Goal: Task Accomplishment & Management: Manage account settings

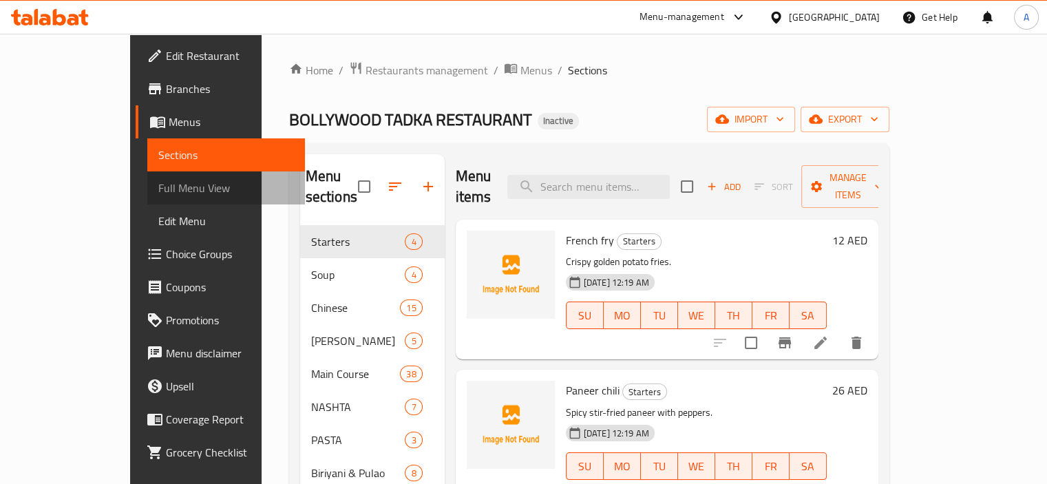
click at [158, 185] on span "Full Menu View" at bounding box center [226, 188] width 136 height 17
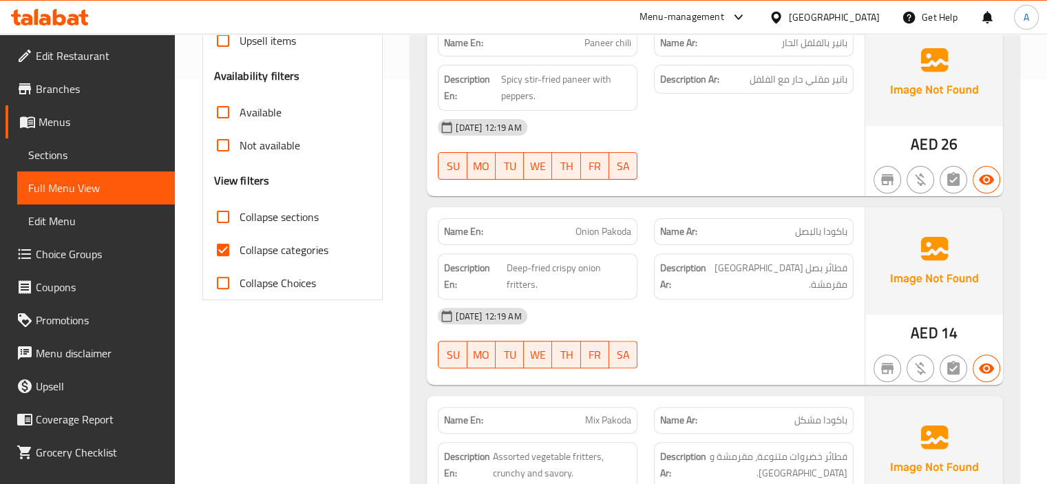
scroll to position [413, 0]
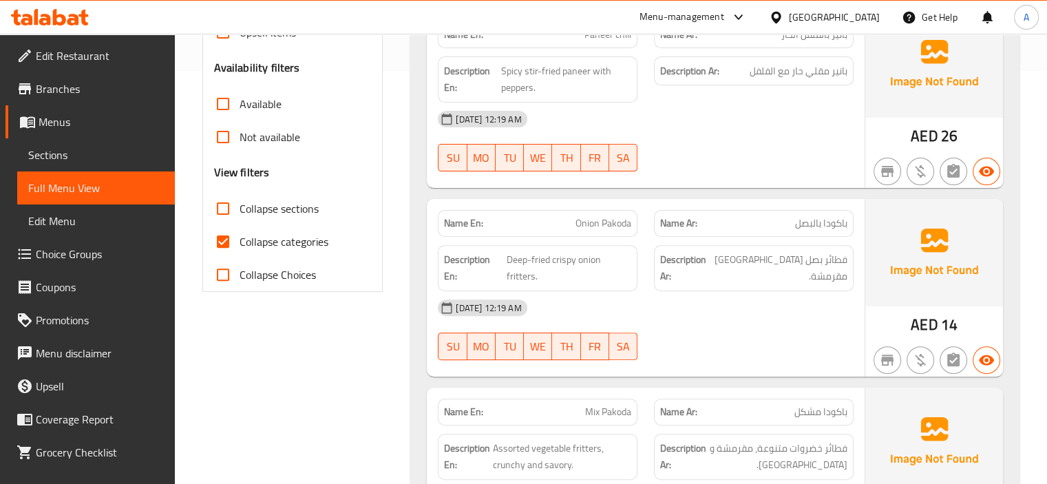
click at [293, 252] on label "Collapse categories" at bounding box center [268, 241] width 122 height 33
click at [240, 252] on input "Collapse categories" at bounding box center [223, 241] width 33 height 33
checkbox input "false"
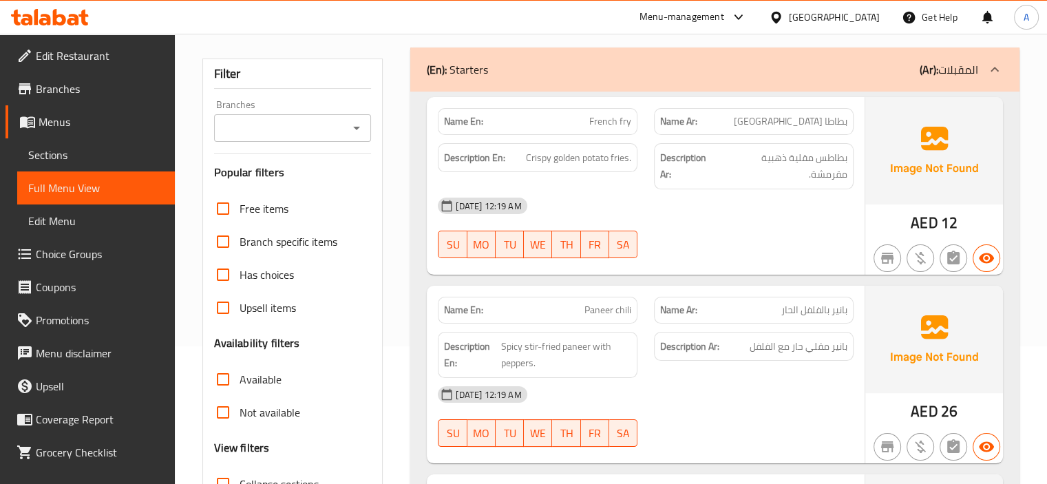
scroll to position [0, 0]
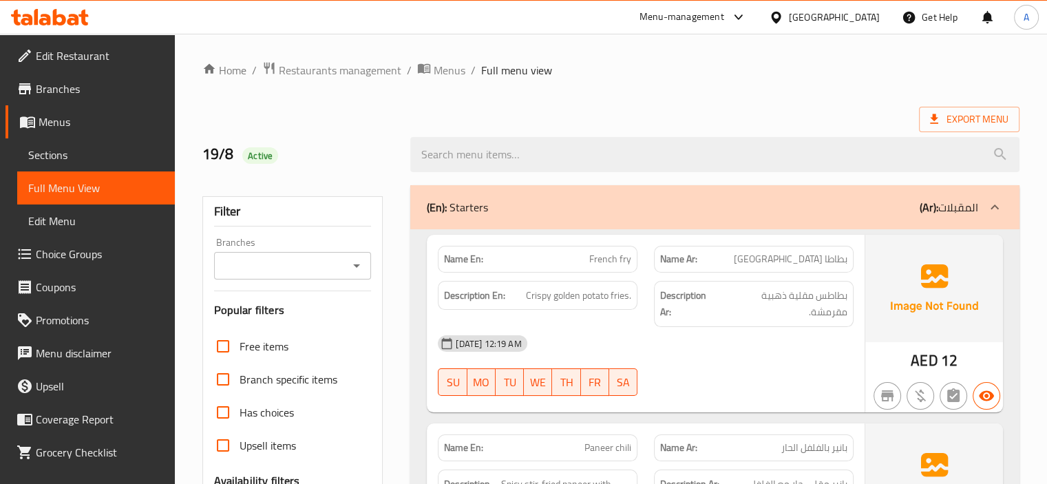
click at [455, 253] on strong "Name En:" at bounding box center [463, 259] width 39 height 14
click at [455, 252] on strong "Name En:" at bounding box center [463, 259] width 39 height 14
copy strong "Name En:"
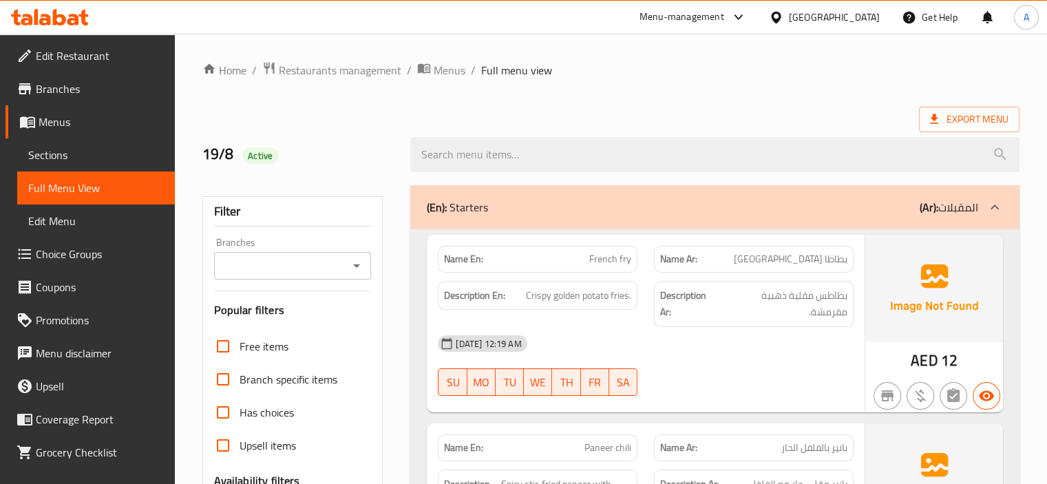
click at [83, 148] on span "Sections" at bounding box center [96, 155] width 136 height 17
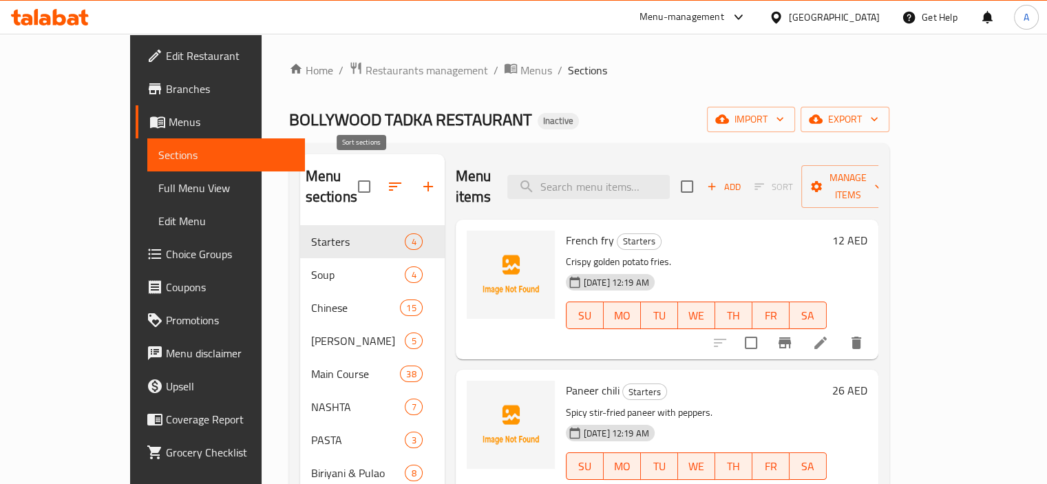
click at [387, 181] on icon "button" at bounding box center [395, 186] width 17 height 17
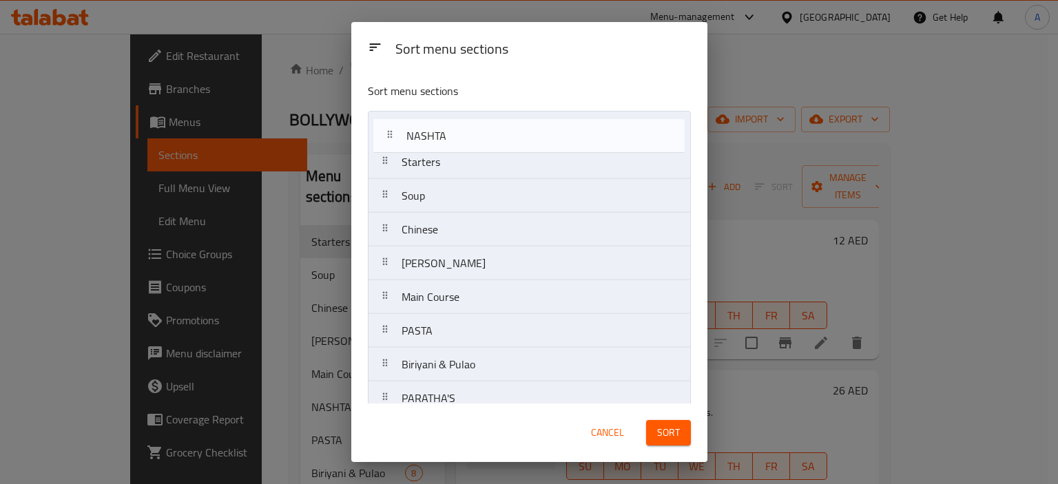
drag, startPoint x: 388, startPoint y: 300, endPoint x: 394, endPoint y: 134, distance: 166.1
click at [394, 134] on nav "Starters Soup Chinese THALI’S Main Course NASHTA PASTA Biriyani & Pulao PARATHA…" at bounding box center [529, 381] width 323 height 541
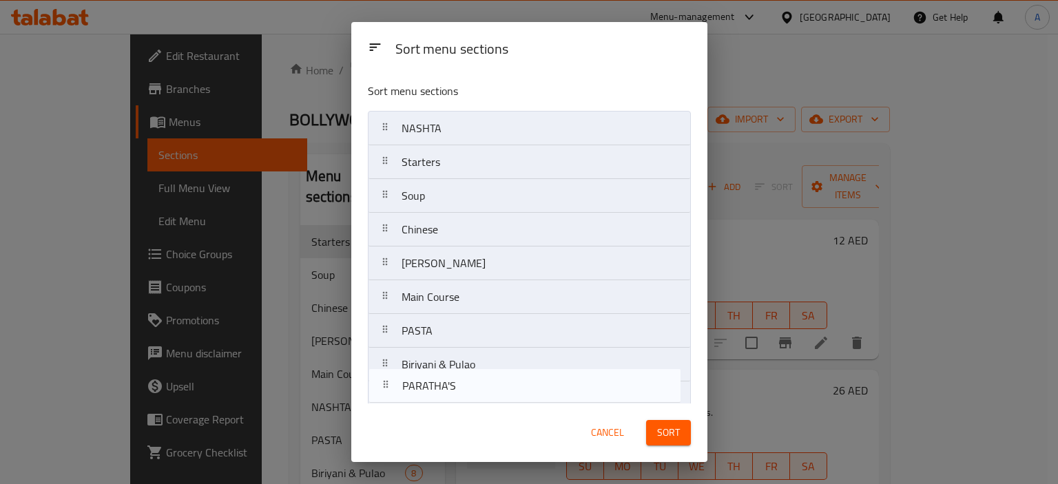
scroll to position [3, 0]
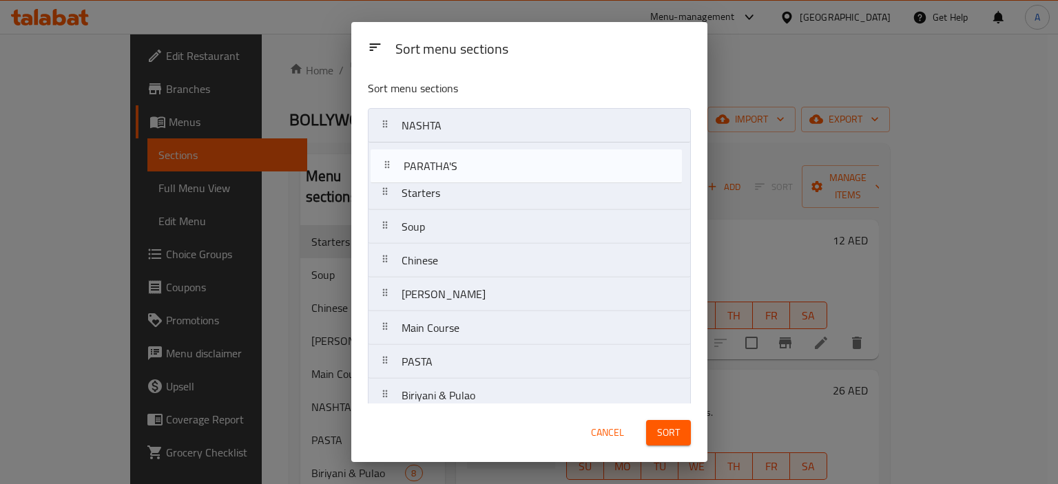
drag, startPoint x: 382, startPoint y: 395, endPoint x: 387, endPoint y: 151, distance: 244.5
click at [387, 151] on nav "NASHTA Starters Soup Chinese THALI’S Main Course PASTA Biriyani & Pulao PARATHA…" at bounding box center [529, 378] width 323 height 541
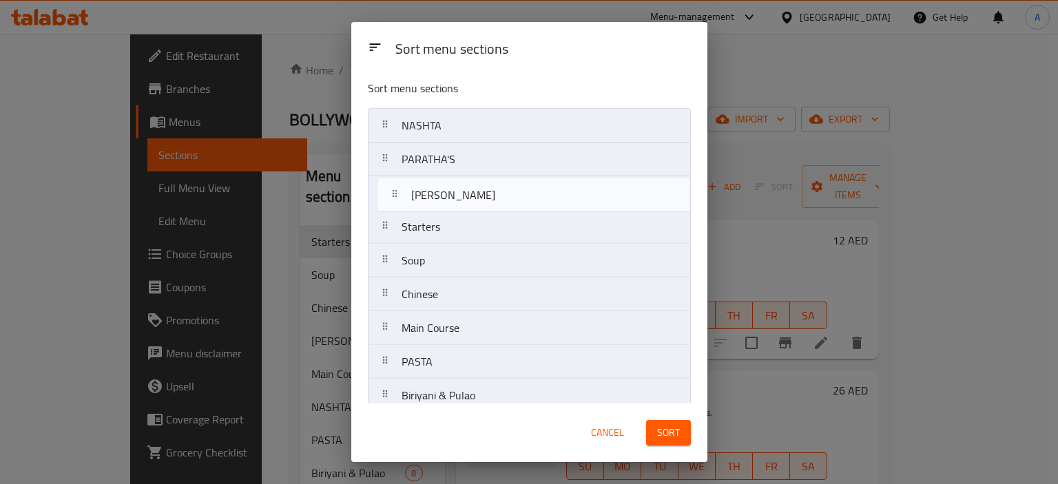
drag, startPoint x: 381, startPoint y: 301, endPoint x: 391, endPoint y: 198, distance: 103.8
click at [391, 198] on nav "NASHTA PARATHA'S Starters Soup Chinese THALI’S Main Course PASTA Biriyani & Pul…" at bounding box center [529, 378] width 323 height 541
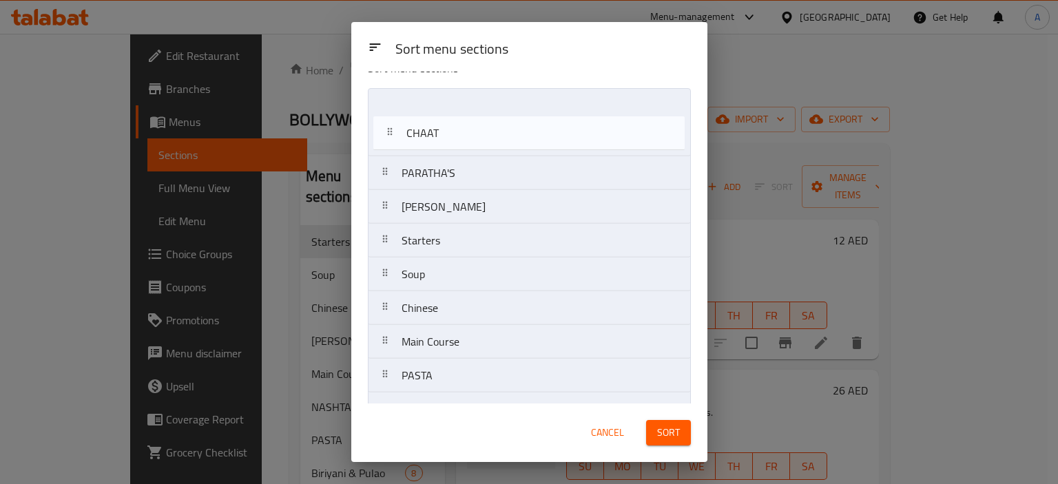
scroll to position [0, 0]
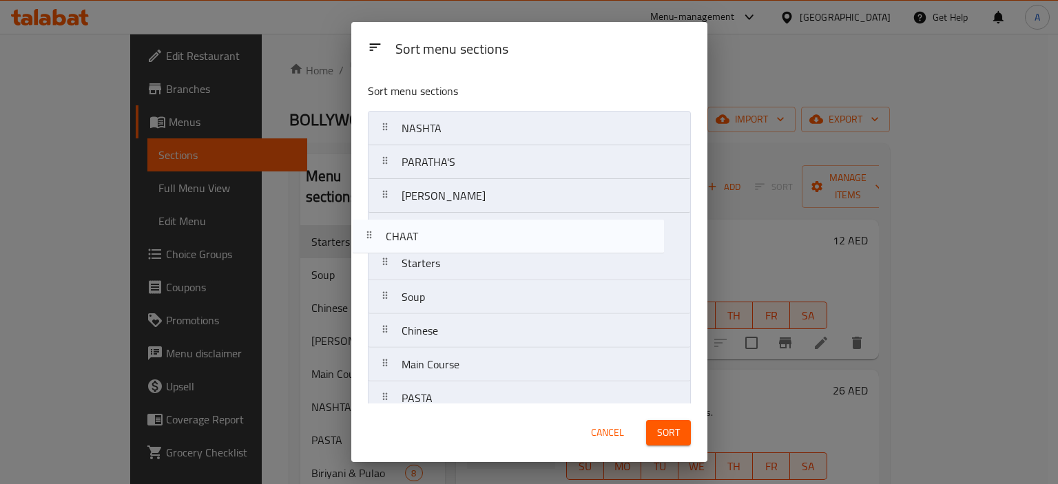
drag, startPoint x: 383, startPoint y: 215, endPoint x: 370, endPoint y: 228, distance: 18.5
click at [369, 229] on nav "NASHTA PARATHA'S THALI’S Starters Soup Chinese Main Course PASTA Biriyani & Pul…" at bounding box center [529, 381] width 323 height 541
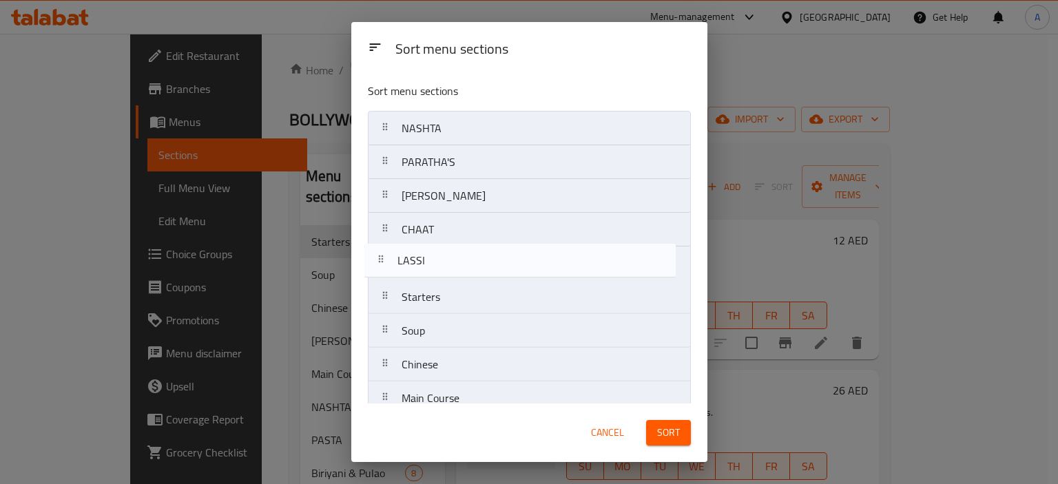
drag, startPoint x: 383, startPoint y: 247, endPoint x: 379, endPoint y: 256, distance: 9.6
click at [379, 256] on nav "NASHTA PARATHA'S THALI’S CHAAT Starters Soup Chinese Main Course PASTA Biriyani…" at bounding box center [529, 381] width 323 height 541
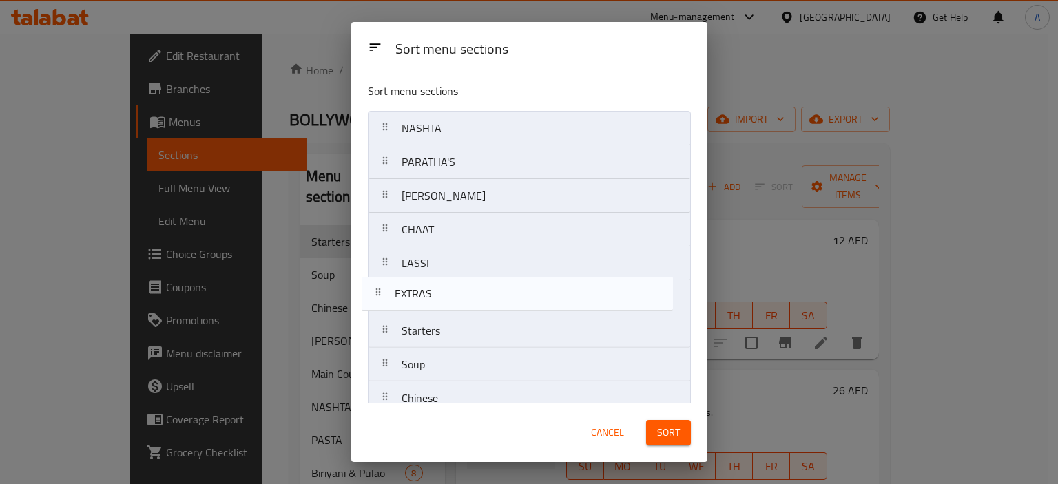
drag, startPoint x: 386, startPoint y: 371, endPoint x: 379, endPoint y: 280, distance: 91.1
click at [379, 280] on nav "NASHTA PARATHA'S THALI’S CHAAT LASSI Starters Soup Chinese Main Course PASTA Bi…" at bounding box center [529, 381] width 323 height 541
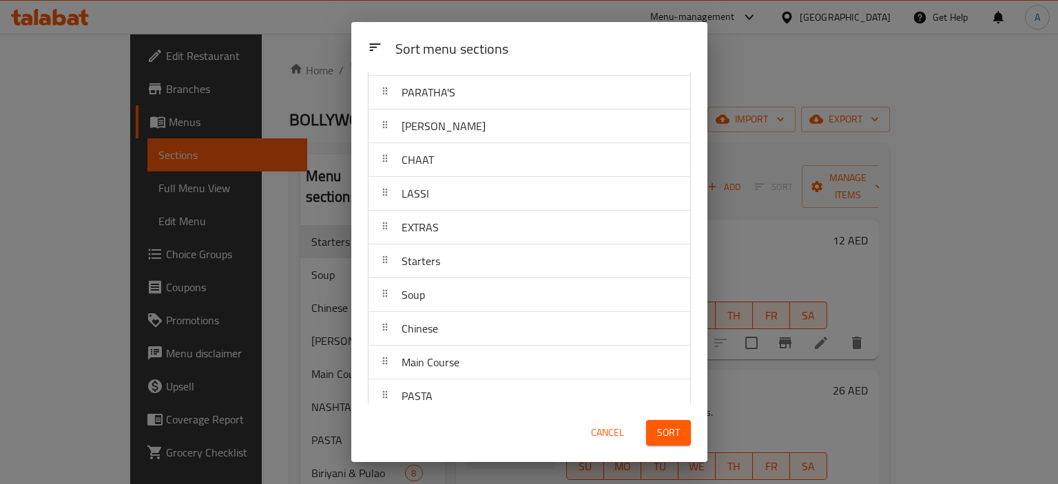
scroll to position [138, 0]
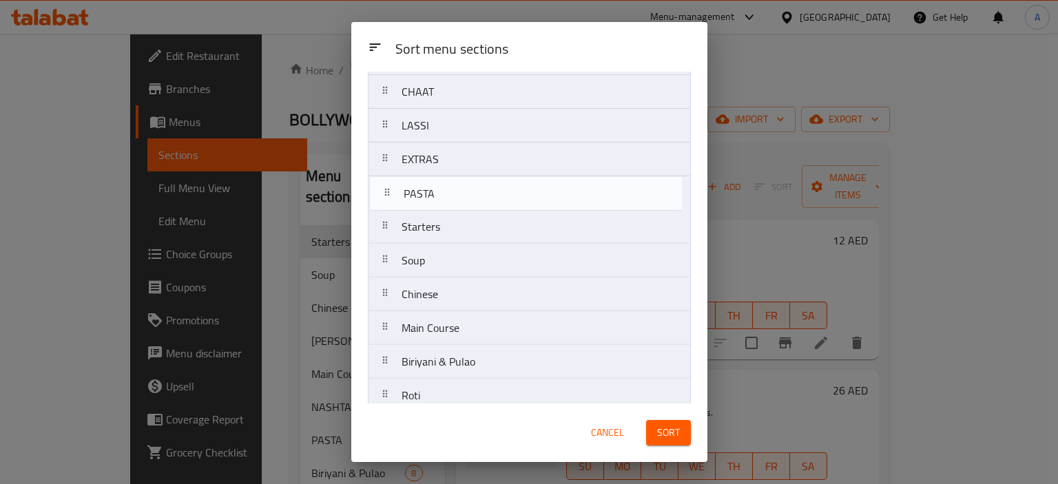
drag, startPoint x: 384, startPoint y: 322, endPoint x: 386, endPoint y: 185, distance: 137.1
click at [386, 185] on nav "NASHTA PARATHA'S THALI’S CHAAT LASSI EXTRAS Starters Soup Chinese Main Course P…" at bounding box center [529, 243] width 323 height 541
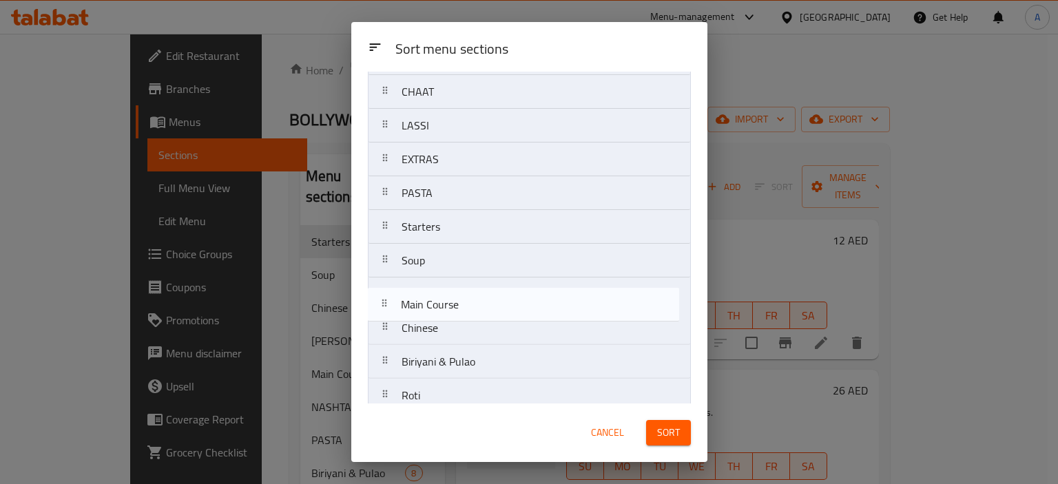
scroll to position [138, 0]
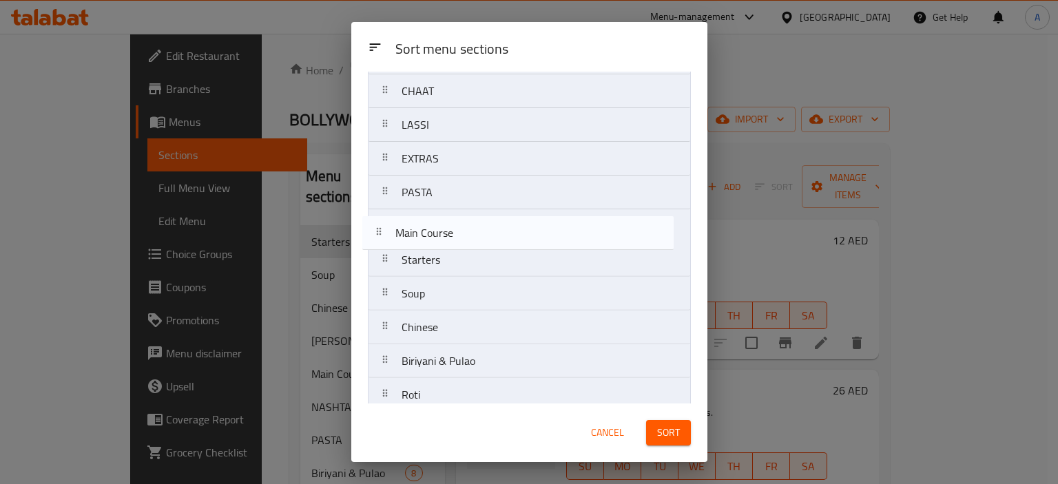
drag, startPoint x: 379, startPoint y: 333, endPoint x: 373, endPoint y: 236, distance: 97.3
click at [373, 236] on nav "NASHTA PARATHA'S THALI’S CHAAT LASSI EXTRAS PASTA Starters Soup Chinese Main Co…" at bounding box center [529, 242] width 323 height 541
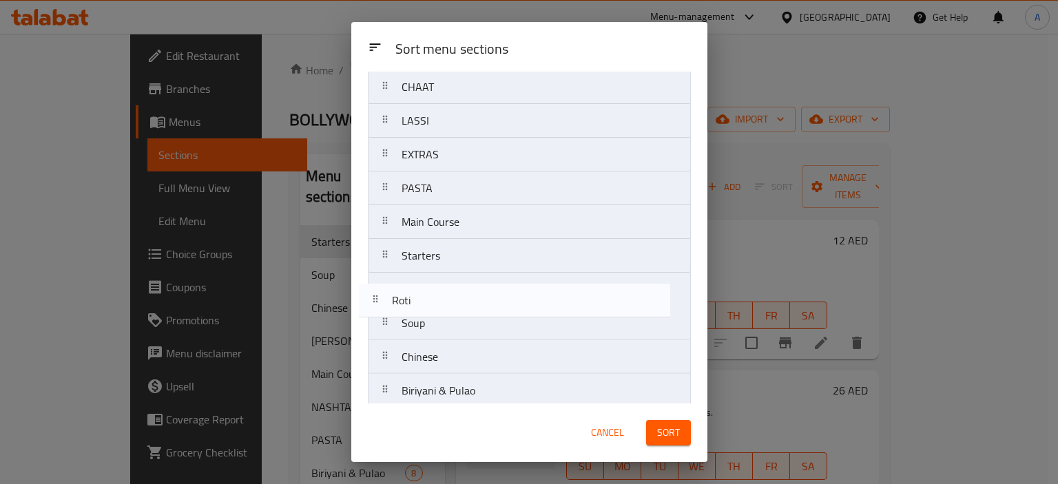
scroll to position [143, 0]
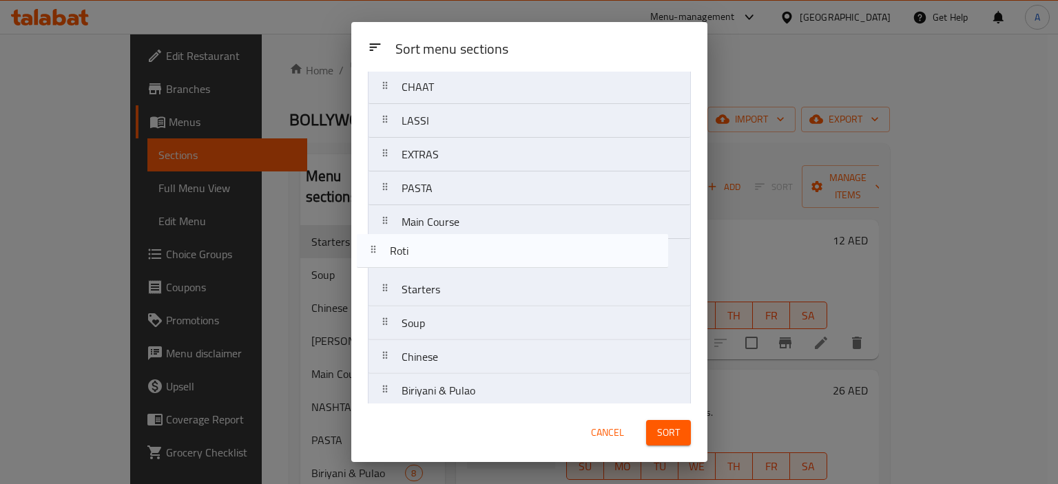
drag, startPoint x: 383, startPoint y: 390, endPoint x: 372, endPoint y: 242, distance: 149.2
click at [372, 242] on nav "NASHTA PARATHA'S THALI’S CHAAT LASSI EXTRAS PASTA Main Course Starters Soup Chi…" at bounding box center [529, 238] width 323 height 541
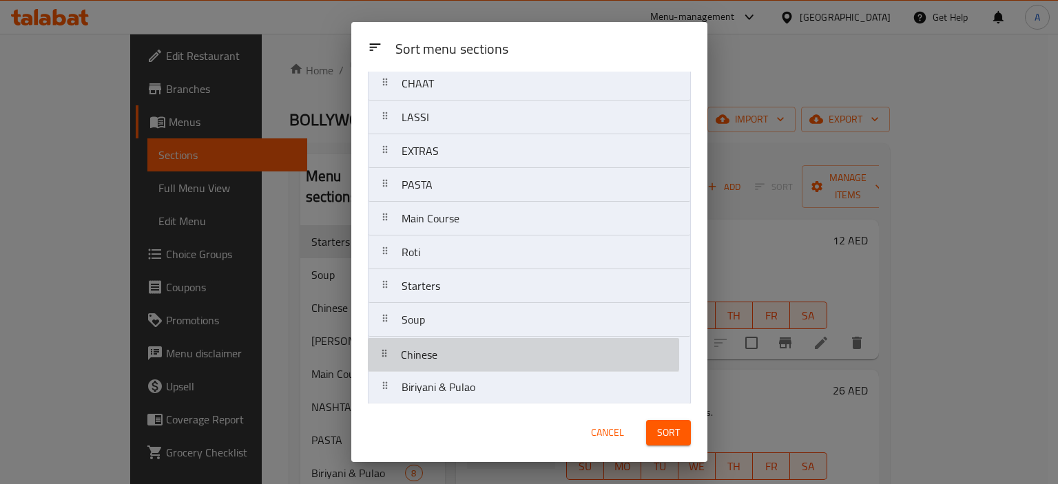
scroll to position [147, 0]
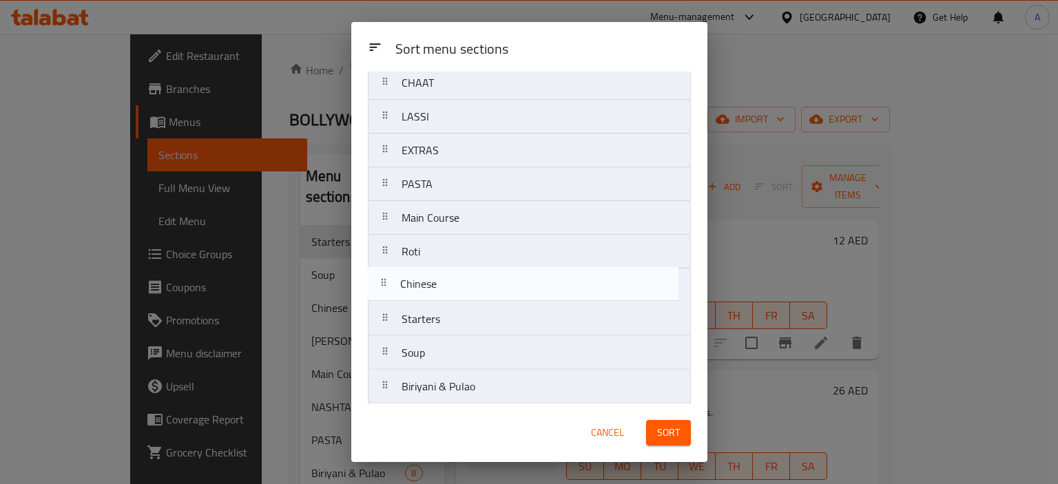
drag, startPoint x: 380, startPoint y: 355, endPoint x: 382, endPoint y: 277, distance: 78.5
click at [382, 277] on nav "NASHTA PARATHA'S THALI’S CHAAT LASSI EXTRAS PASTA Main Course Roti Starters Sou…" at bounding box center [529, 234] width 323 height 541
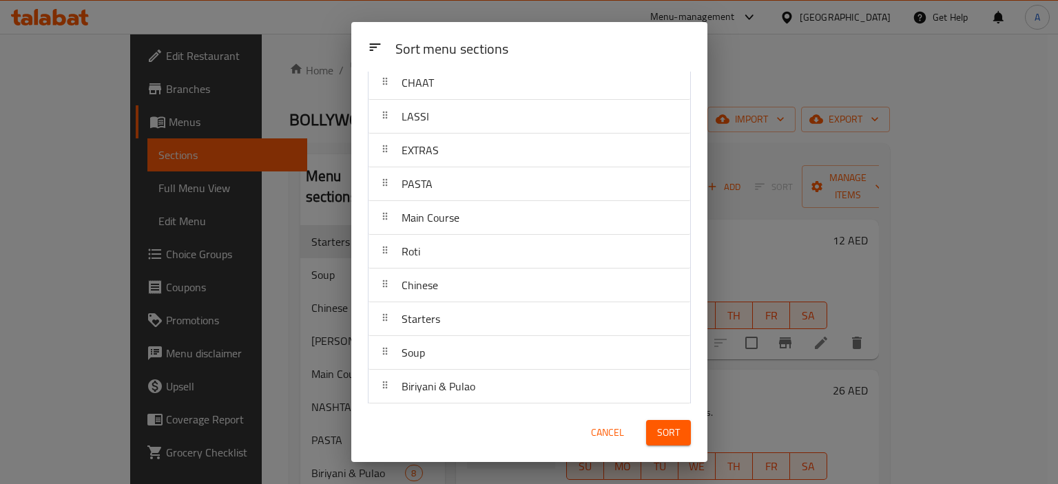
scroll to position [216, 0]
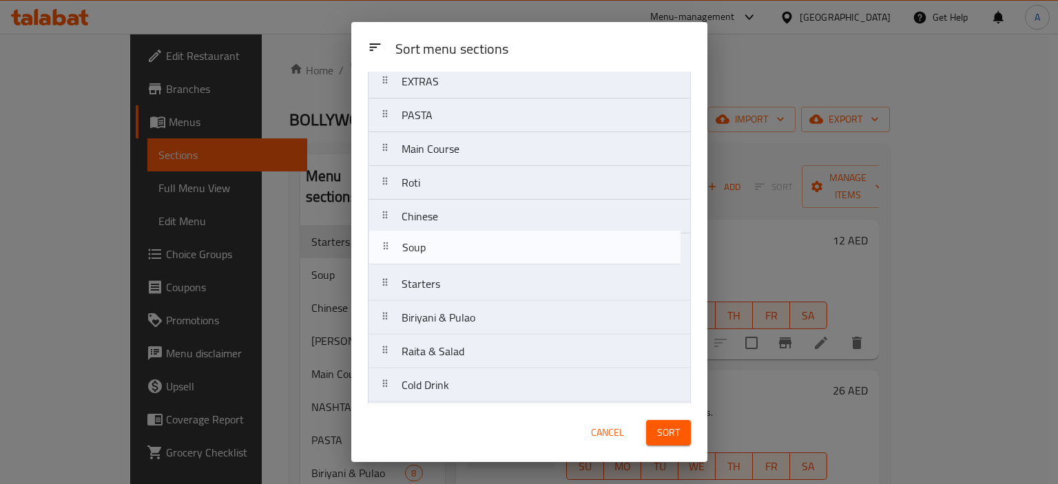
drag, startPoint x: 384, startPoint y: 285, endPoint x: 384, endPoint y: 247, distance: 38.6
click at [384, 247] on nav "NASHTA PARATHA'S THALI’S CHAAT LASSI EXTRAS PASTA Main Course Roti Chinese Star…" at bounding box center [529, 165] width 323 height 541
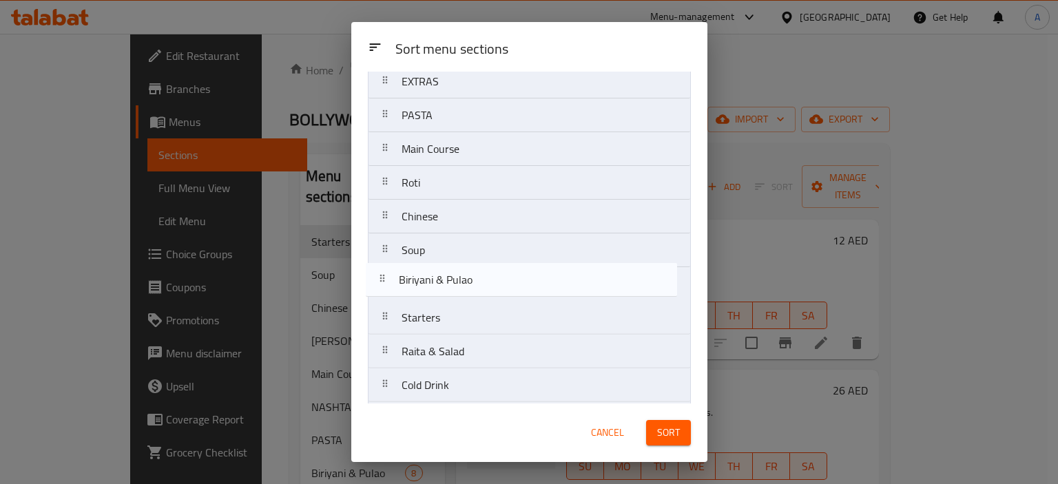
drag, startPoint x: 382, startPoint y: 319, endPoint x: 380, endPoint y: 278, distance: 41.4
click at [380, 278] on nav "NASHTA PARATHA'S THALI’S CHAAT LASSI EXTRAS PASTA Main Course Roti Chinese Soup…" at bounding box center [529, 165] width 323 height 541
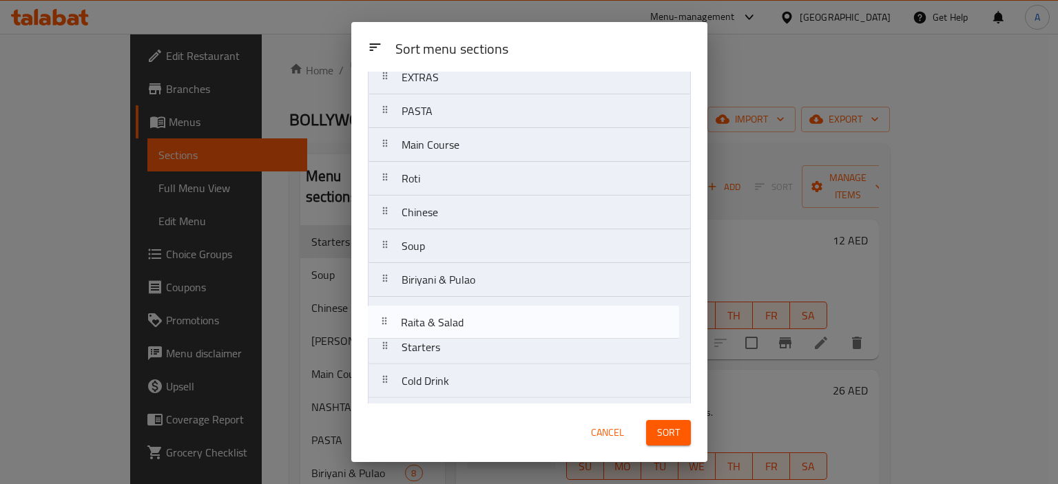
scroll to position [224, 0]
drag, startPoint x: 381, startPoint y: 351, endPoint x: 382, endPoint y: 311, distance: 39.3
click at [382, 311] on nav "NASHTA PARATHA'S THALI’S CHAAT LASSI EXTRAS PASTA Main Course Roti Chinese Soup…" at bounding box center [529, 157] width 323 height 541
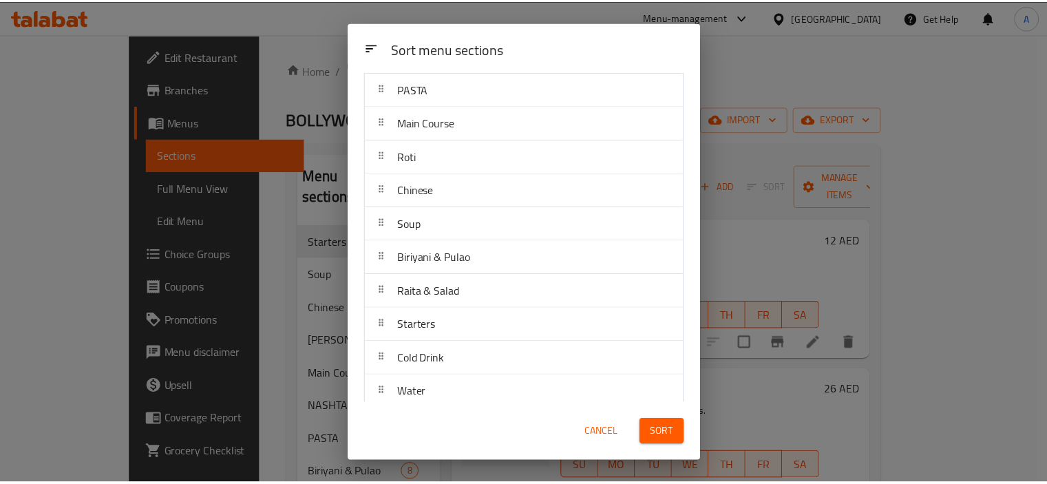
scroll to position [251, 0]
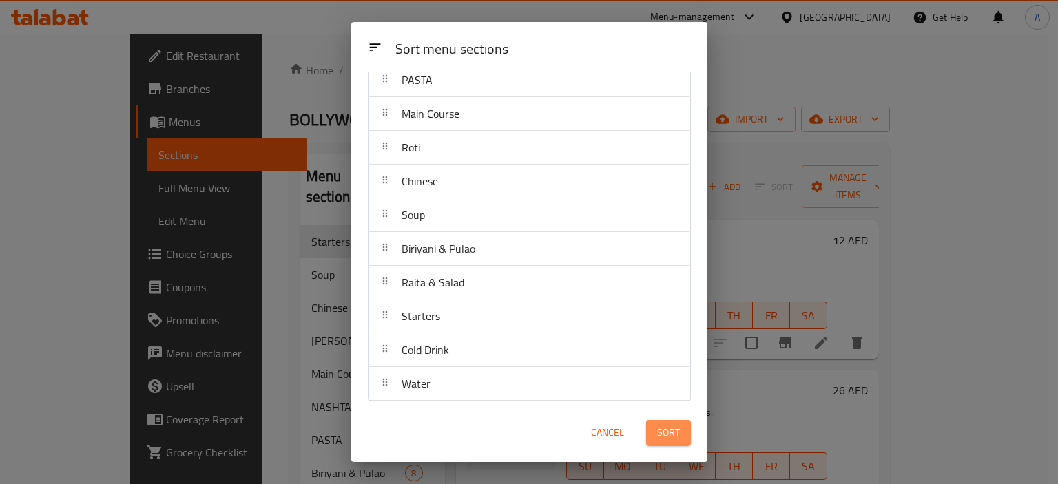
click at [661, 430] on span "Sort" at bounding box center [668, 432] width 23 height 17
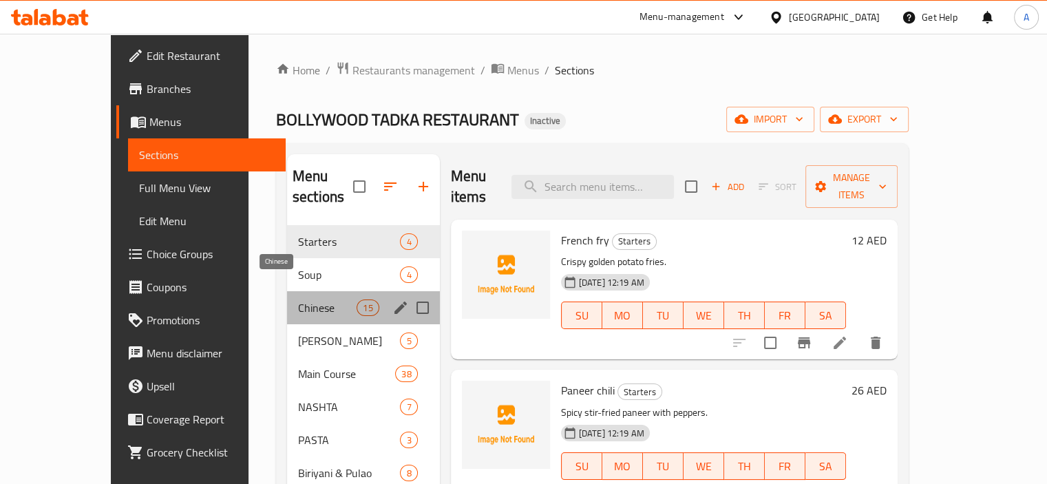
click at [298, 300] on span "Chinese" at bounding box center [327, 308] width 59 height 17
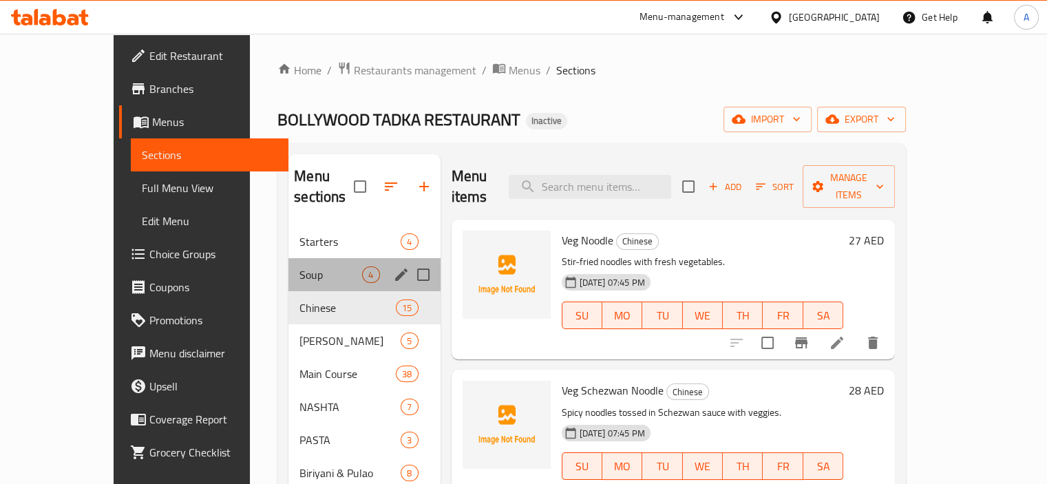
click at [289, 258] on div "Soup 4" at bounding box center [365, 274] width 152 height 33
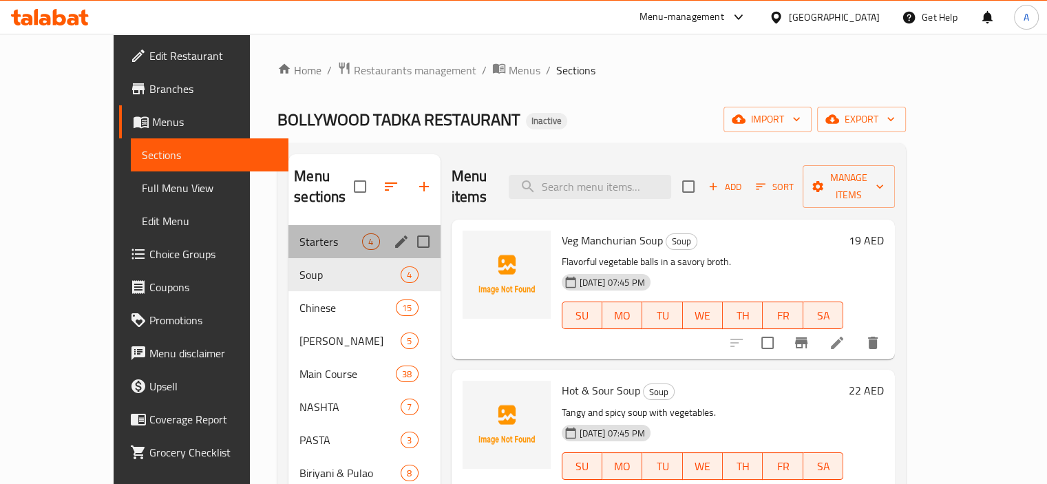
click at [289, 233] on div "Starters 4" at bounding box center [365, 241] width 152 height 33
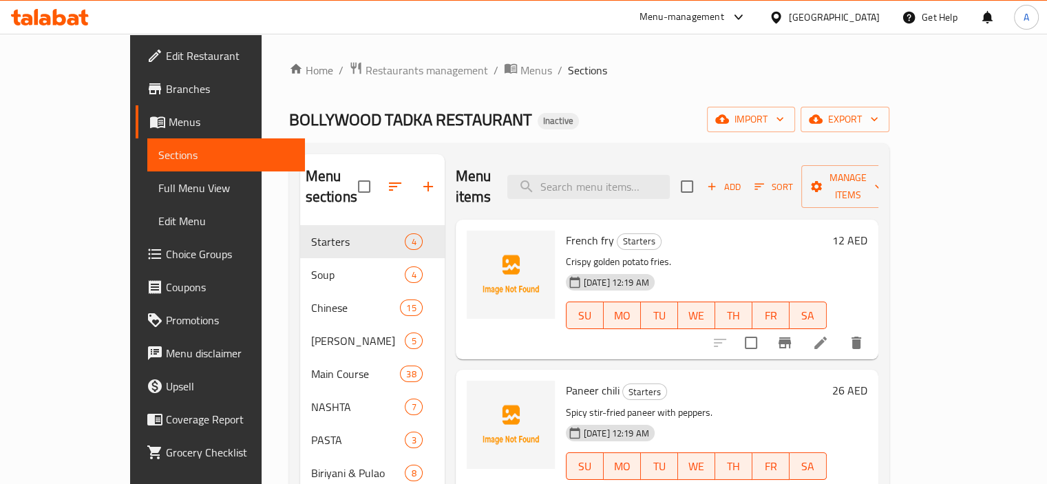
click at [136, 130] on link "Menus" at bounding box center [220, 121] width 169 height 33
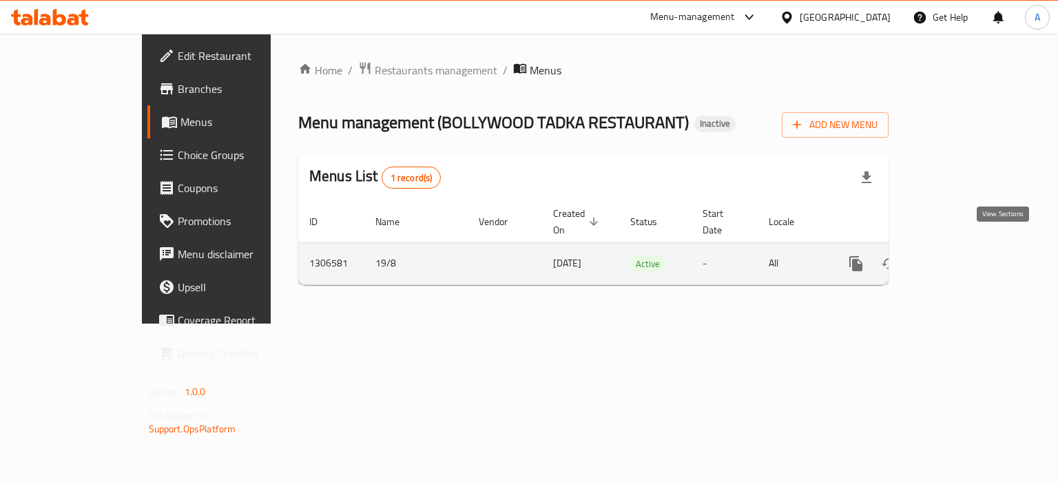
click at [963, 255] on icon "enhanced table" at bounding box center [955, 263] width 17 height 17
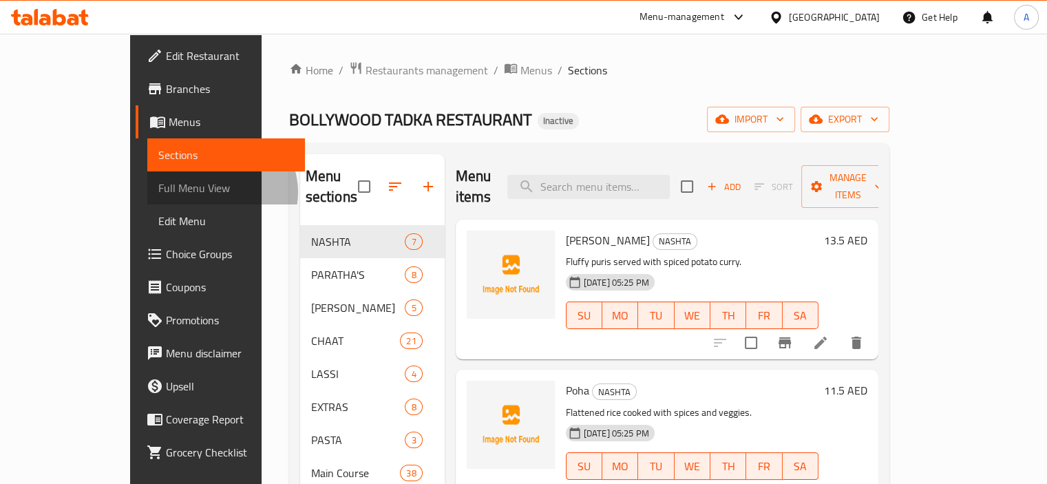
click at [158, 192] on span "Full Menu View" at bounding box center [226, 188] width 136 height 17
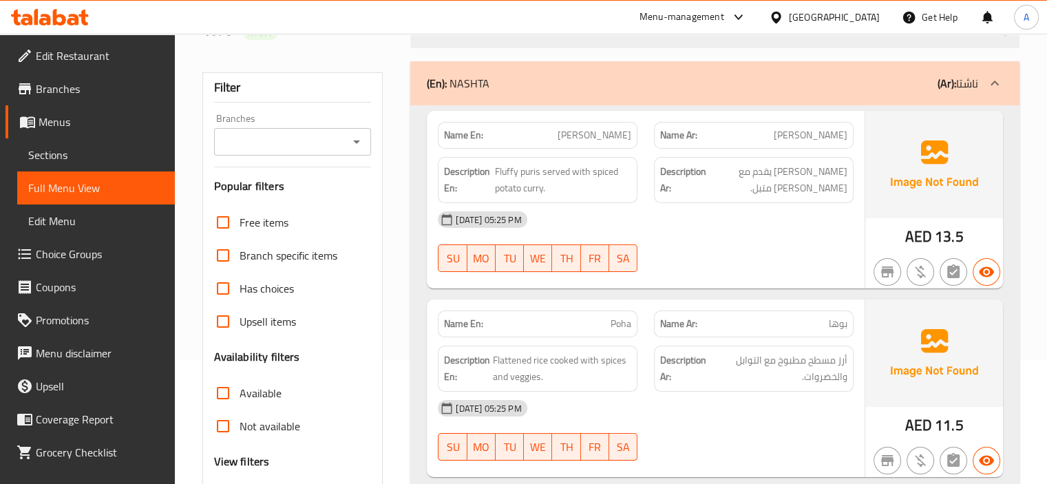
scroll to position [207, 0]
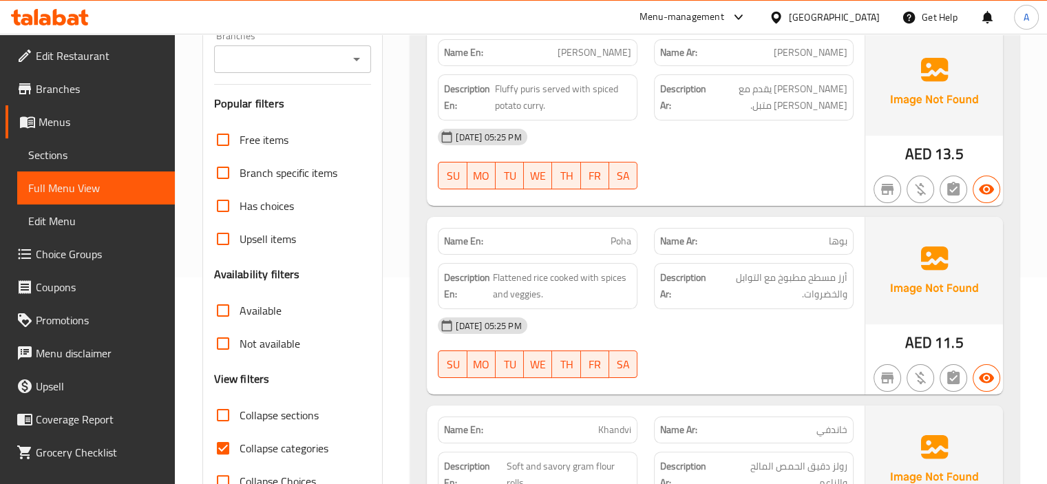
click at [263, 451] on span "Collapse categories" at bounding box center [284, 448] width 89 height 17
click at [240, 451] on input "Collapse categories" at bounding box center [223, 448] width 33 height 33
checkbox input "false"
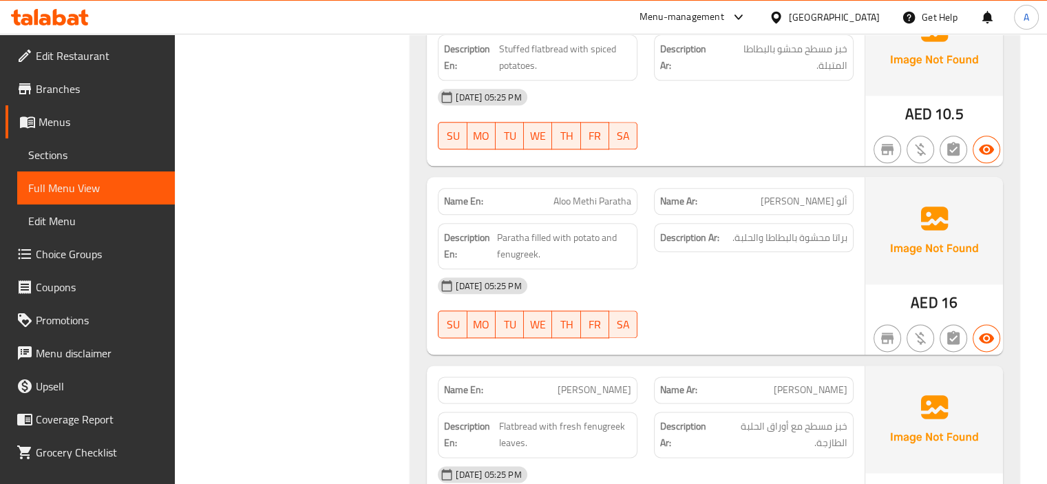
scroll to position [1653, 0]
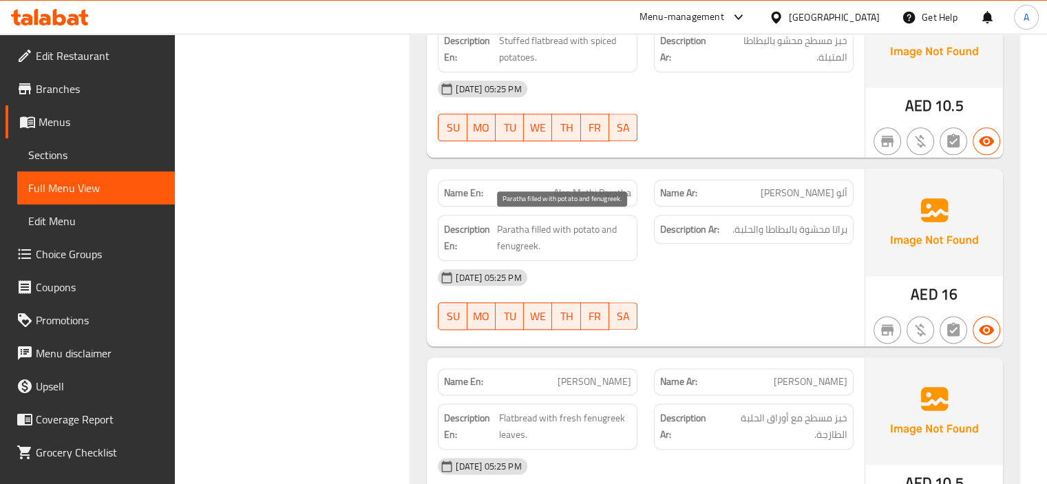
click at [521, 244] on span "Paratha filled with potato and fenugreek." at bounding box center [564, 238] width 134 height 34
drag, startPoint x: 496, startPoint y: 241, endPoint x: 536, endPoint y: 244, distance: 40.1
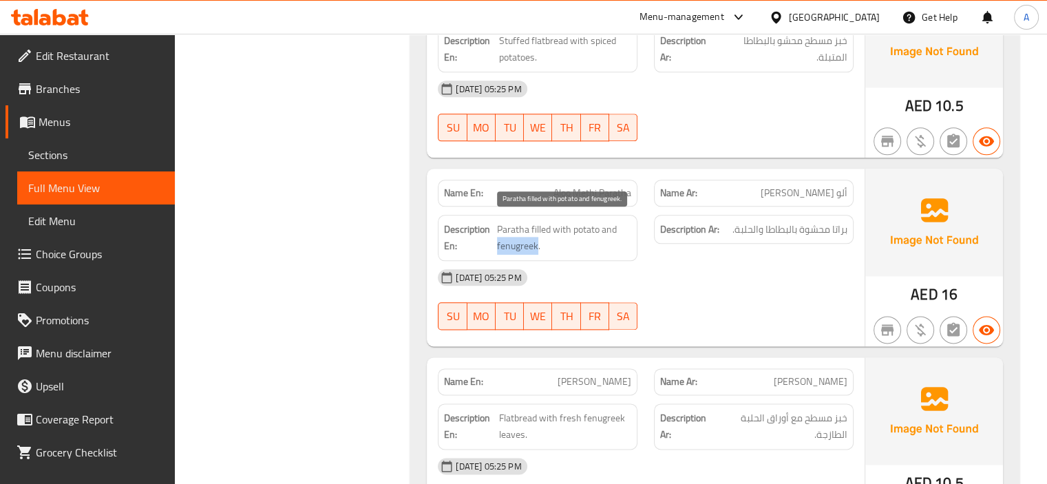
copy span "fenugreek"
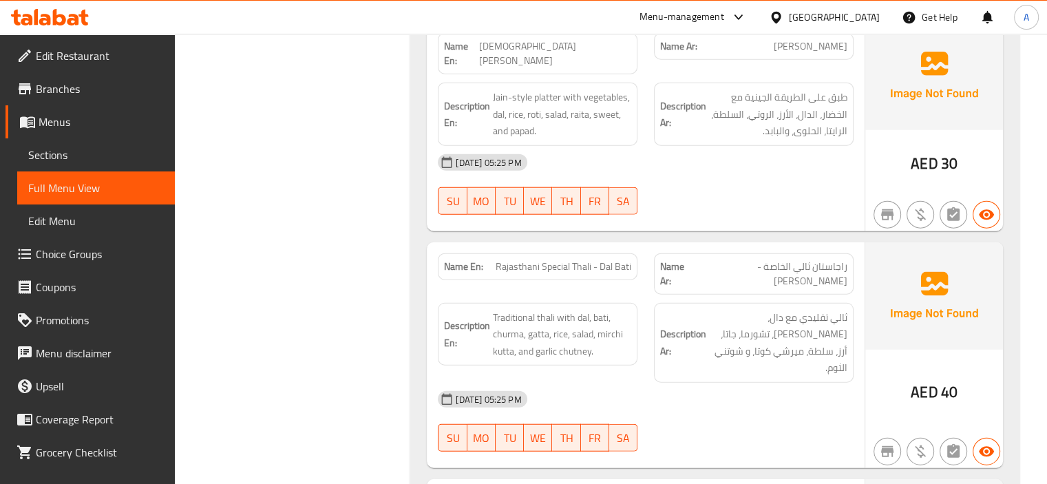
scroll to position [769, 0]
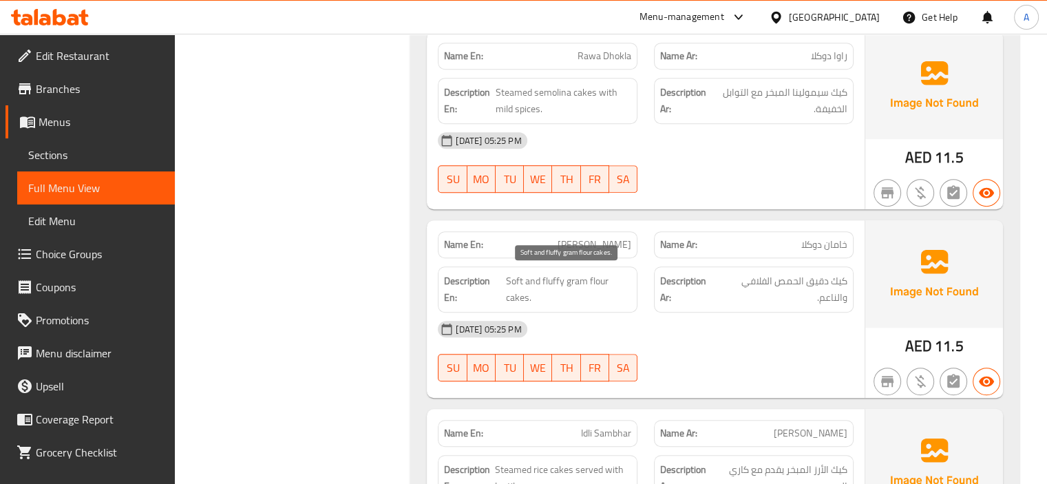
click at [576, 278] on span "Soft and fluffy gram flour cakes." at bounding box center [568, 290] width 125 height 34
click at [576, 277] on span "Soft and fluffy gram flour cakes." at bounding box center [568, 290] width 125 height 34
copy span "gram"
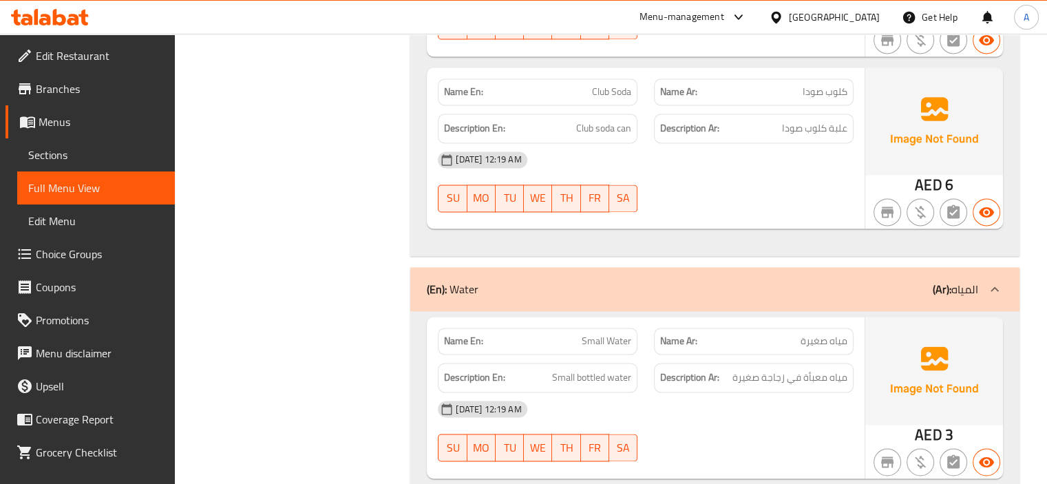
scroll to position [25652, 0]
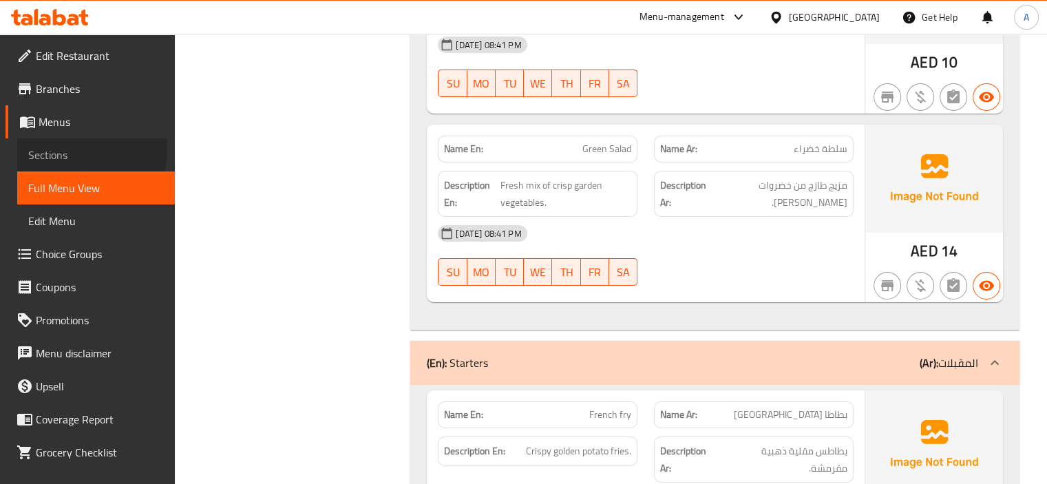
click at [54, 149] on span "Sections" at bounding box center [96, 155] width 136 height 17
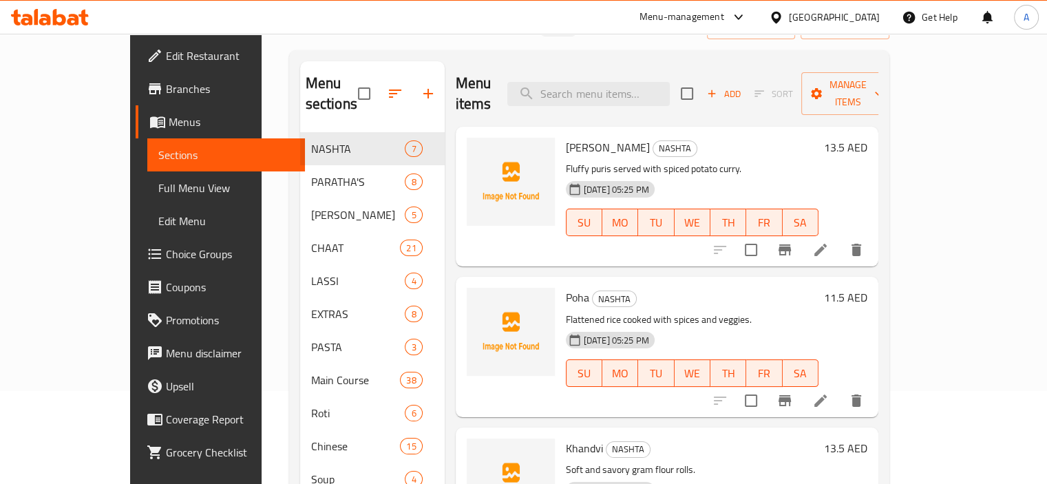
scroll to position [69, 0]
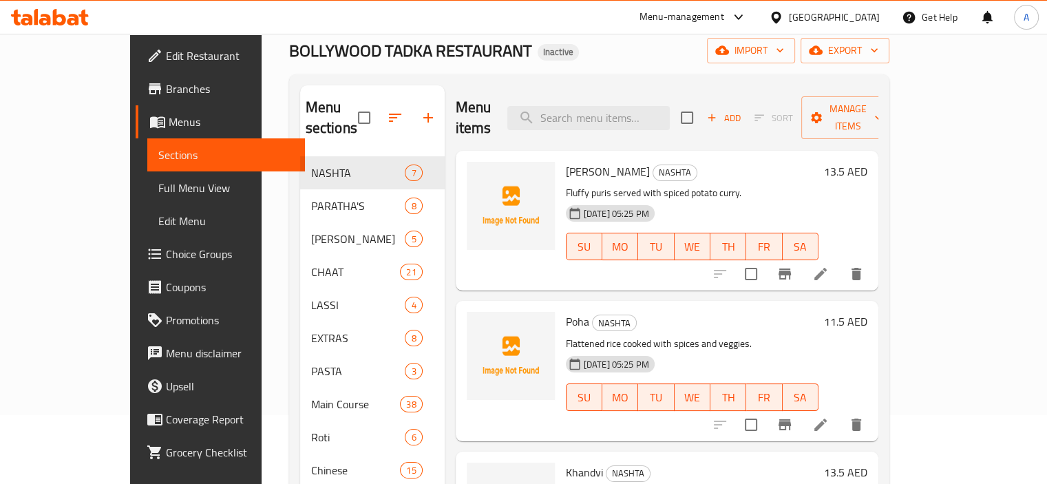
click at [577, 124] on div "Menu items Add Sort Manage items" at bounding box center [667, 117] width 423 height 65
click at [585, 118] on input "search" at bounding box center [589, 118] width 163 height 24
paste input "French fry"
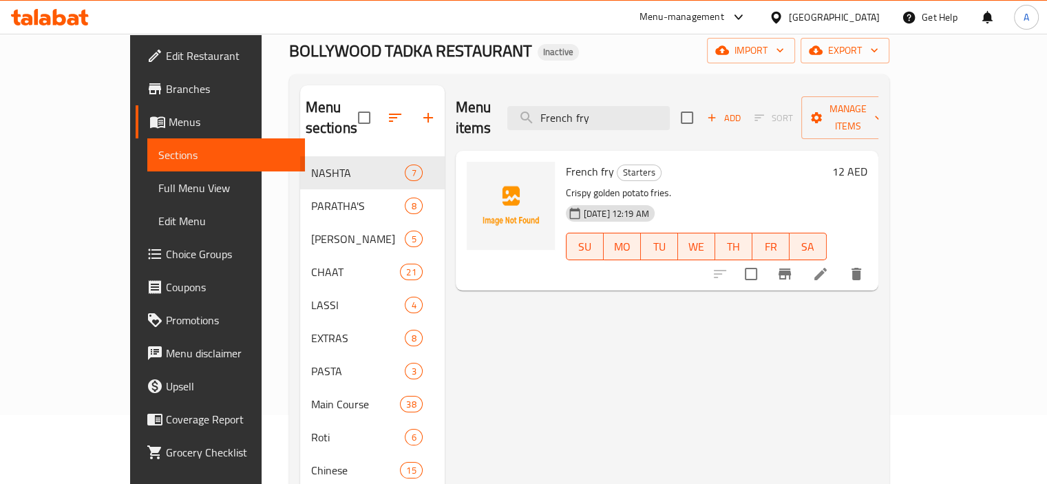
type input "French fry"
click at [829, 266] on icon at bounding box center [821, 274] width 17 height 17
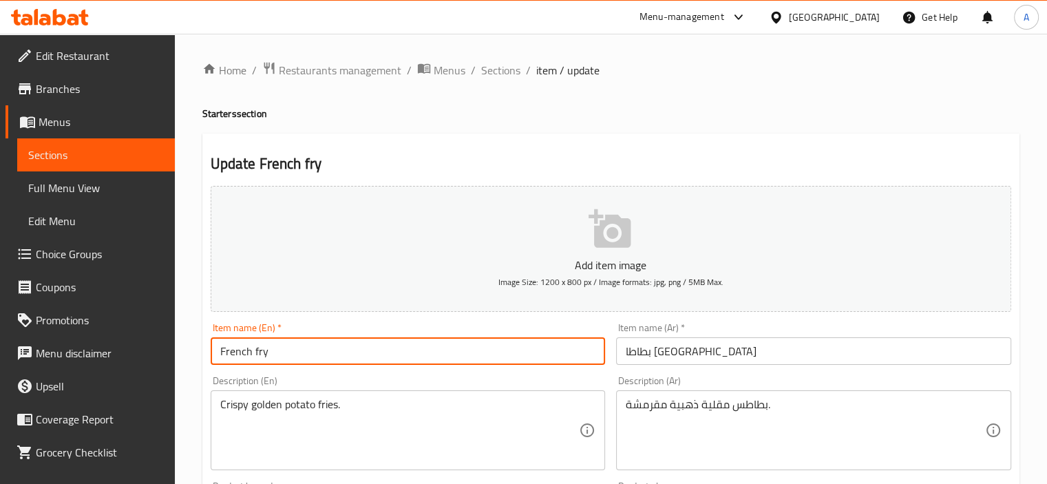
click at [275, 358] on input "French fry" at bounding box center [408, 351] width 395 height 28
type input "French fries"
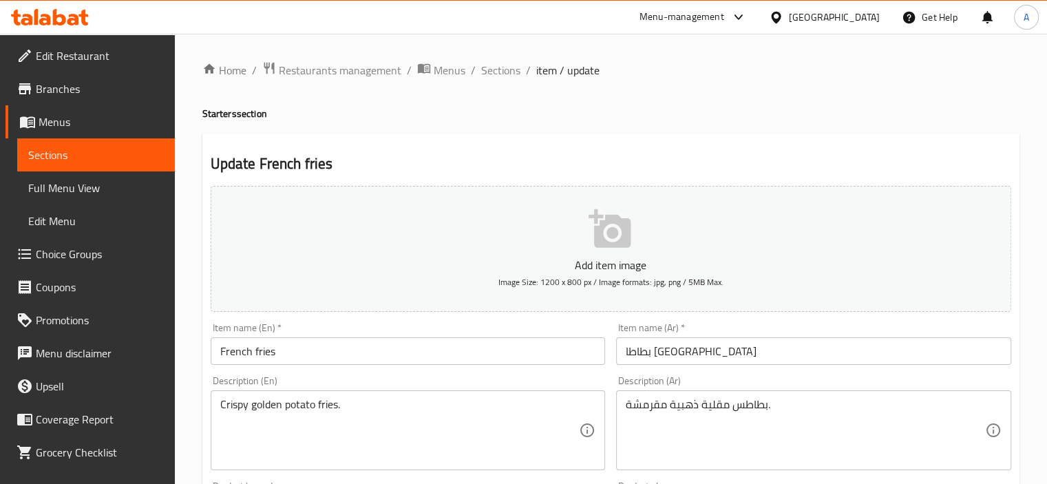
click at [464, 325] on div "Item name (En)   * French fries Item name (En) *" at bounding box center [408, 344] width 395 height 42
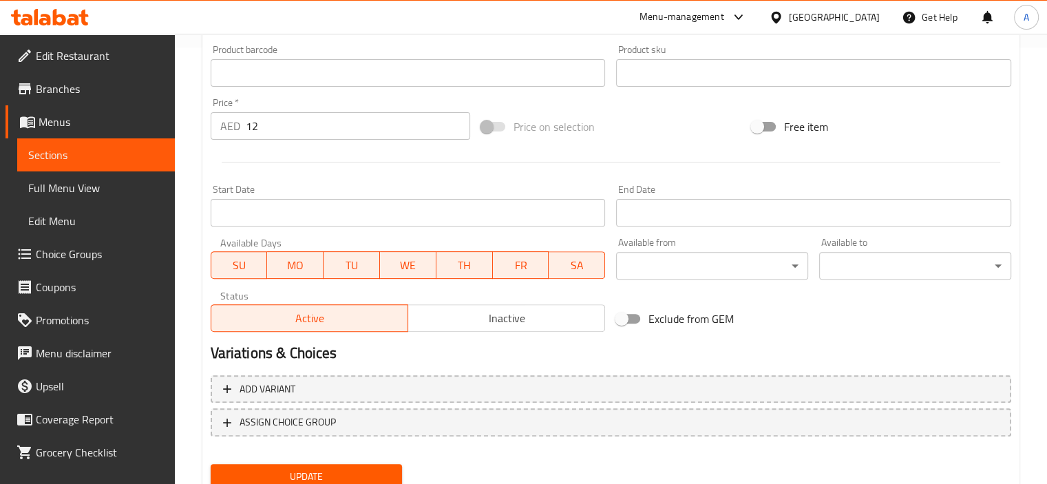
scroll to position [488, 0]
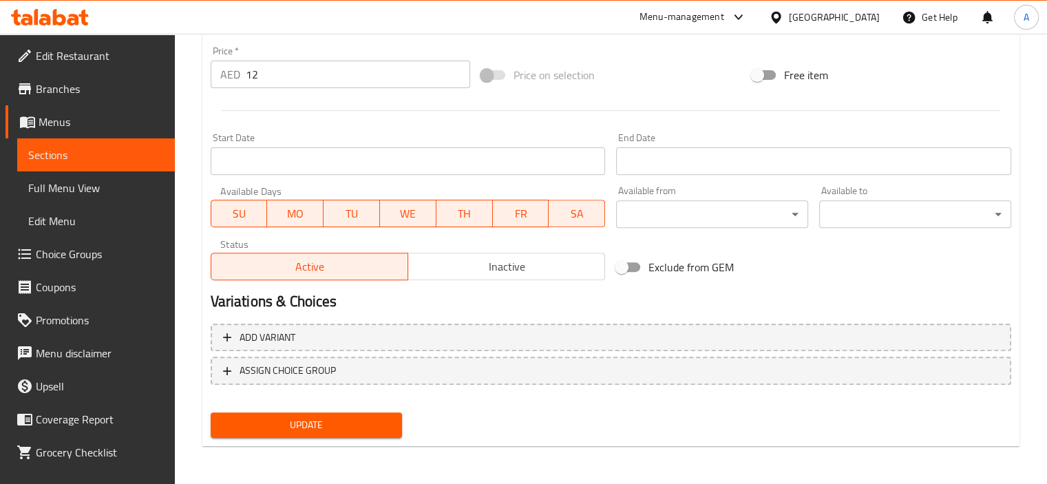
click at [341, 419] on span "Update" at bounding box center [307, 425] width 170 height 17
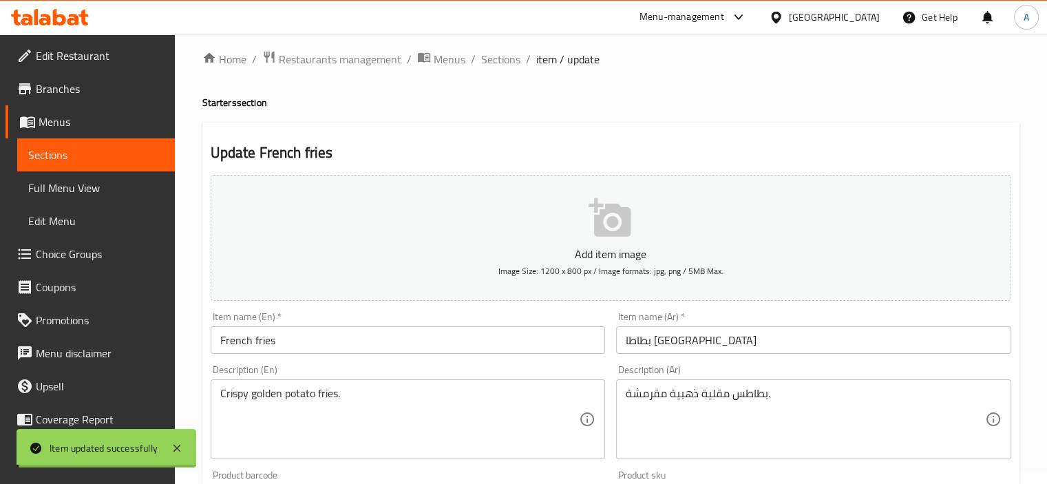
scroll to position [0, 0]
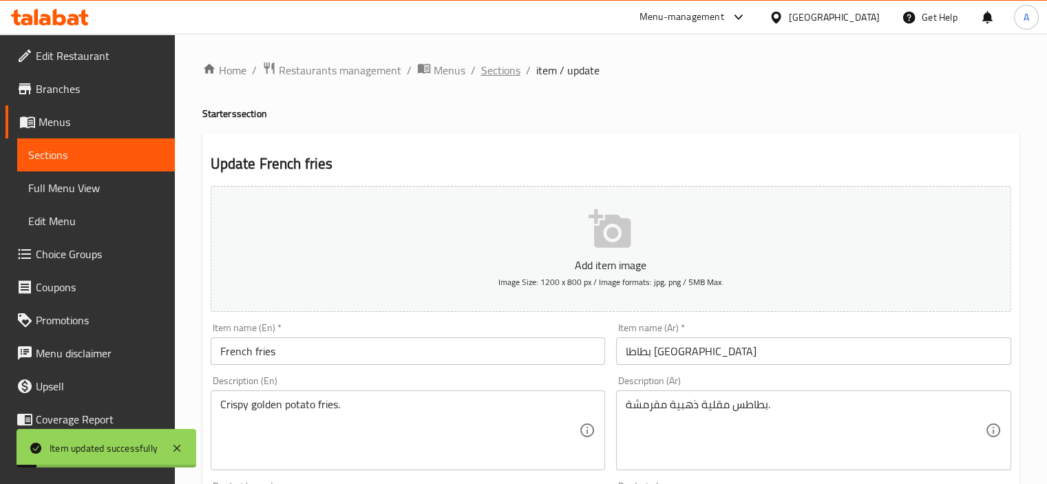
click at [505, 76] on span "Sections" at bounding box center [500, 70] width 39 height 17
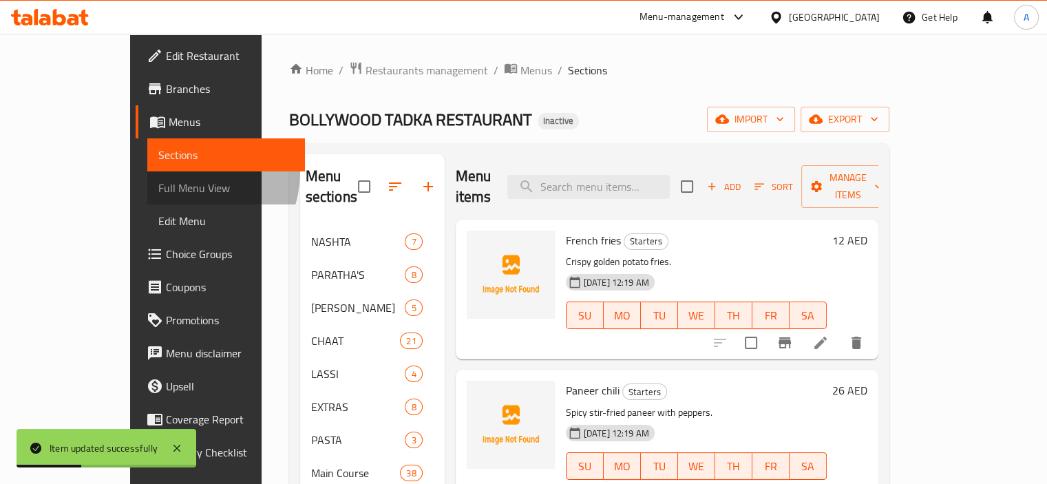
click at [147, 172] on link "Full Menu View" at bounding box center [226, 187] width 158 height 33
click at [158, 181] on span "Full Menu View" at bounding box center [226, 188] width 136 height 17
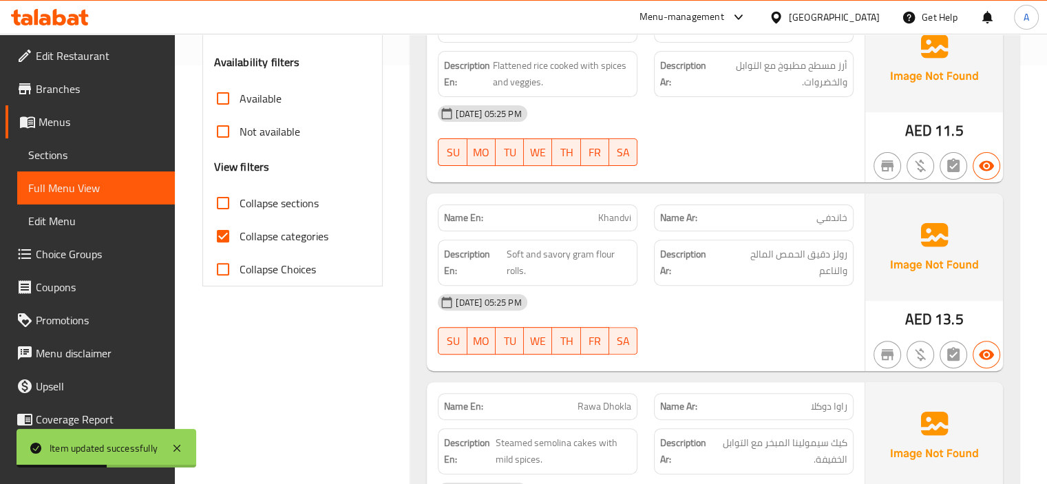
scroll to position [344, 0]
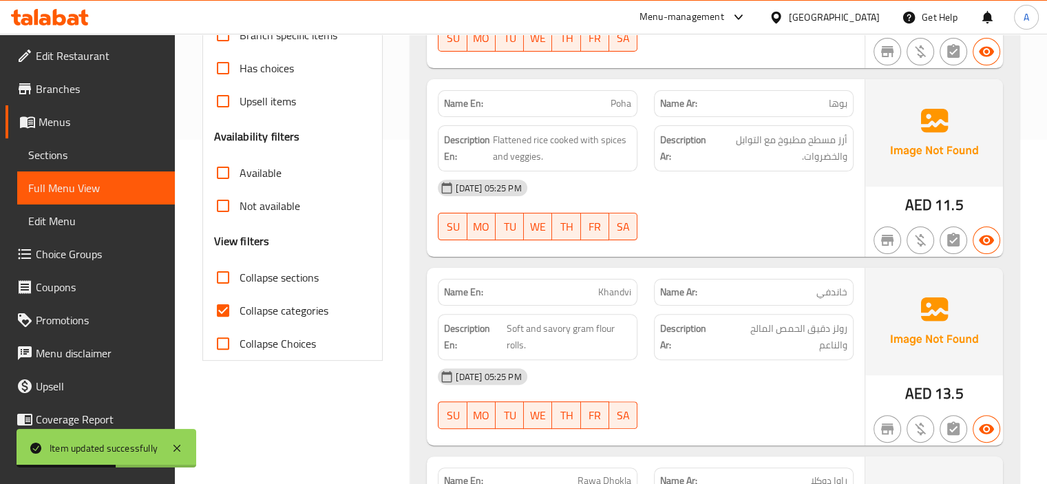
click at [289, 309] on span "Collapse categories" at bounding box center [284, 310] width 89 height 17
click at [240, 309] on input "Collapse categories" at bounding box center [223, 310] width 33 height 33
checkbox input "false"
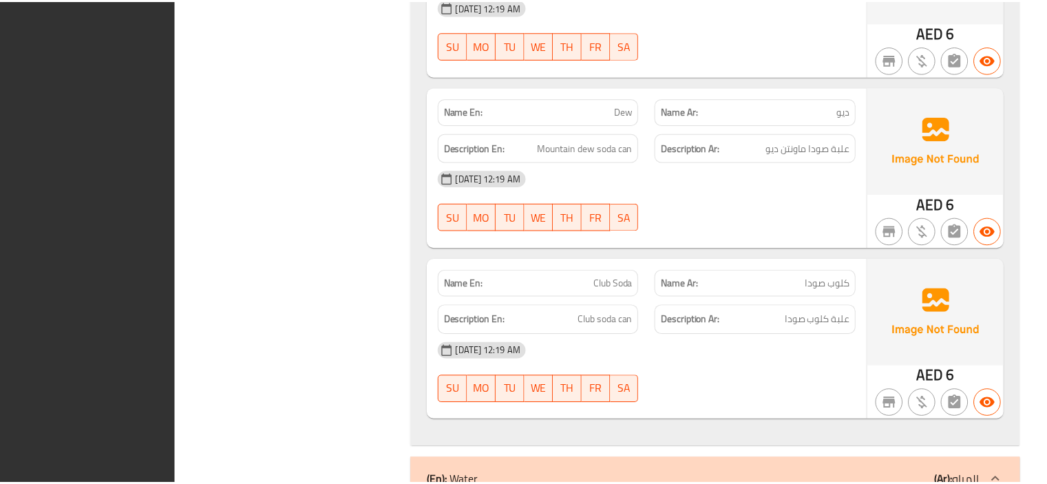
scroll to position [28187, 0]
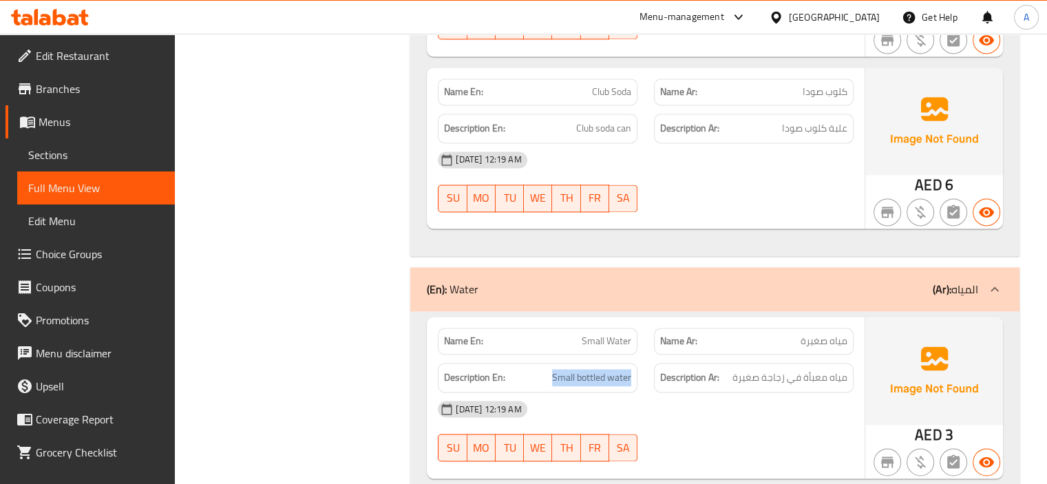
drag, startPoint x: 552, startPoint y: 198, endPoint x: 658, endPoint y: 199, distance: 106.8
copy span "Small bottled water"
click at [72, 150] on span "Sections" at bounding box center [96, 155] width 136 height 17
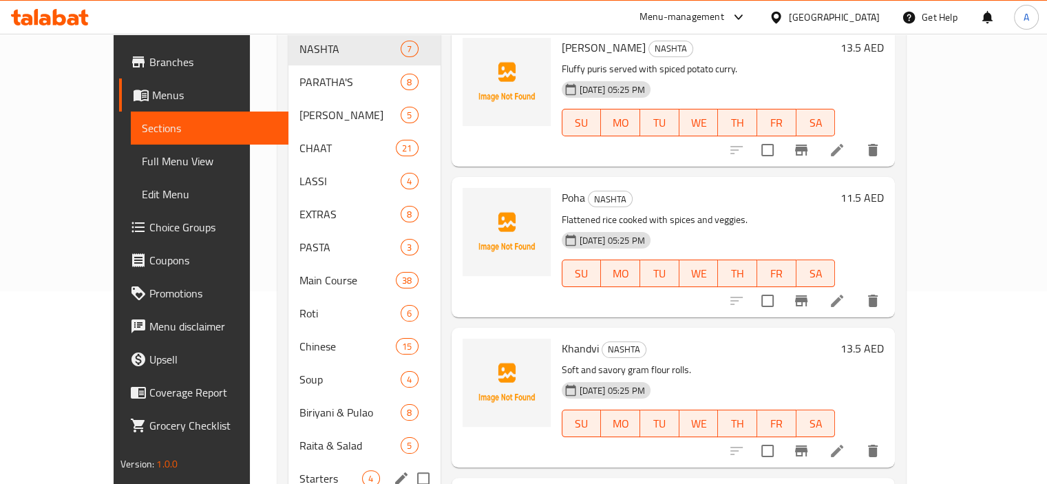
scroll to position [293, 0]
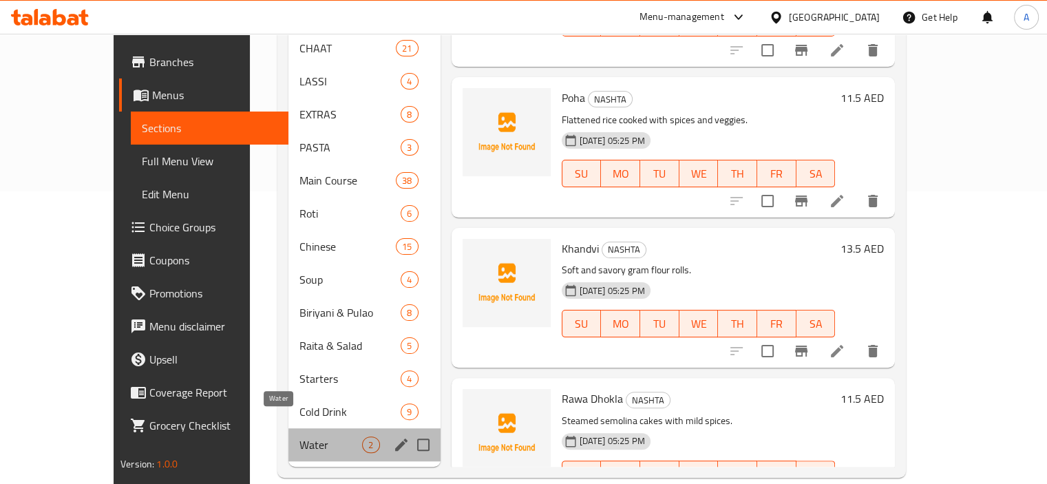
click at [300, 437] on span "Water" at bounding box center [331, 445] width 63 height 17
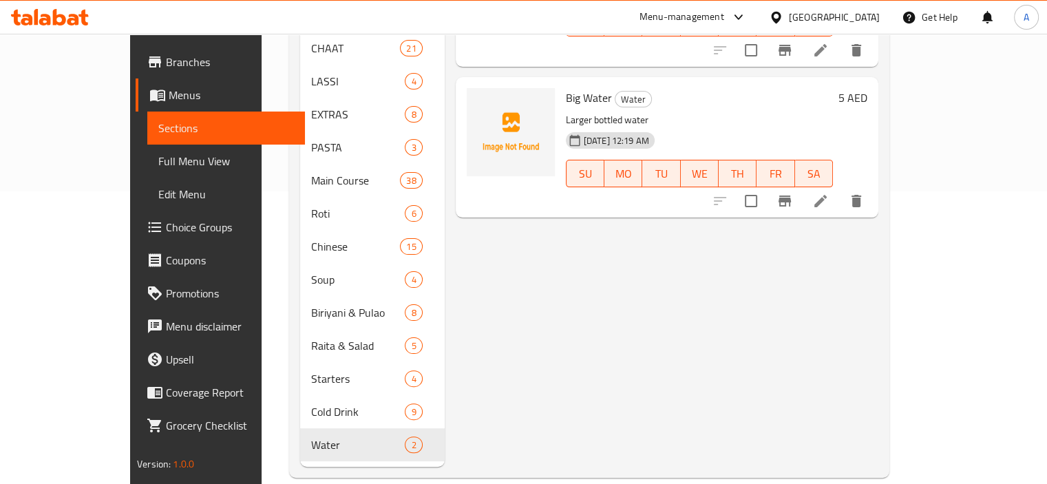
scroll to position [17, 0]
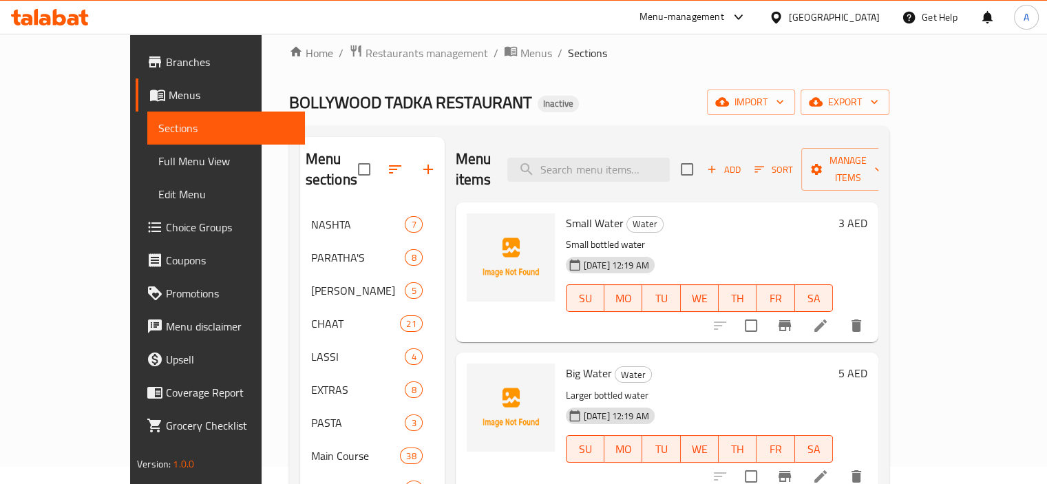
click at [873, 309] on div at bounding box center [788, 325] width 169 height 33
click at [829, 317] on icon at bounding box center [821, 325] width 17 height 17
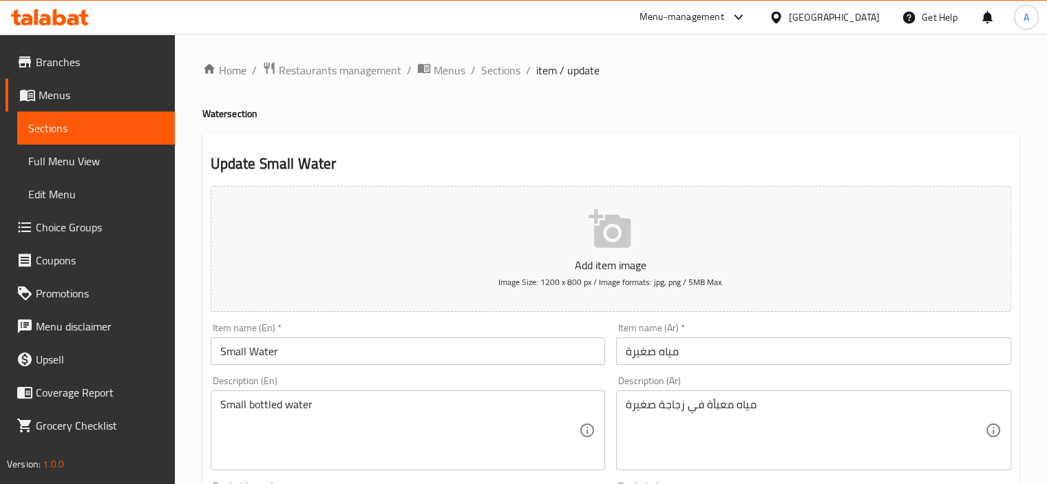
scroll to position [207, 0]
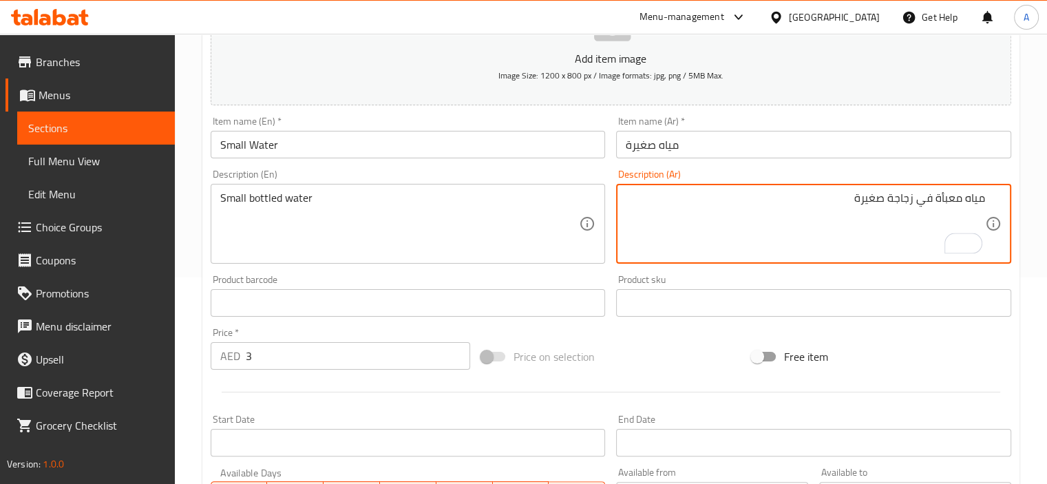
drag, startPoint x: 888, startPoint y: 198, endPoint x: 938, endPoint y: 200, distance: 50.3
click at [938, 200] on textarea "مياه معبأة في زجاجة صغيرة" at bounding box center [805, 223] width 359 height 65
click at [865, 207] on textarea "مياه معبأة صغيرة" at bounding box center [805, 223] width 359 height 65
type textarea "مياه معبأة صغيرة"
click at [722, 143] on input "مياه صغيرة" at bounding box center [813, 145] width 395 height 28
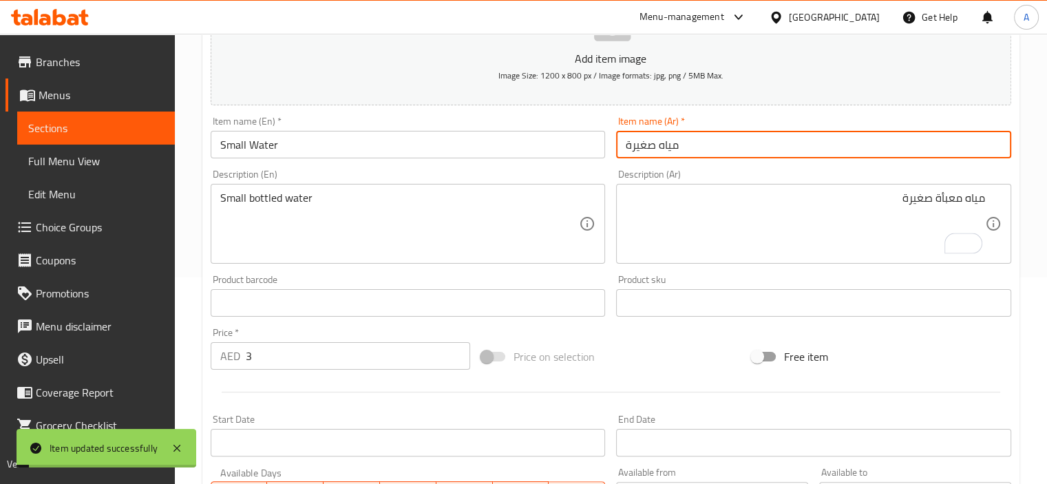
scroll to position [0, 0]
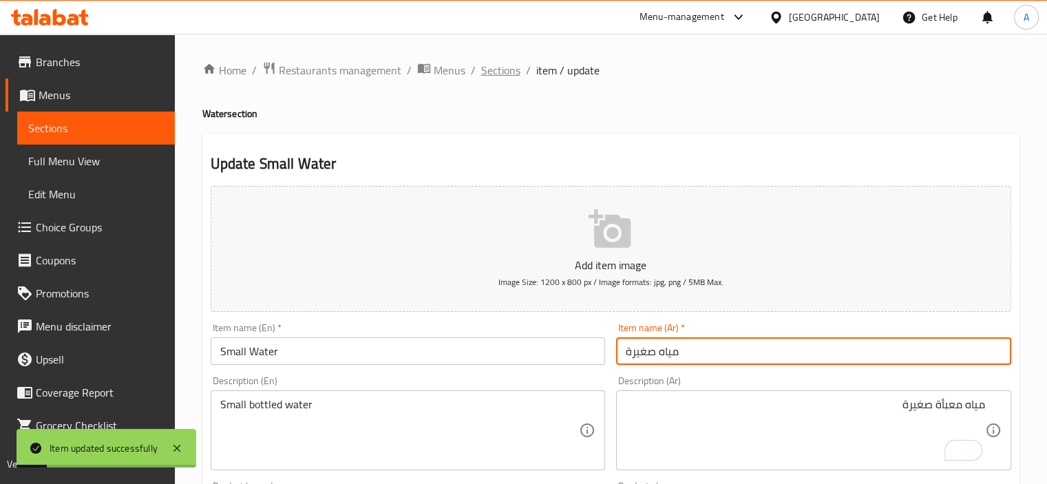
click at [491, 69] on span "Sections" at bounding box center [500, 70] width 39 height 17
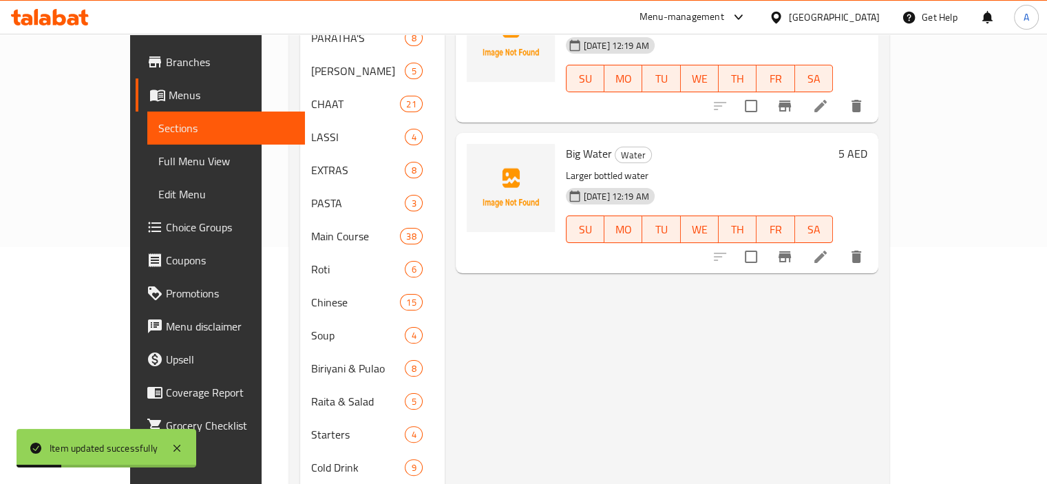
scroll to position [293, 0]
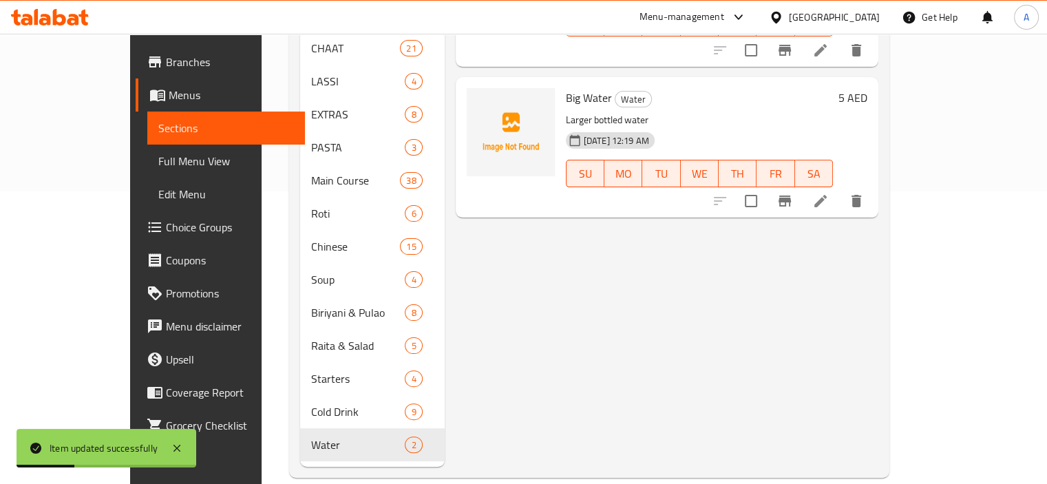
click at [840, 189] on li at bounding box center [821, 201] width 39 height 25
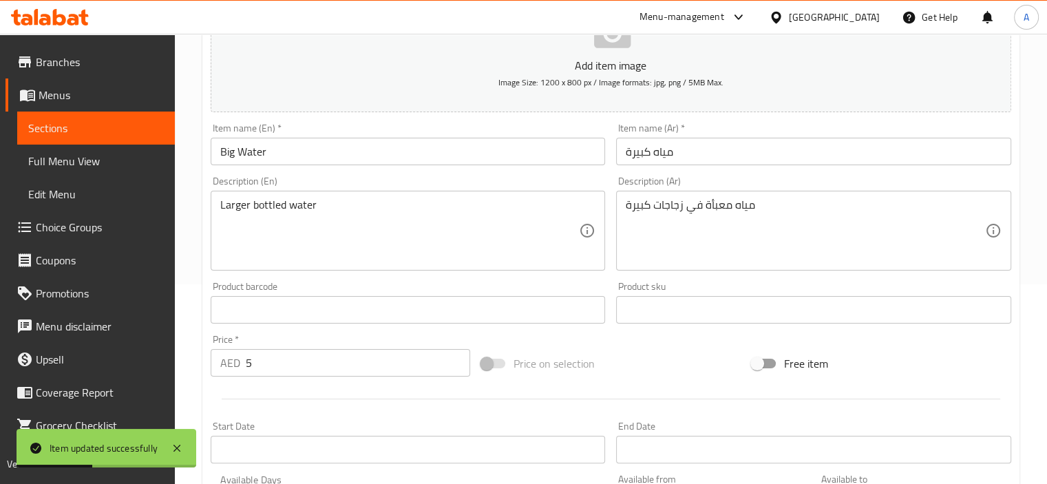
scroll to position [207, 0]
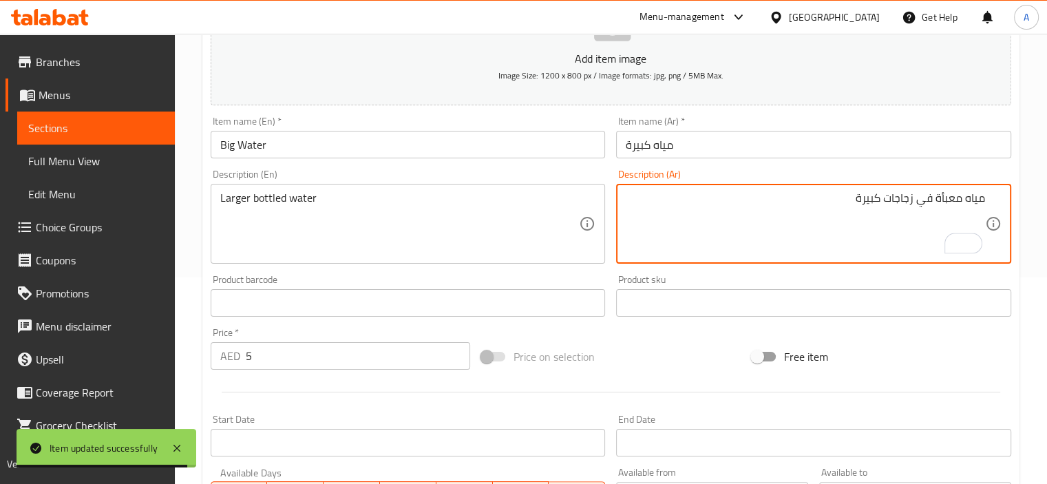
drag, startPoint x: 884, startPoint y: 198, endPoint x: 935, endPoint y: 203, distance: 51.3
click at [935, 203] on textarea "مياه معبأة في زجاجات كبيرة" at bounding box center [805, 223] width 359 height 65
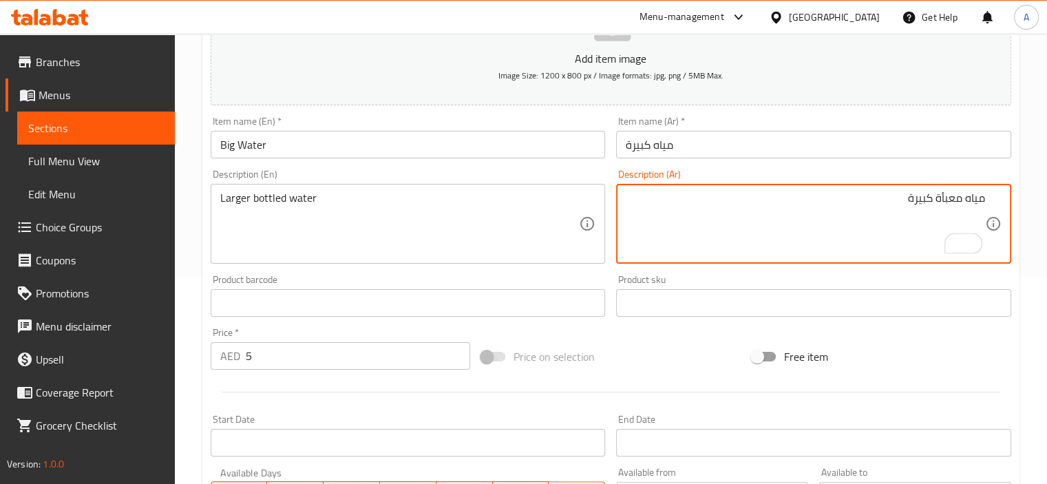
type textarea "مياه معبأة كبيرة"
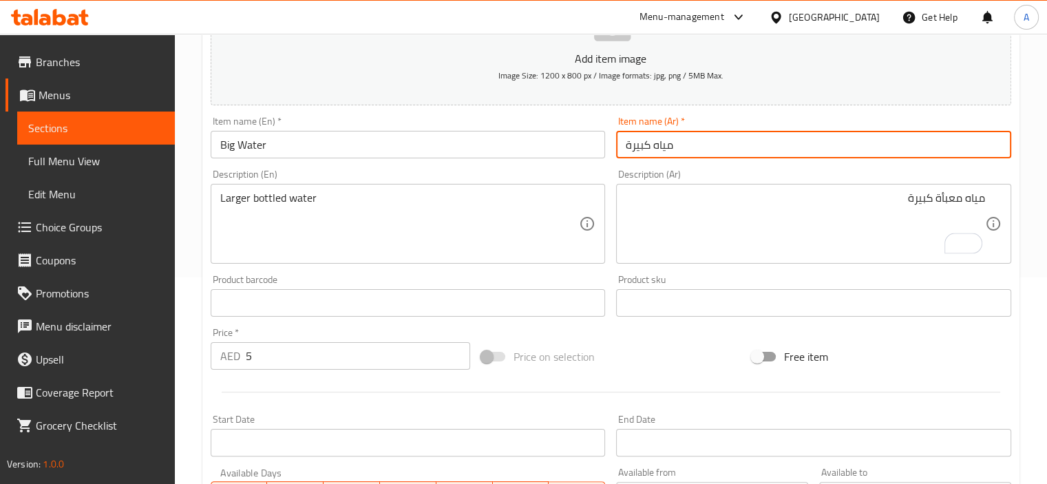
click at [844, 145] on input "مياه كبيرة" at bounding box center [813, 145] width 395 height 28
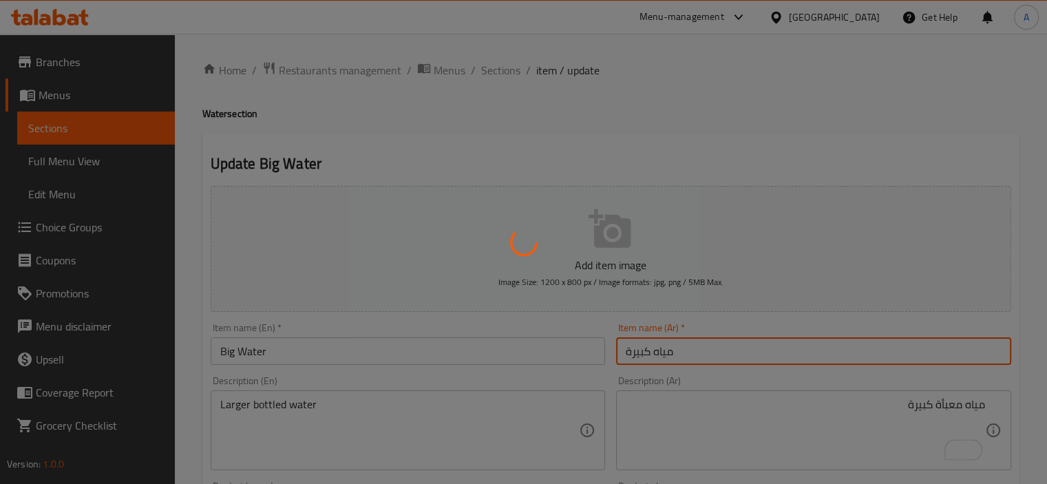
scroll to position [0, 0]
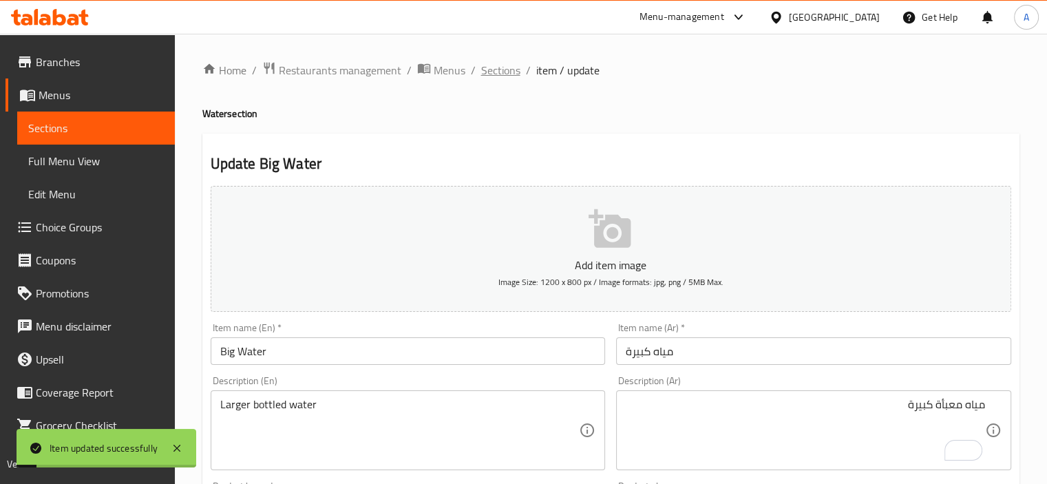
click at [510, 76] on span "Sections" at bounding box center [500, 70] width 39 height 17
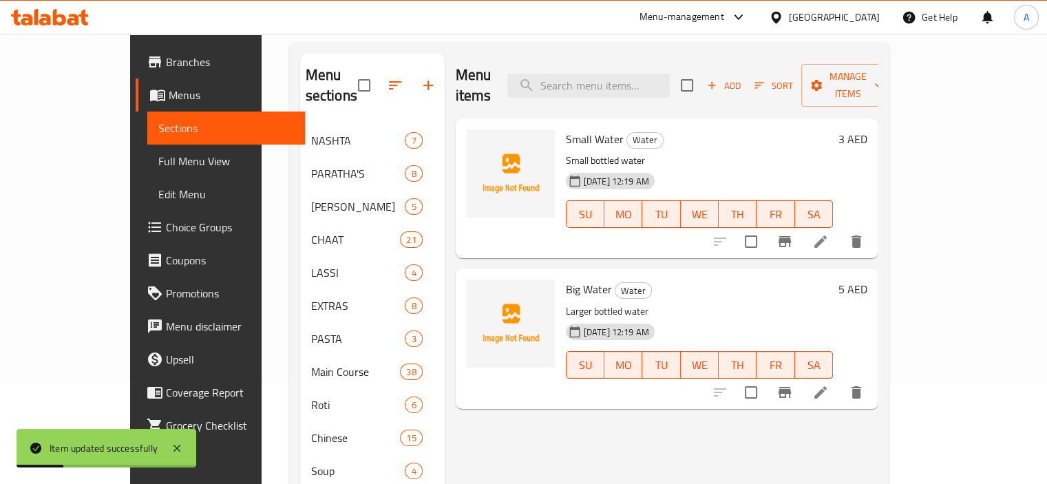
scroll to position [207, 0]
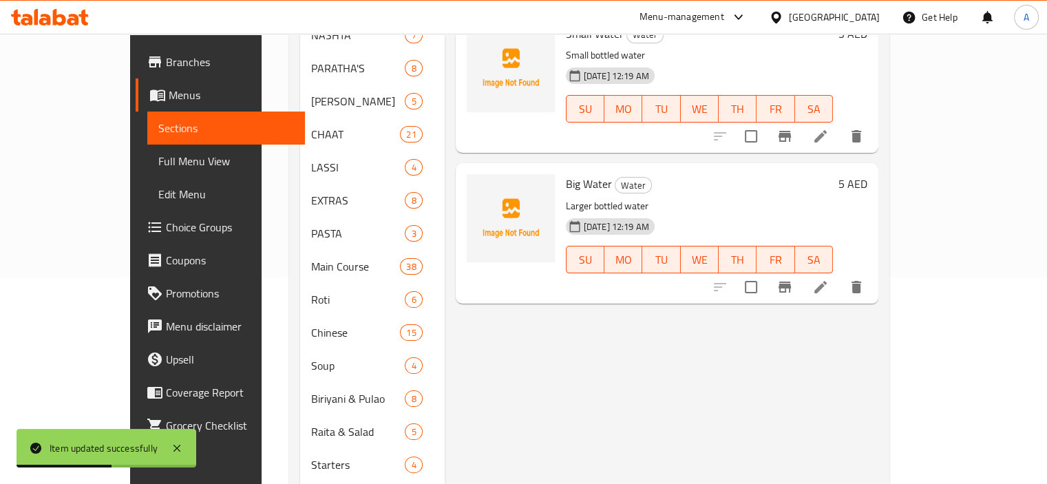
click at [158, 153] on span "Full Menu View" at bounding box center [226, 161] width 136 height 17
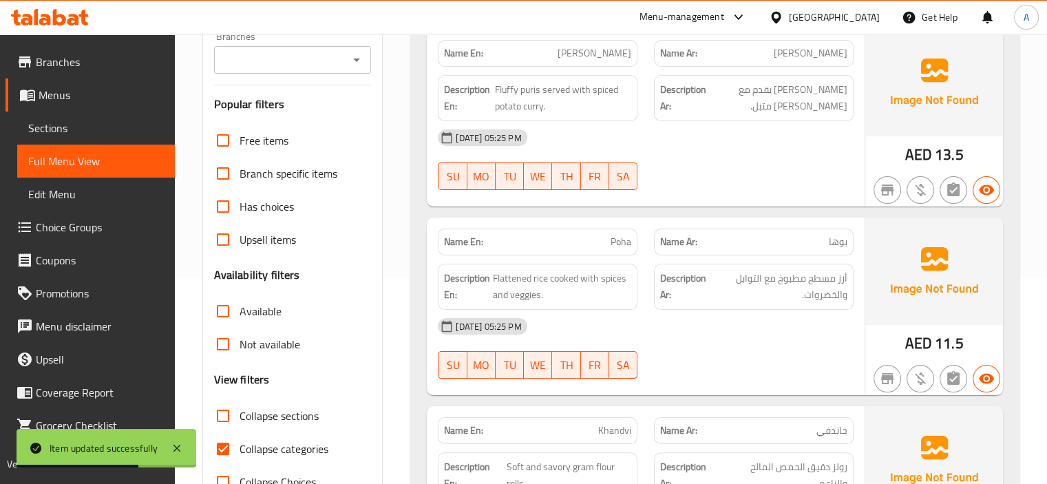
scroll to position [207, 0]
click at [284, 454] on span "Collapse categories" at bounding box center [284, 448] width 89 height 17
click at [240, 454] on input "Collapse categories" at bounding box center [223, 448] width 33 height 33
checkbox input "false"
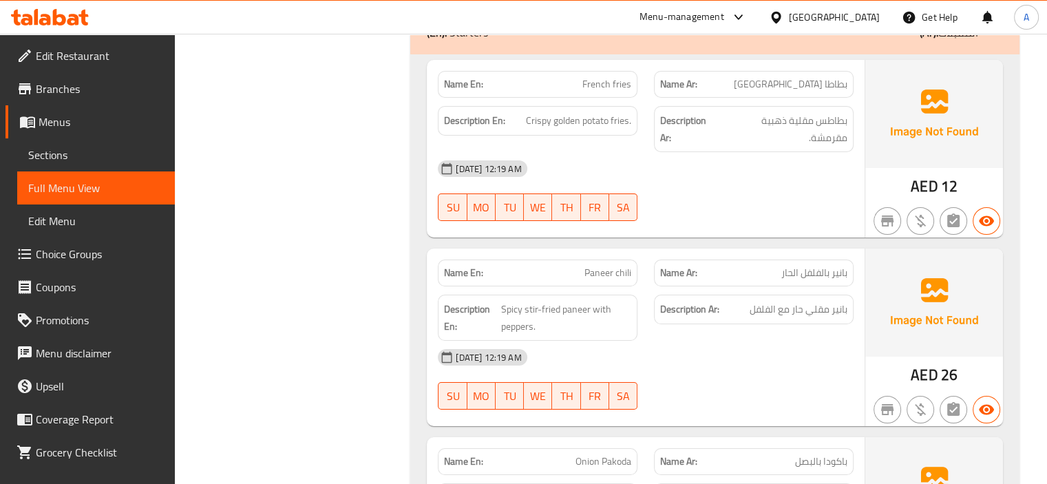
scroll to position [8038, 0]
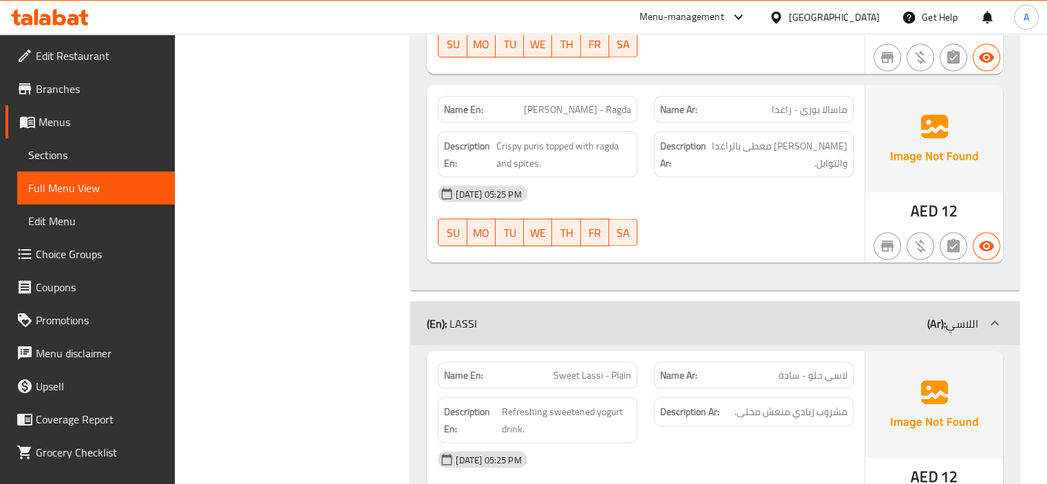
click at [48, 154] on span "Sections" at bounding box center [96, 155] width 136 height 17
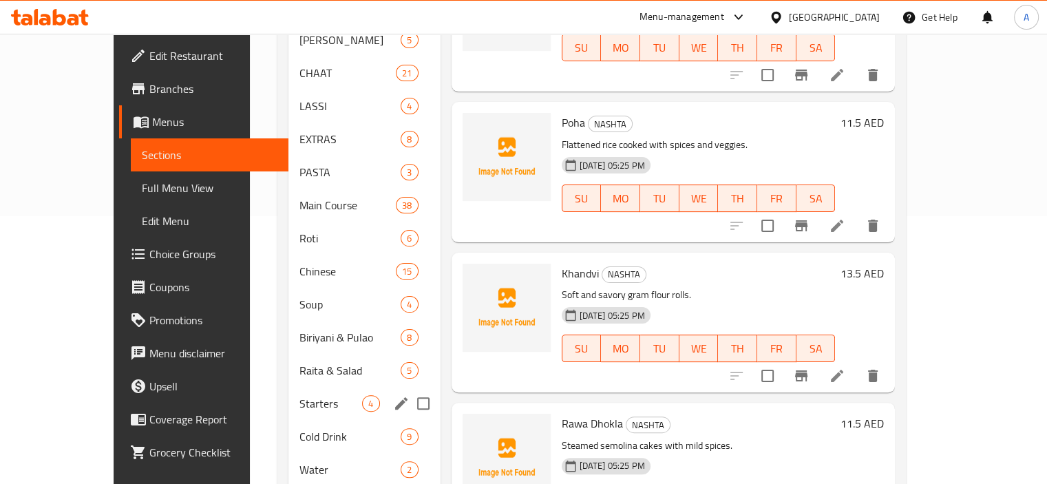
scroll to position [293, 0]
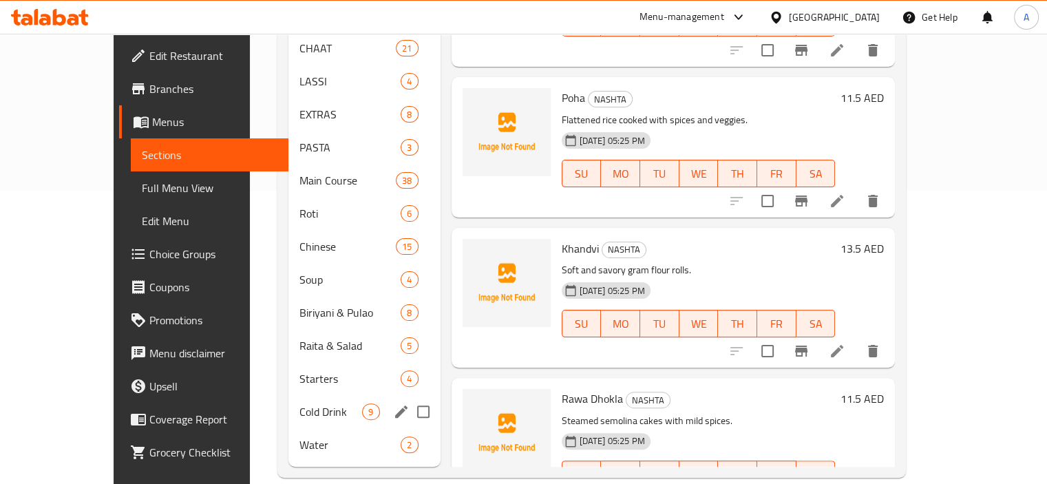
click at [300, 404] on span "Cold Drink" at bounding box center [331, 412] width 63 height 17
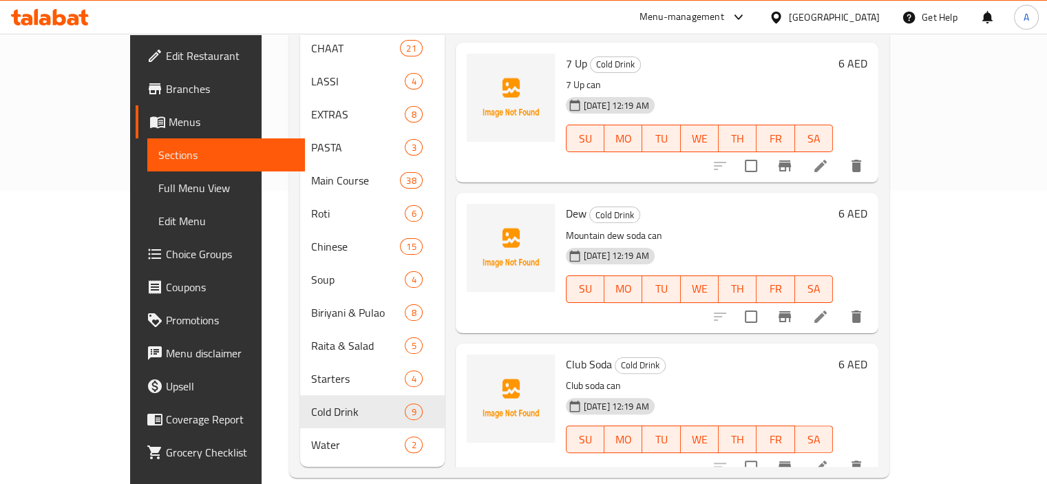
scroll to position [804, 0]
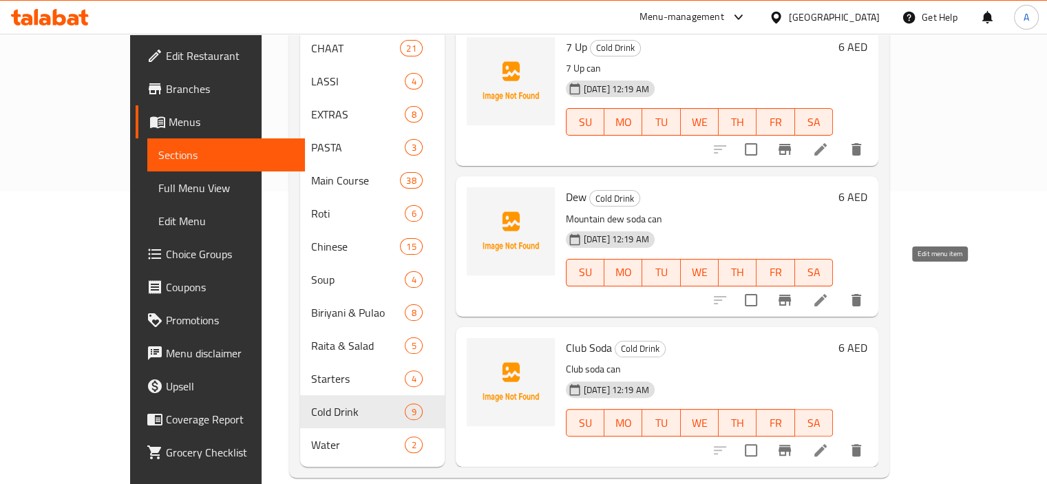
click at [829, 292] on icon at bounding box center [821, 300] width 17 height 17
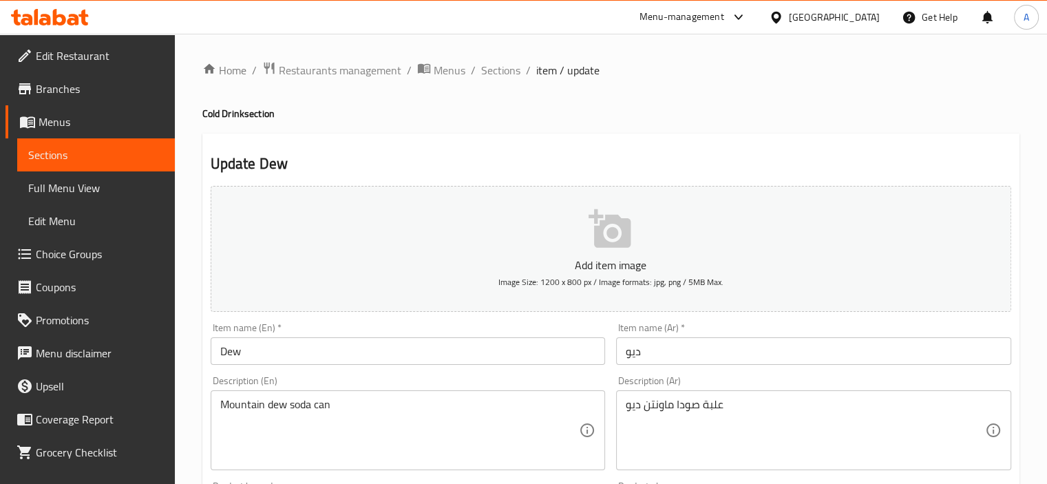
click at [229, 405] on textarea "Mountain dew soda can" at bounding box center [399, 430] width 359 height 65
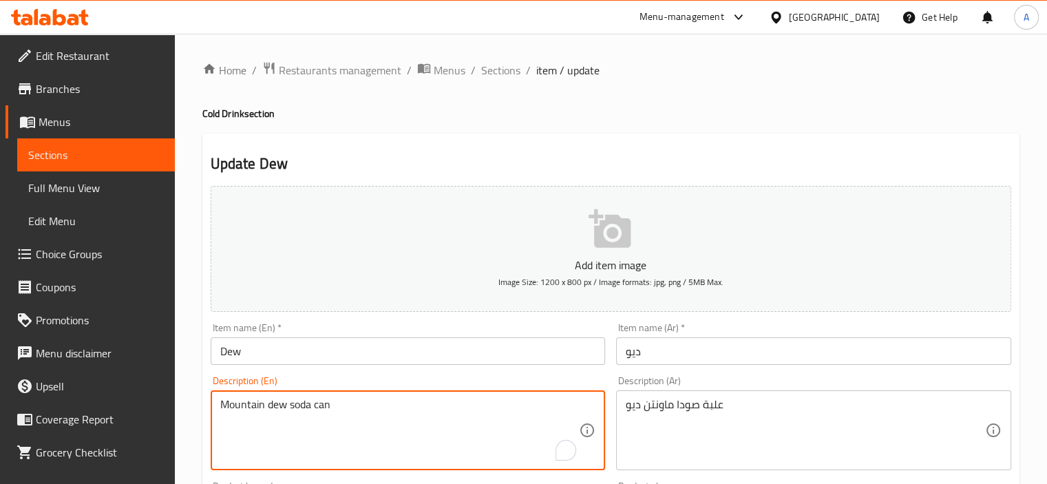
click at [220, 347] on input "Dew" at bounding box center [408, 351] width 395 height 28
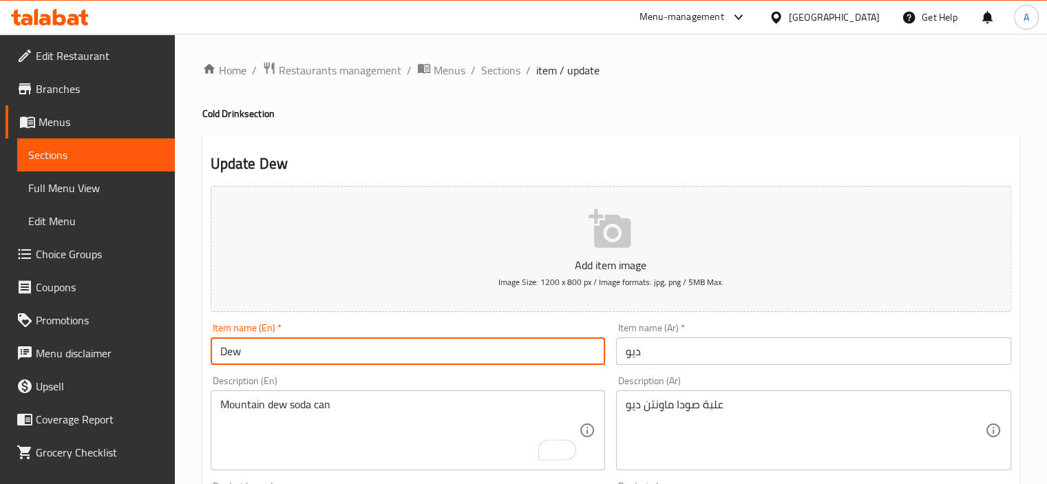
paste input "Mountain"
type input "Mountain Dew"
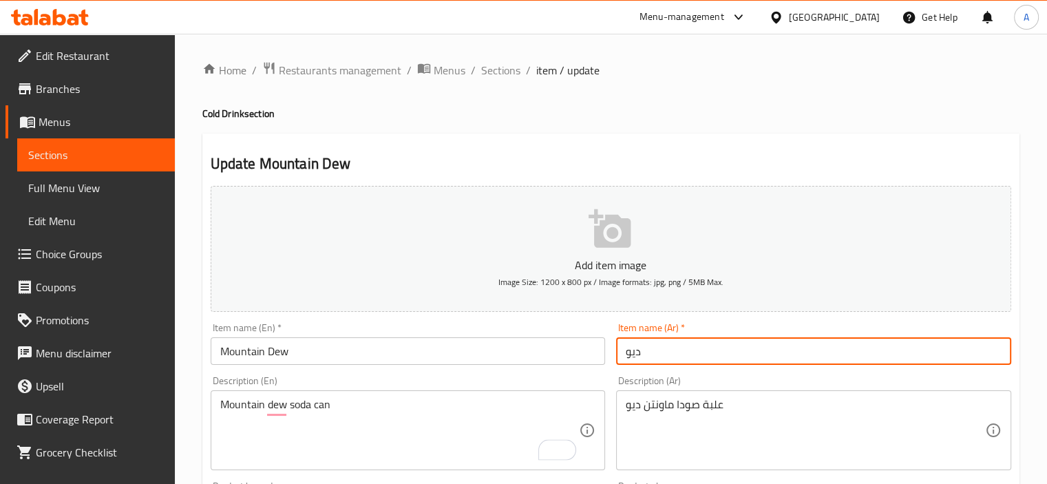
click at [656, 361] on input "ديو" at bounding box center [813, 351] width 395 height 28
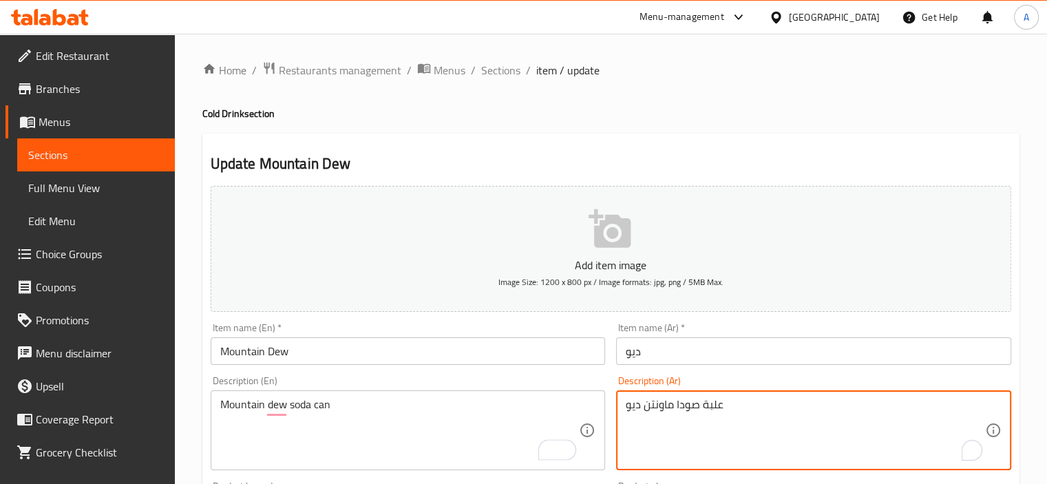
click at [664, 412] on textarea "علبة صودا ماونتن ديو" at bounding box center [805, 430] width 359 height 65
click at [628, 355] on input "ديو" at bounding box center [813, 351] width 395 height 28
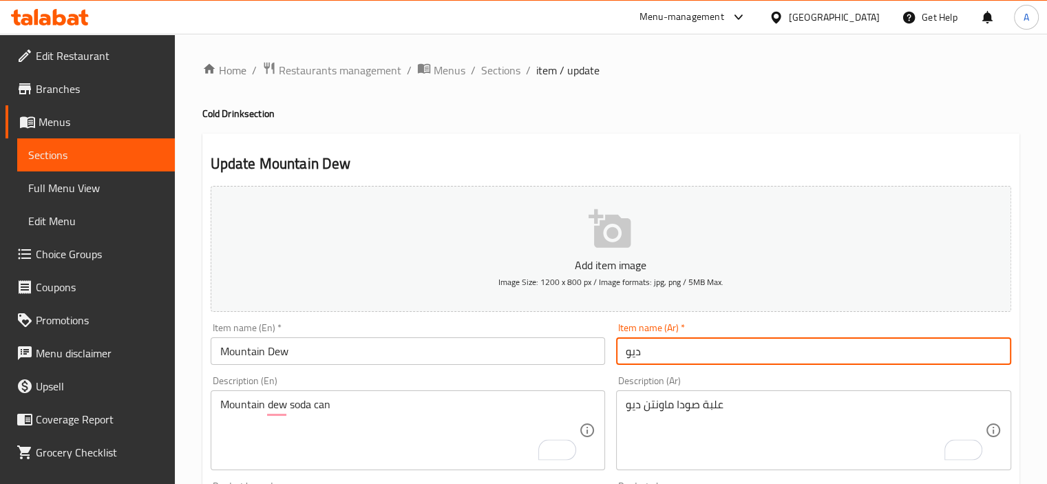
paste input "ماونتن"
click at [686, 355] on input "ماونتن ديو" at bounding box center [813, 351] width 395 height 28
type input "ماونتن ديو"
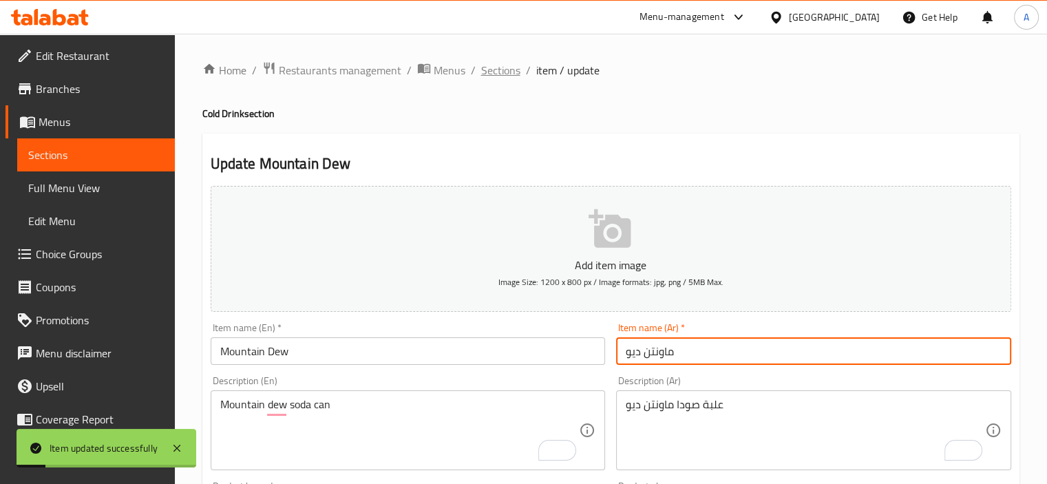
click at [491, 69] on span "Sections" at bounding box center [500, 70] width 39 height 17
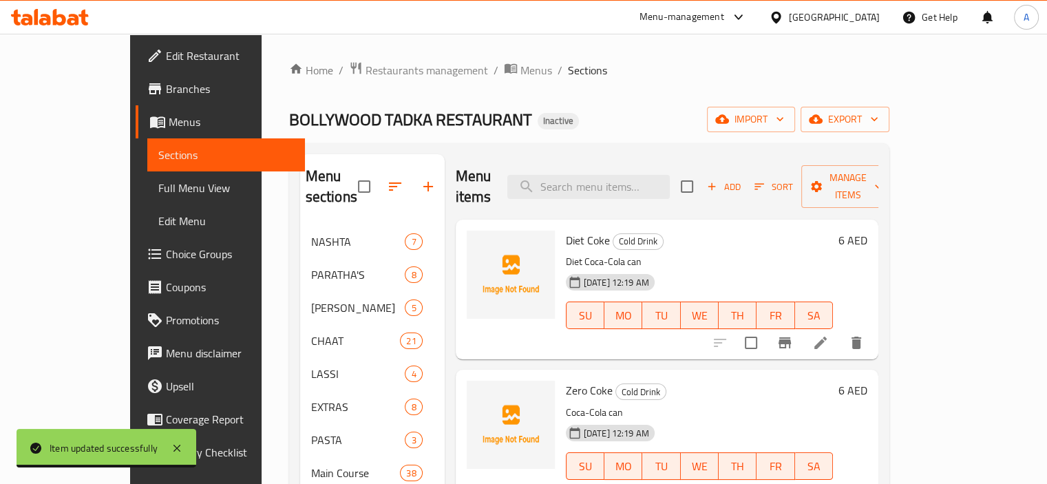
click at [158, 183] on span "Full Menu View" at bounding box center [226, 188] width 136 height 17
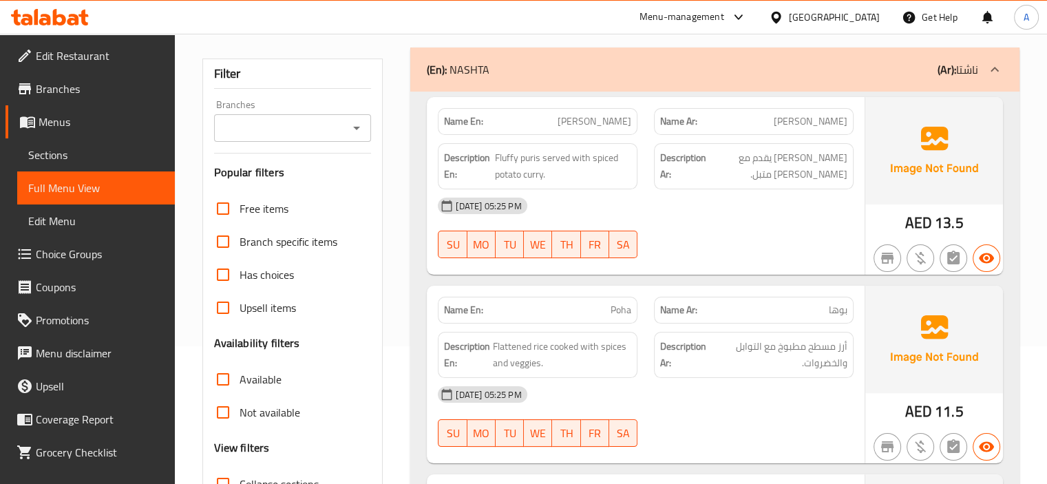
scroll to position [275, 0]
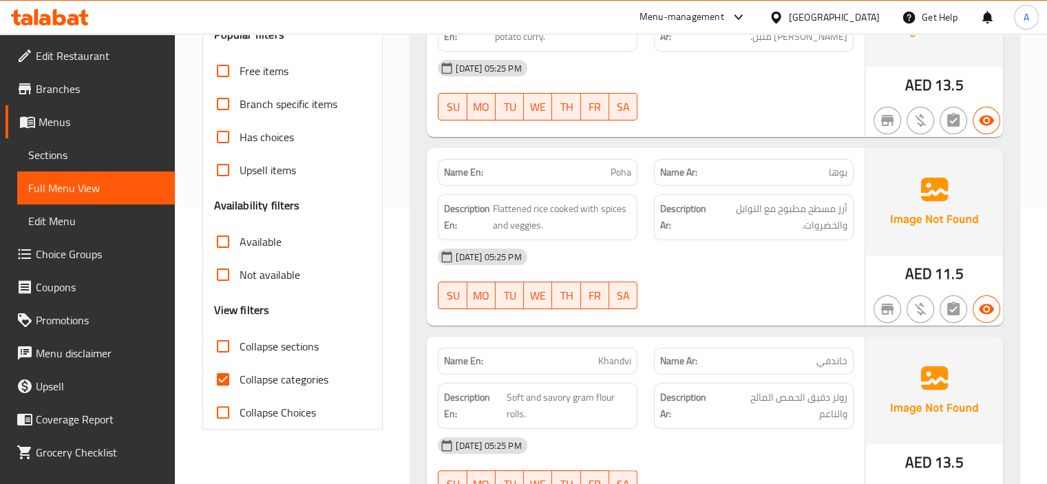
click at [302, 376] on span "Collapse categories" at bounding box center [284, 379] width 89 height 17
click at [240, 376] on input "Collapse categories" at bounding box center [223, 379] width 33 height 33
checkbox input "false"
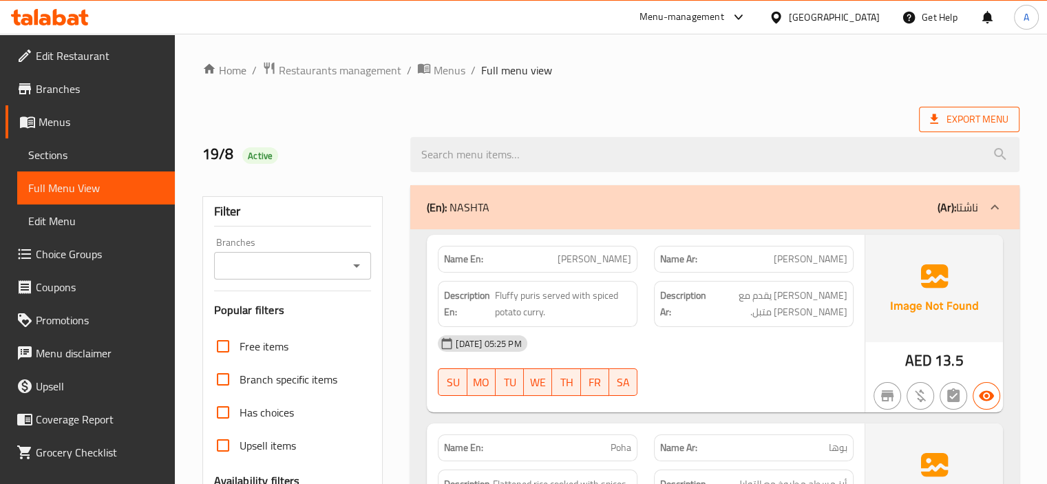
click at [967, 114] on span "Export Menu" at bounding box center [969, 119] width 79 height 17
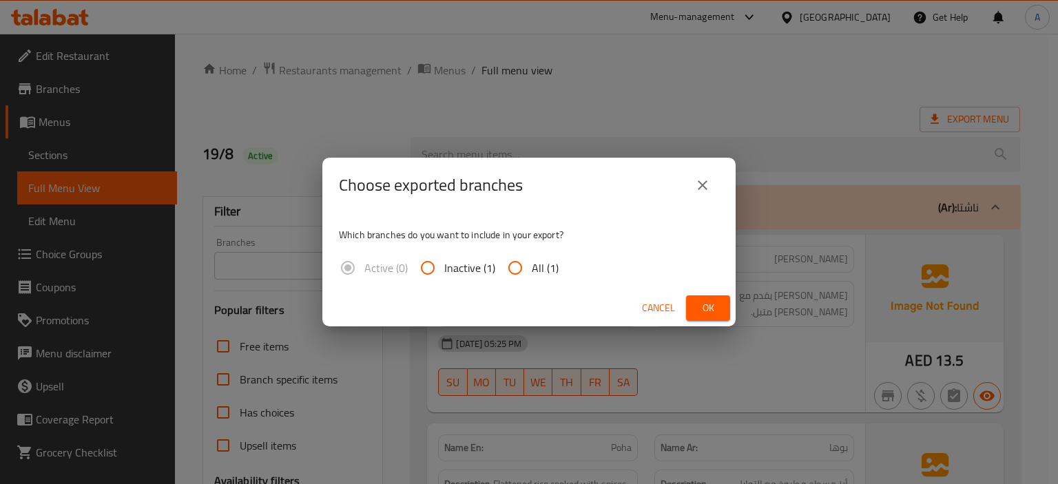
click at [532, 261] on span "All (1)" at bounding box center [545, 268] width 27 height 17
click at [532, 261] on input "All (1)" at bounding box center [515, 267] width 33 height 33
radio input "true"
click at [693, 302] on button "Ok" at bounding box center [708, 307] width 44 height 25
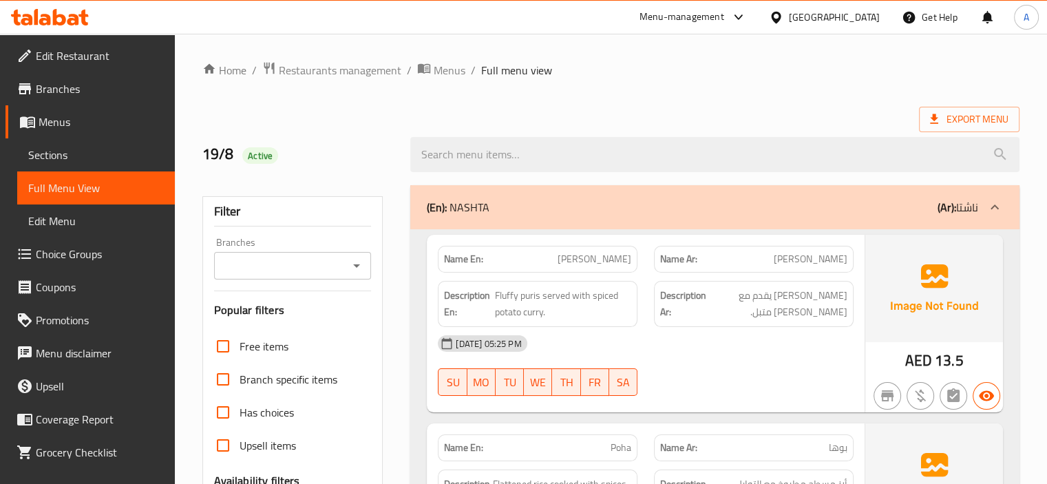
click at [60, 24] on icon at bounding box center [59, 17] width 13 height 17
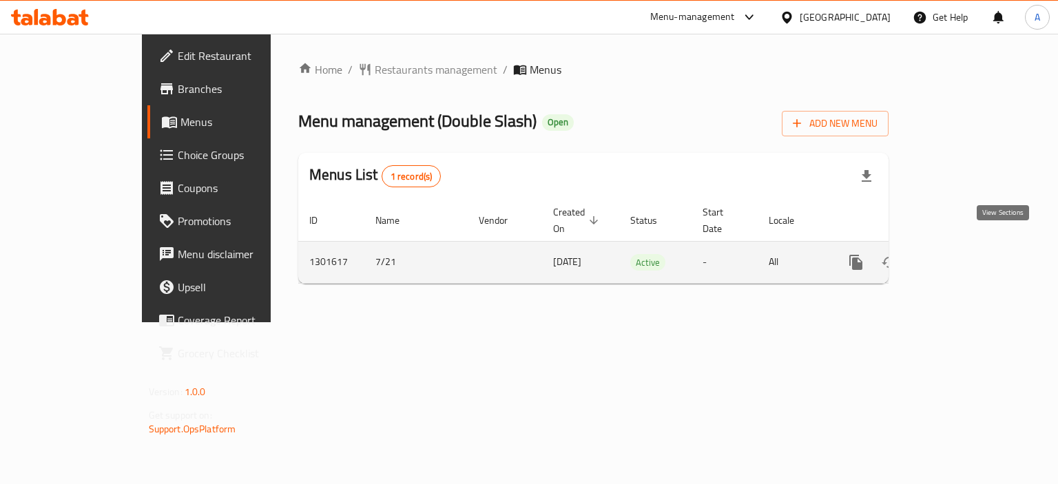
click at [972, 246] on link "enhanced table" at bounding box center [955, 262] width 33 height 33
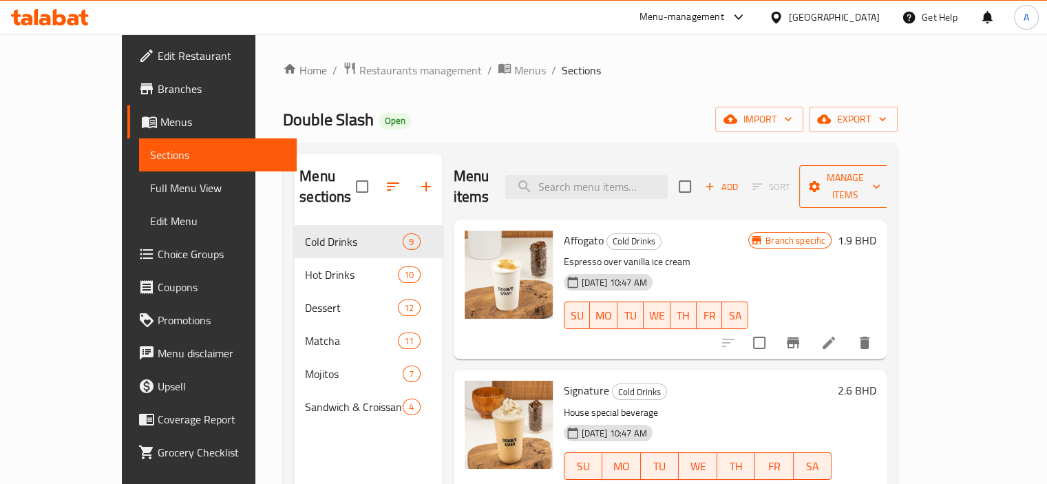
click at [881, 169] on span "Manage items" at bounding box center [846, 186] width 70 height 34
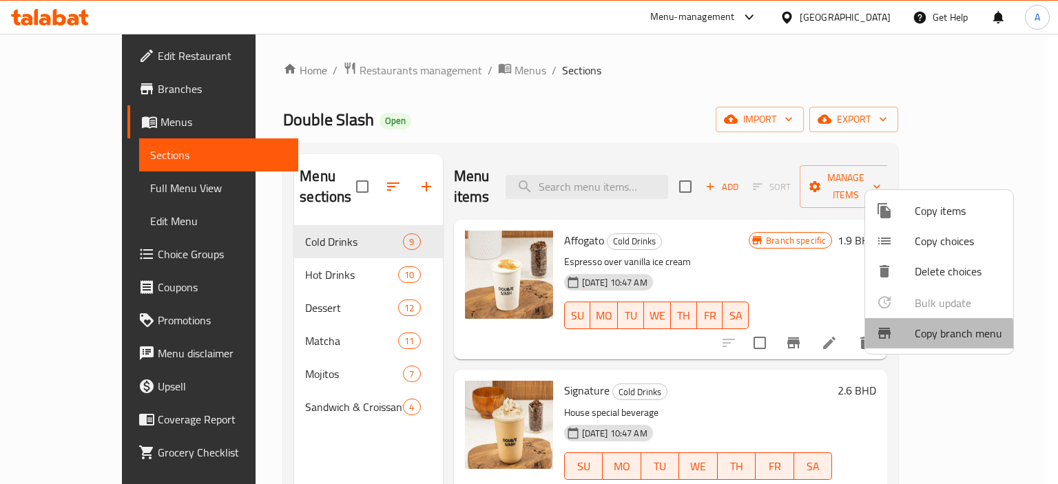
click at [898, 339] on div at bounding box center [895, 333] width 39 height 17
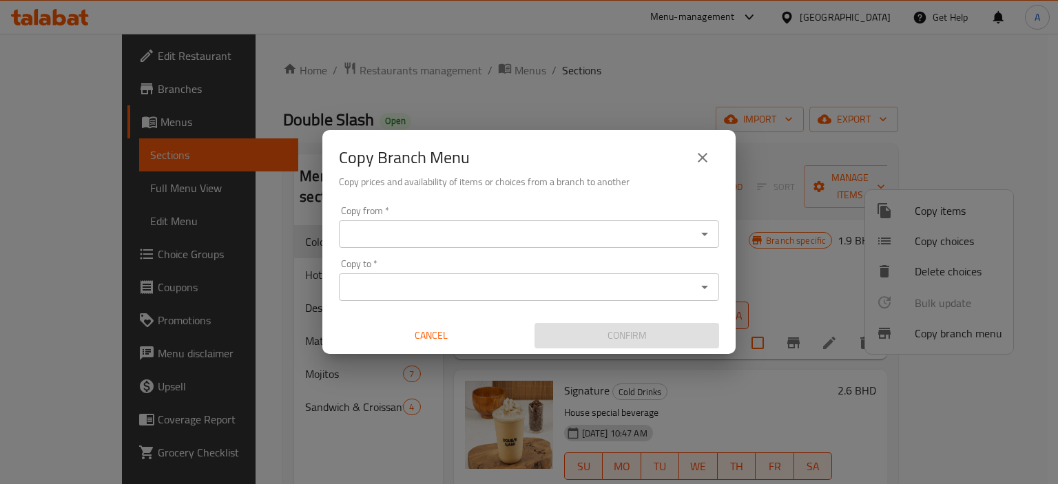
click at [707, 235] on icon "Open" at bounding box center [704, 234] width 17 height 17
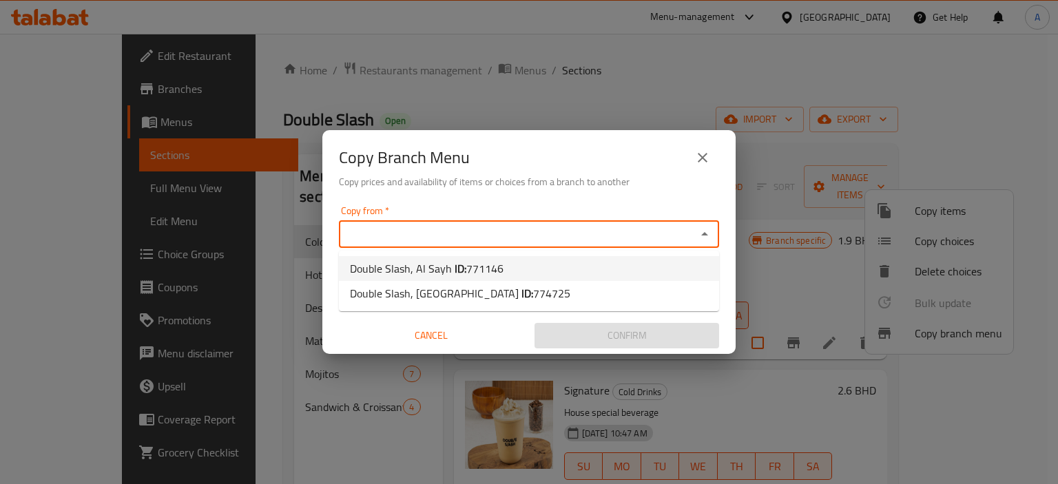
click at [625, 278] on li "Double Slash, Al Sayh ID: 771146" at bounding box center [529, 268] width 380 height 25
type input "Double Slash, Al Sayh"
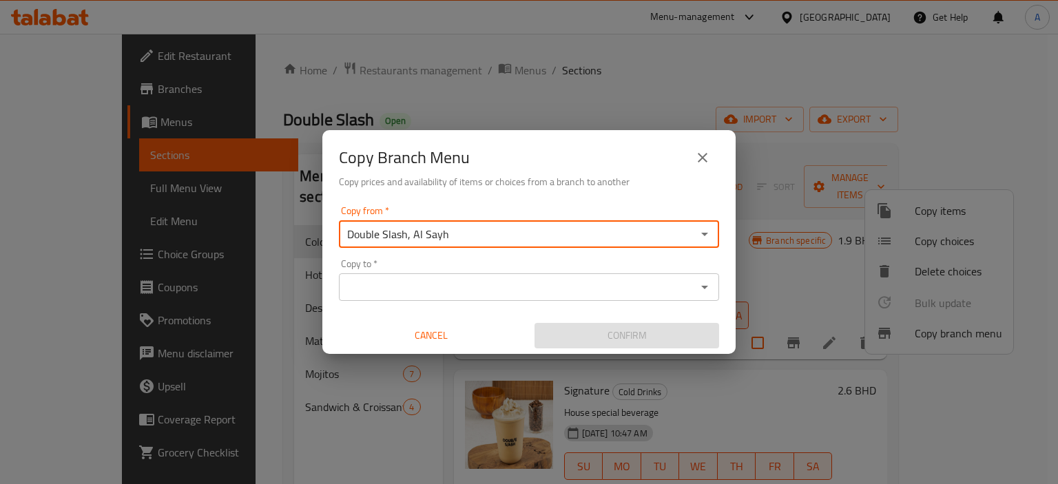
click at [704, 291] on icon "Open" at bounding box center [704, 287] width 17 height 17
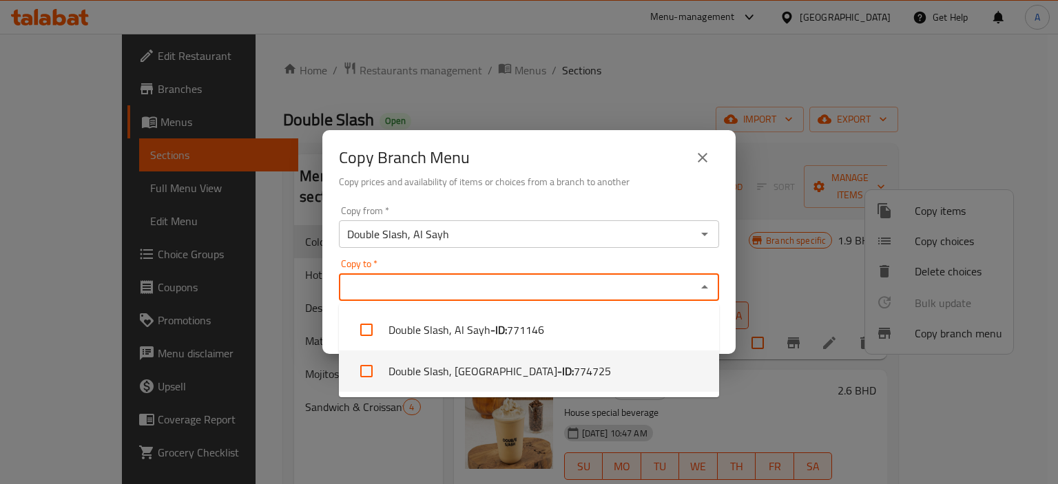
click at [616, 371] on li "Double Slash, West Riffa - ID: 774725" at bounding box center [529, 371] width 380 height 41
checkbox input "true"
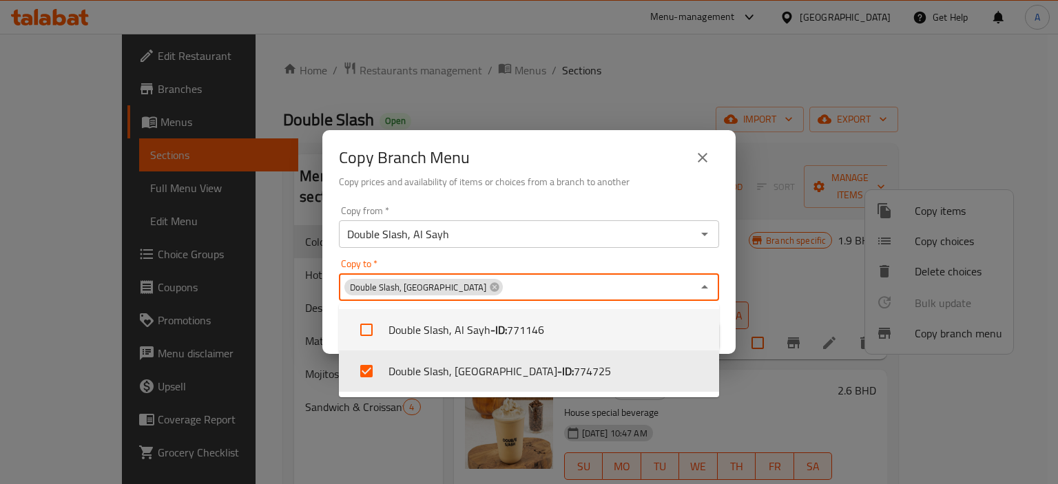
drag, startPoint x: 725, startPoint y: 317, endPoint x: 711, endPoint y: 324, distance: 15.4
click at [726, 317] on div "Copy from   * Double Slash, Al Sayh Copy from * Copy to   * Double Slash, West …" at bounding box center [528, 277] width 413 height 154
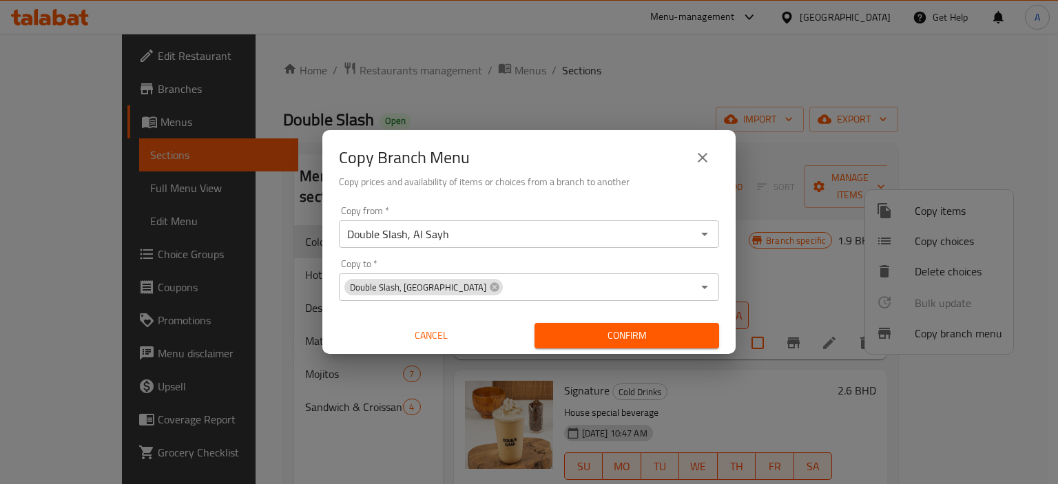
click at [682, 344] on span "Confirm" at bounding box center [626, 335] width 163 height 17
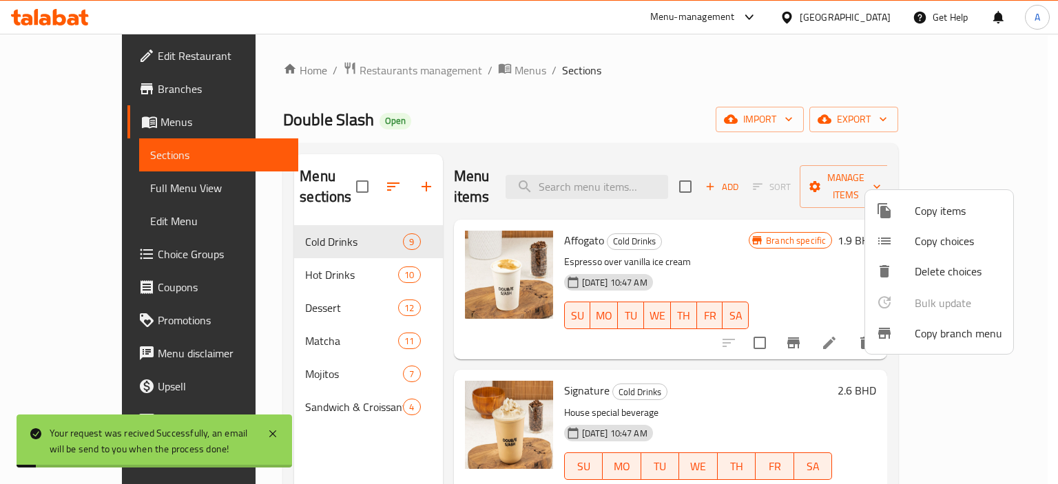
click at [777, 75] on div at bounding box center [529, 242] width 1058 height 484
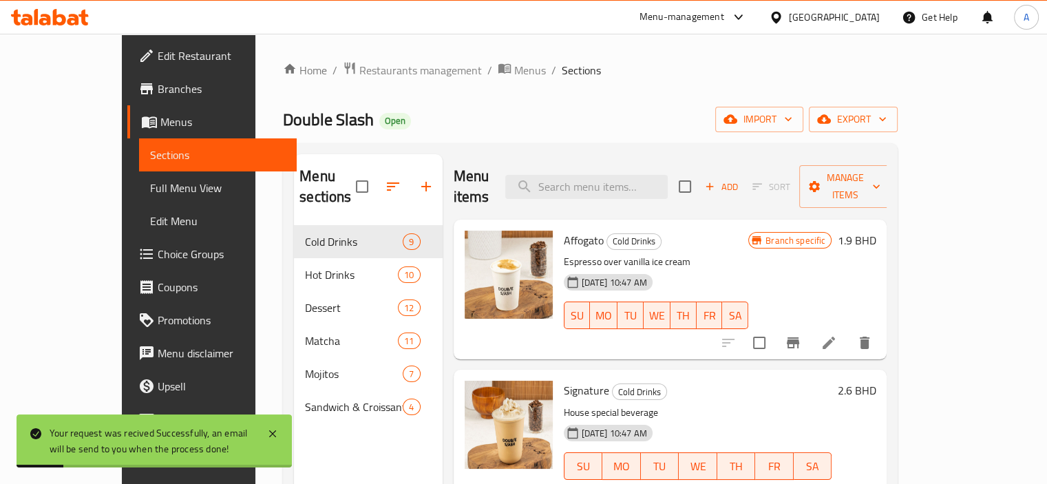
click at [150, 184] on span "Full Menu View" at bounding box center [218, 188] width 136 height 17
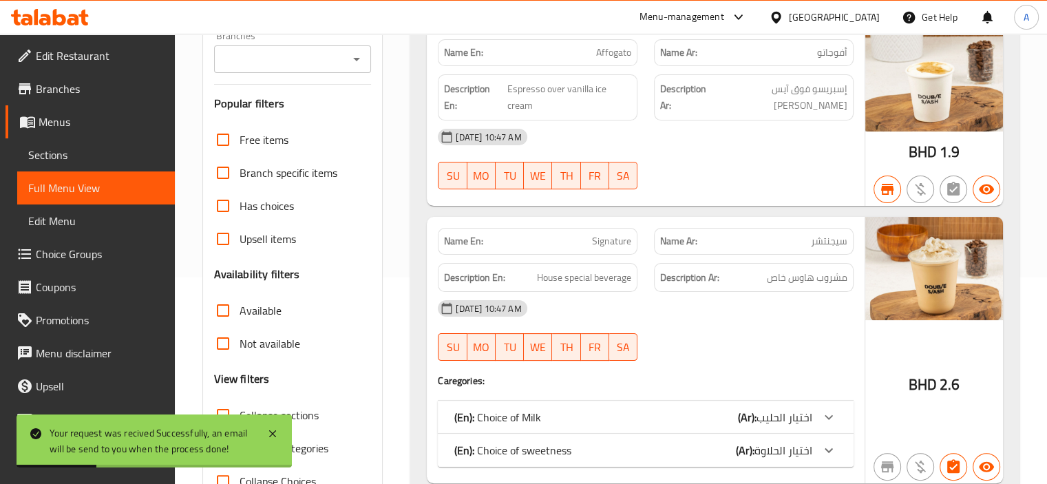
scroll to position [275, 0]
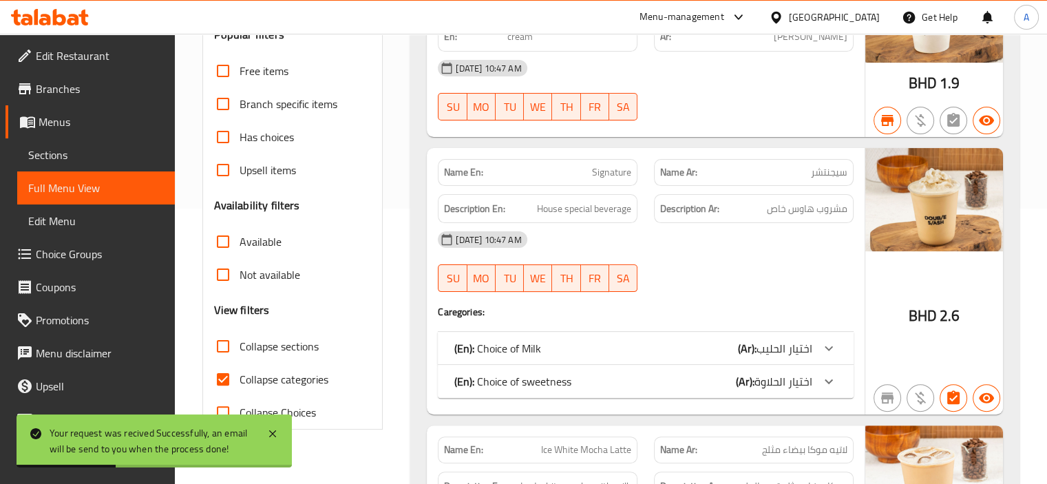
click at [312, 380] on span "Collapse categories" at bounding box center [284, 379] width 89 height 17
click at [240, 380] on input "Collapse categories" at bounding box center [223, 379] width 33 height 33
checkbox input "false"
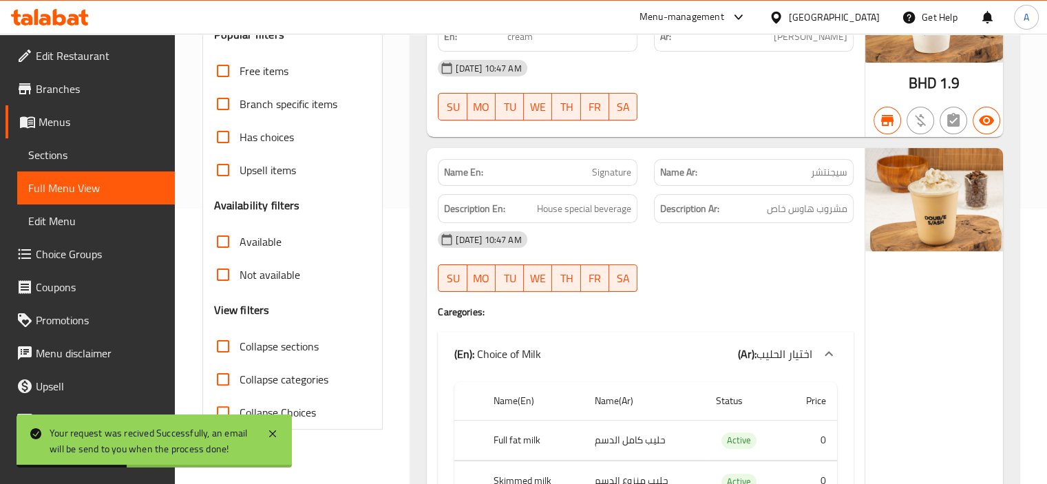
scroll to position [0, 0]
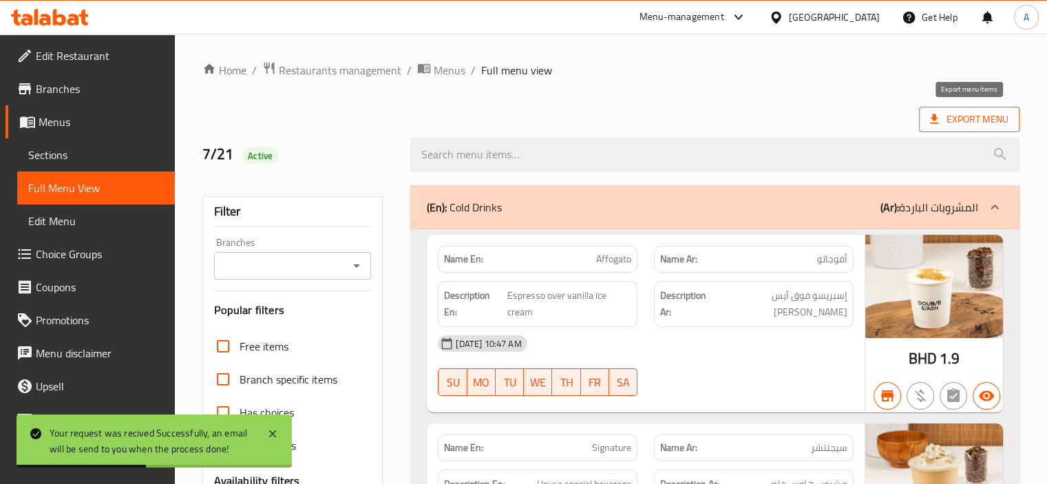
click at [963, 121] on span "Export Menu" at bounding box center [969, 119] width 79 height 17
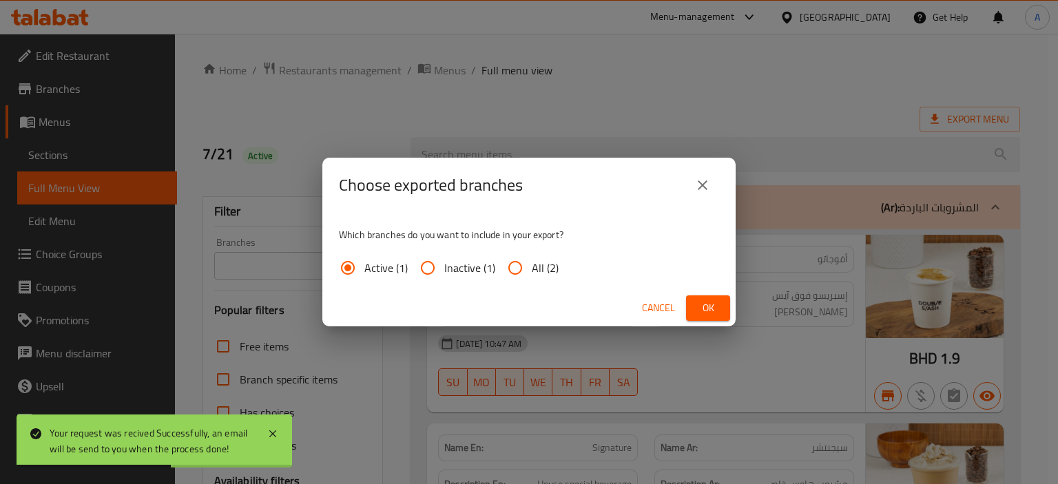
click at [519, 272] on input "All (2)" at bounding box center [515, 267] width 33 height 33
radio input "true"
click at [696, 309] on button "Ok" at bounding box center [708, 307] width 44 height 25
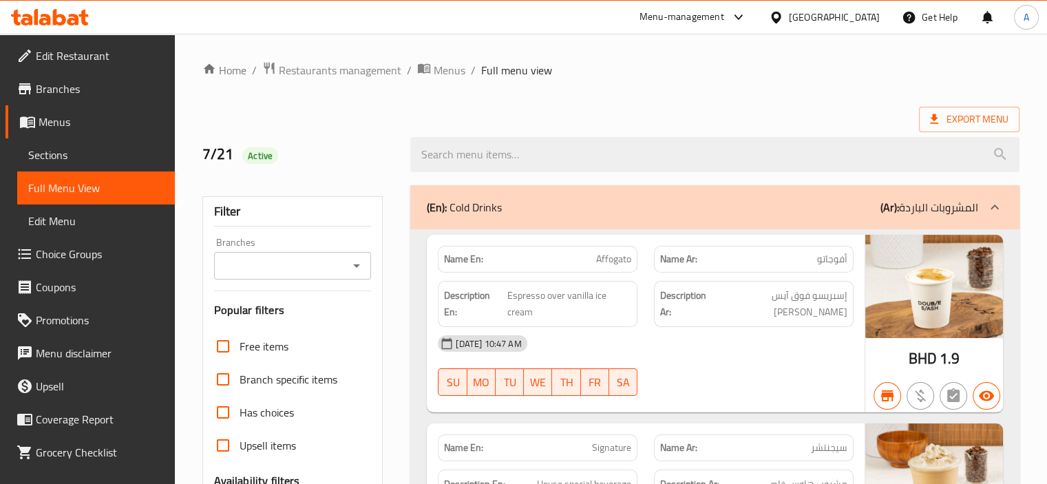
click at [35, 15] on icon at bounding box center [36, 17] width 4 height 16
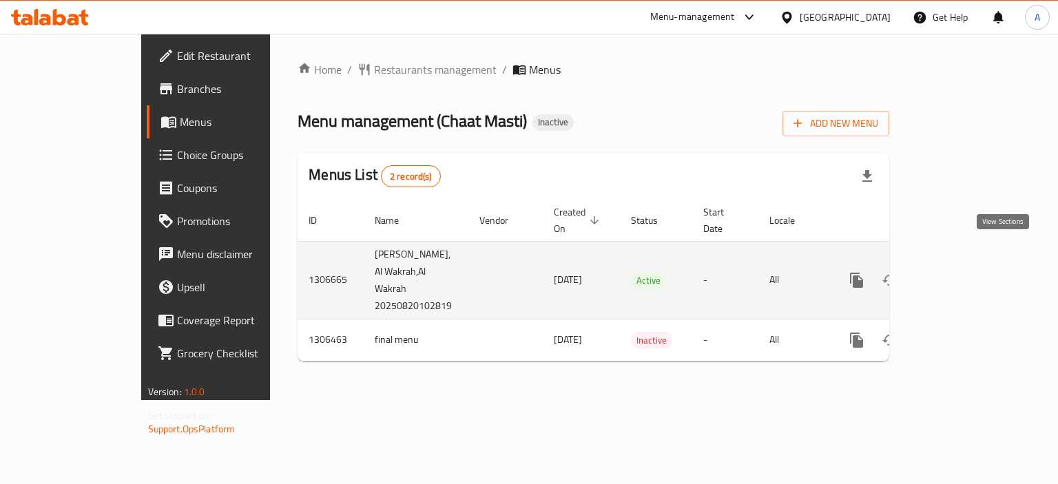
click at [964, 272] on icon "enhanced table" at bounding box center [956, 280] width 17 height 17
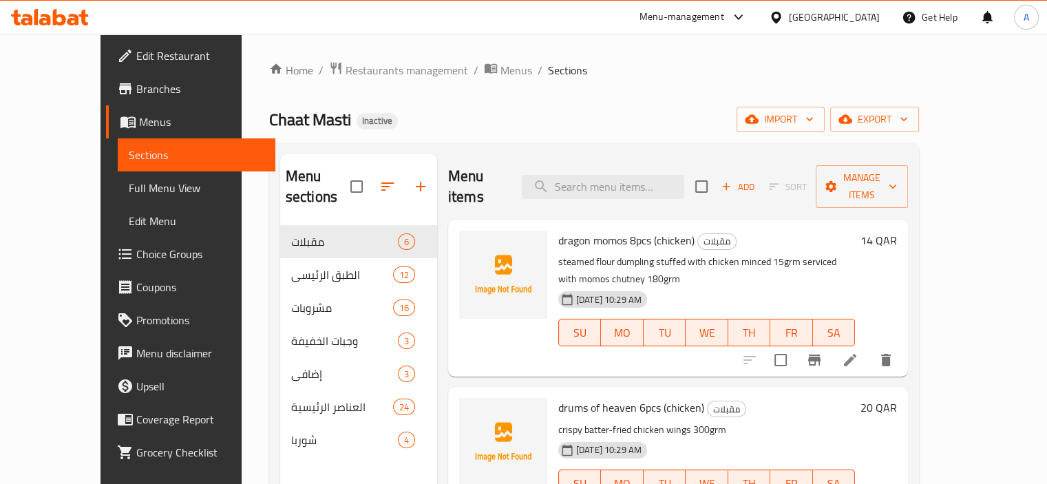
click at [106, 132] on link "Menus" at bounding box center [190, 121] width 169 height 33
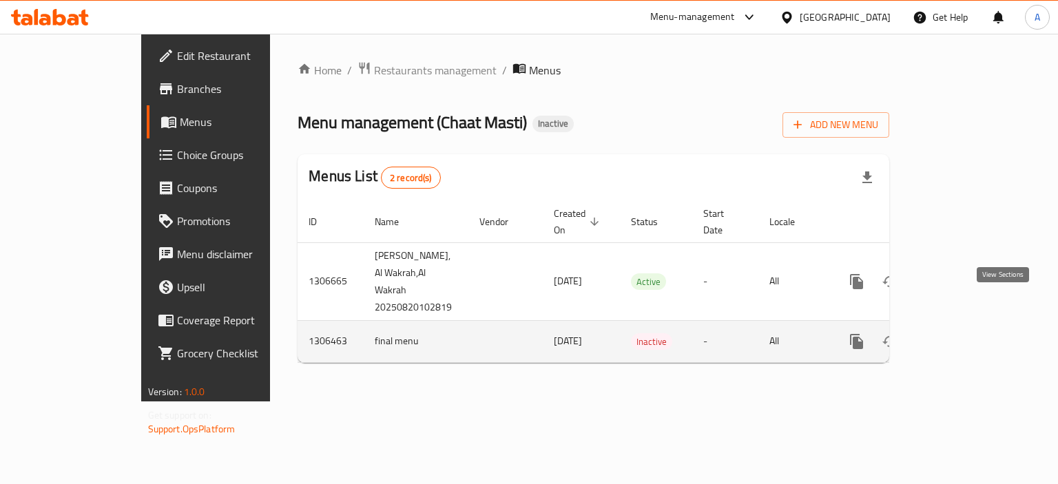
click at [964, 333] on icon "enhanced table" at bounding box center [956, 341] width 17 height 17
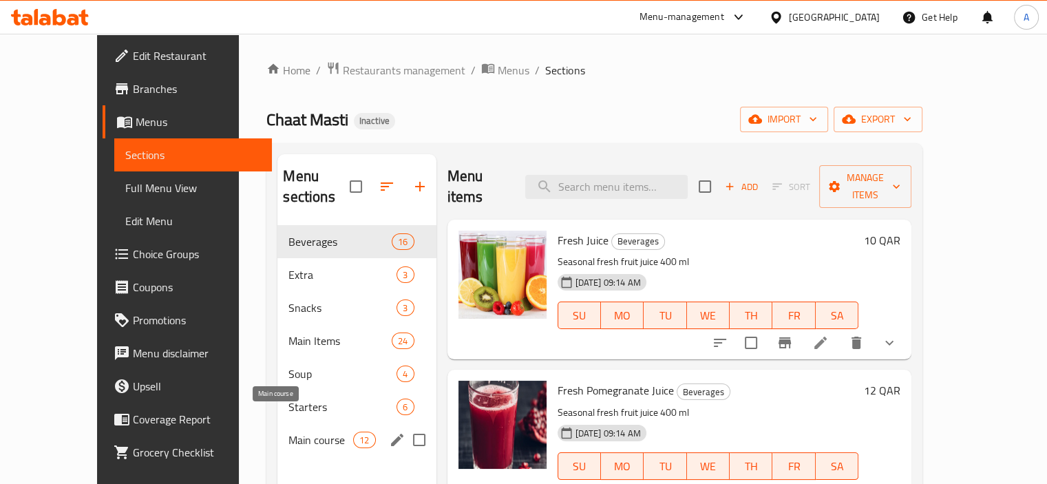
click at [289, 432] on span "Main course" at bounding box center [321, 440] width 65 height 17
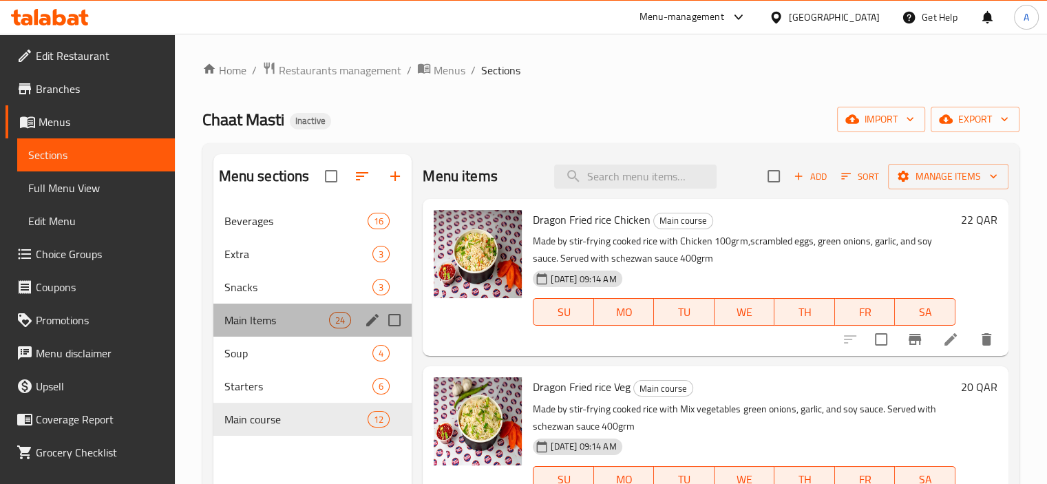
click at [277, 328] on div "Main Items 24" at bounding box center [312, 320] width 199 height 33
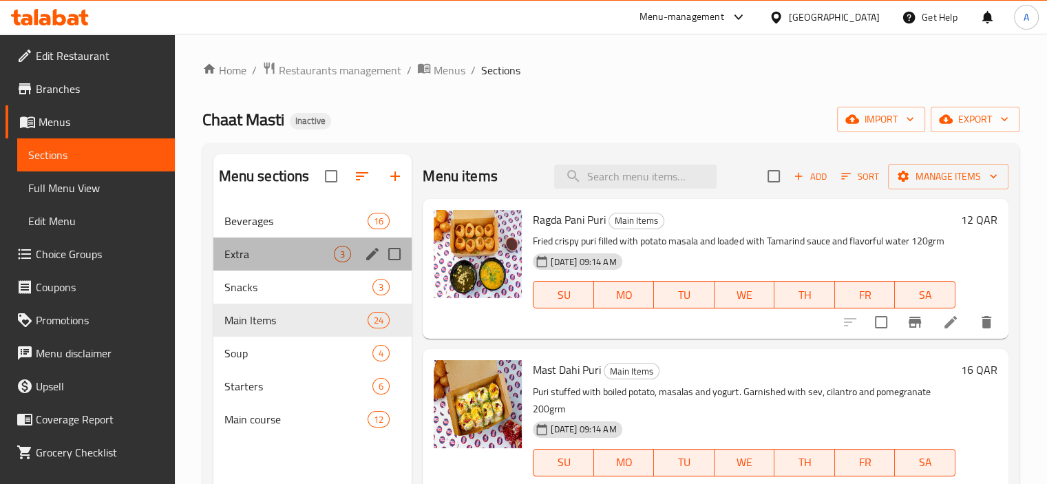
click at [274, 242] on div "Extra 3" at bounding box center [312, 254] width 199 height 33
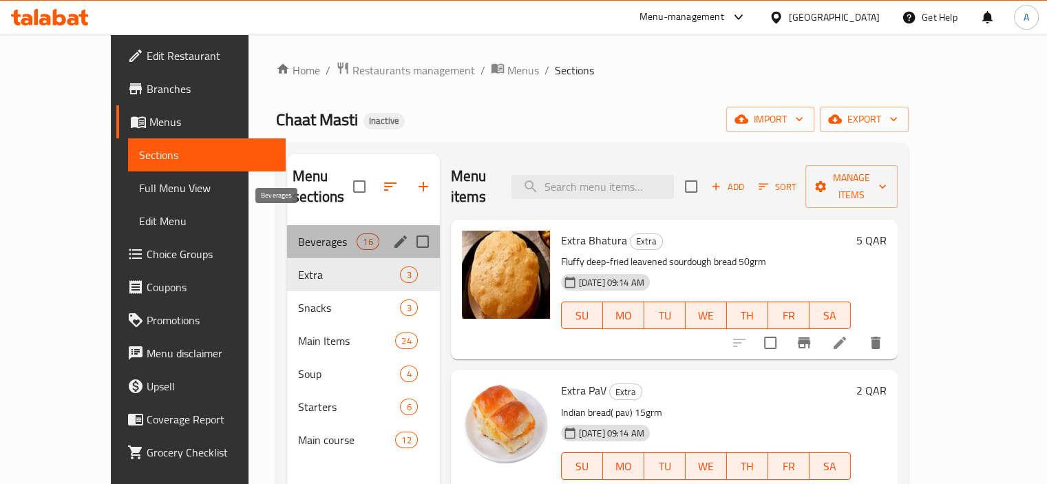
click at [298, 233] on span "Beverages" at bounding box center [327, 241] width 59 height 17
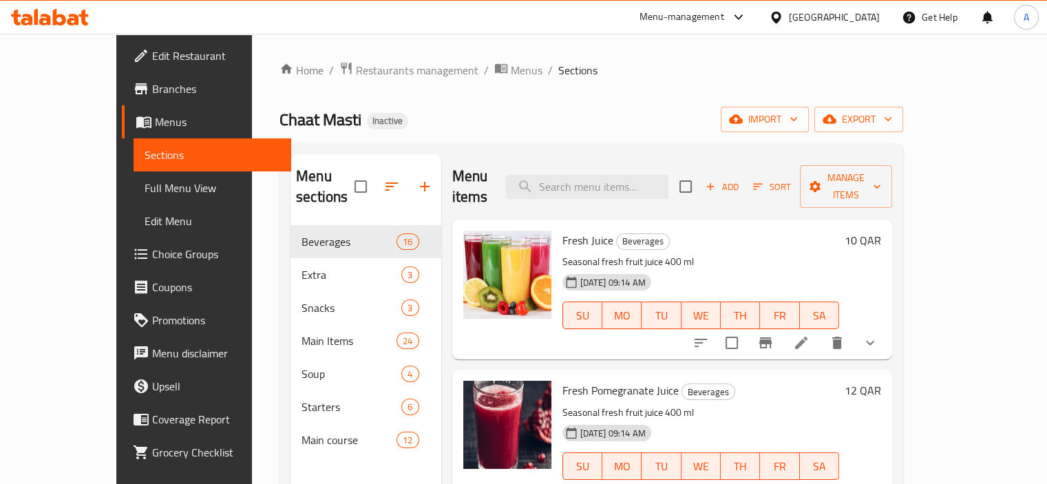
click at [155, 121] on span "Menus" at bounding box center [217, 122] width 125 height 17
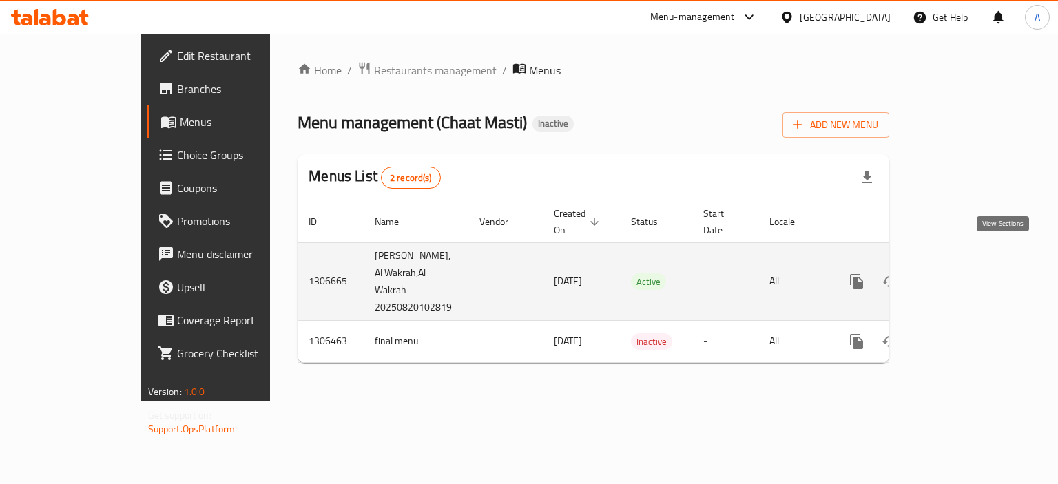
click at [964, 273] on icon "enhanced table" at bounding box center [956, 281] width 17 height 17
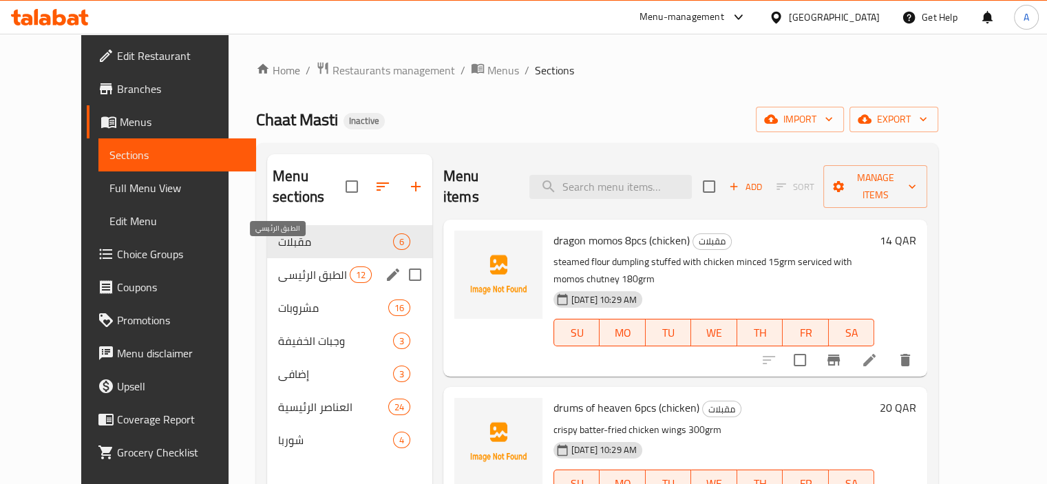
click at [297, 267] on span "الطبق الرئيسي" at bounding box center [313, 275] width 71 height 17
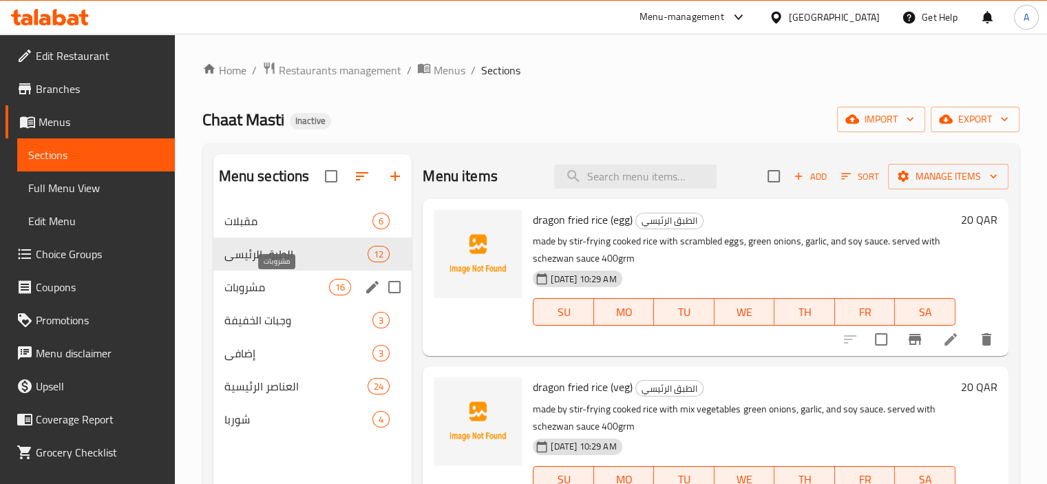
click at [291, 295] on span "مشروبات" at bounding box center [277, 287] width 105 height 17
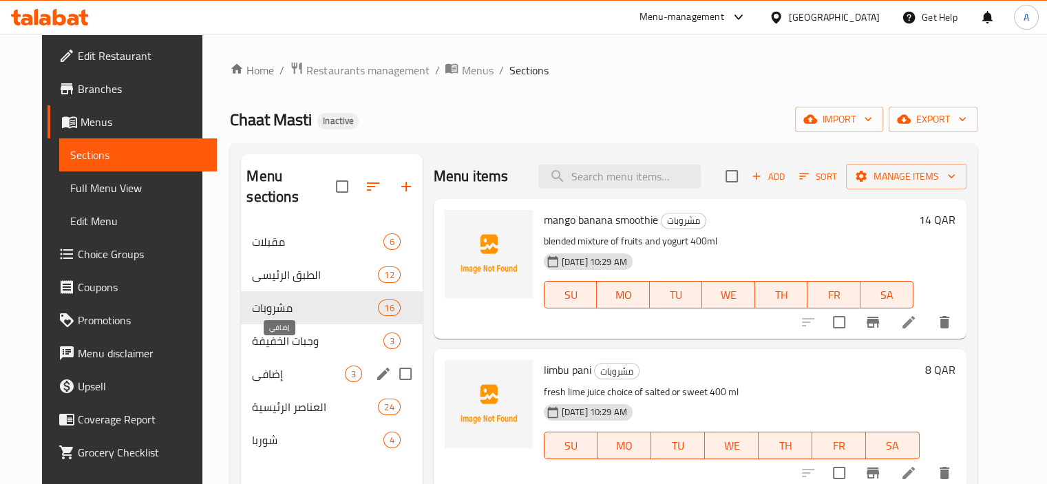
click at [285, 366] on span "إضافي" at bounding box center [298, 374] width 92 height 17
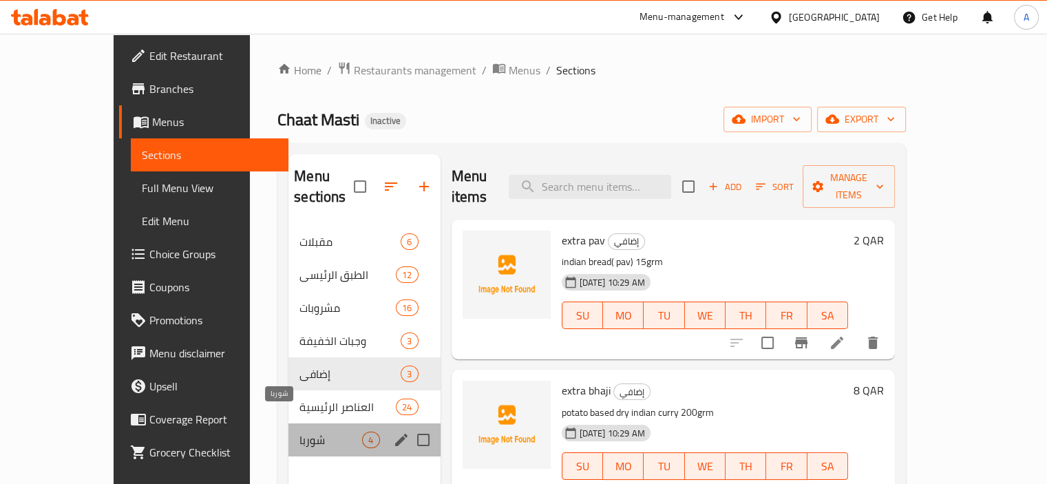
click at [300, 432] on span "شوربا" at bounding box center [331, 440] width 63 height 17
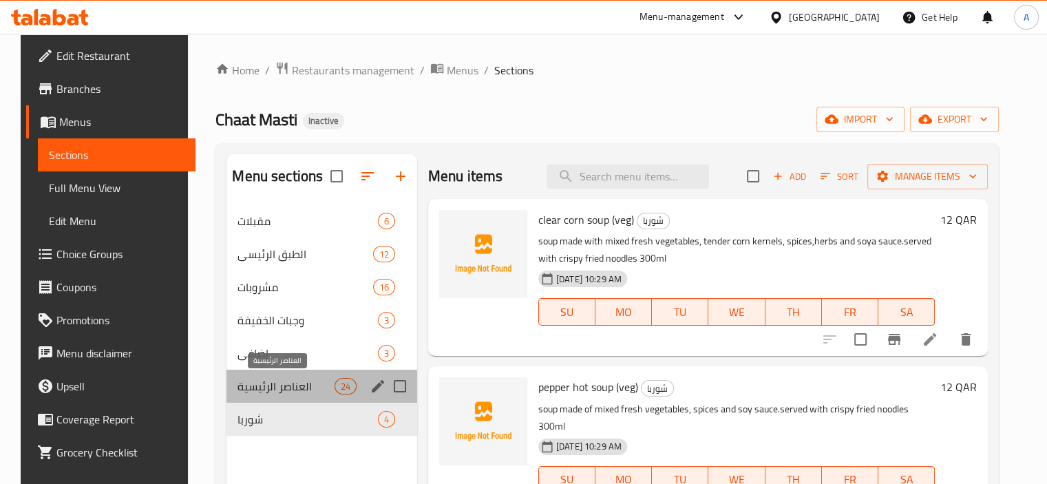
click at [269, 389] on span "العناصر الرئيسية" at bounding box center [286, 386] width 96 height 17
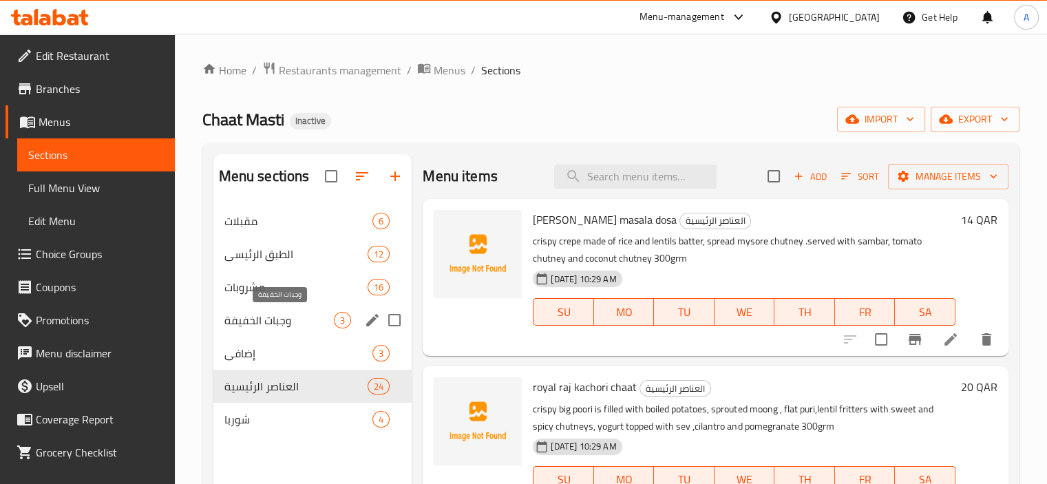
click at [272, 323] on span "وجبات الخفيفة" at bounding box center [280, 320] width 110 height 17
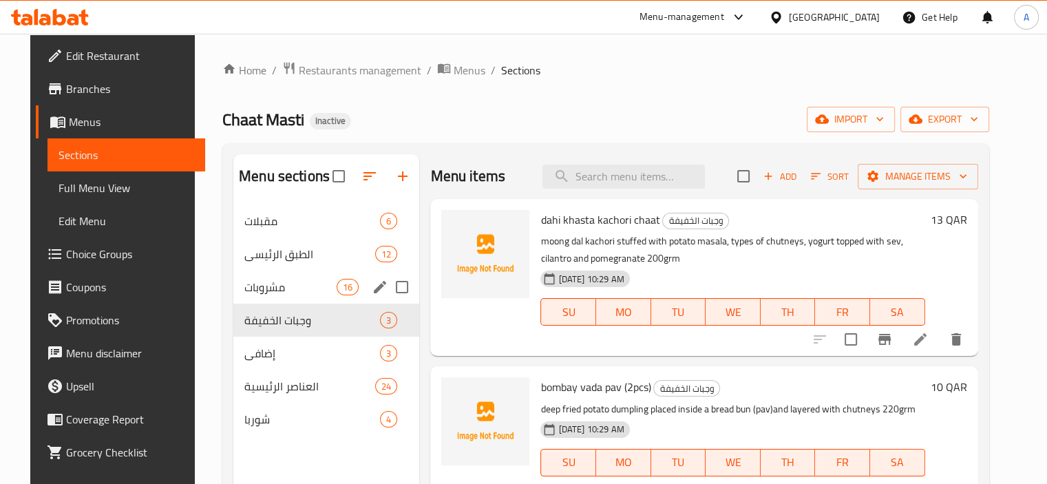
click at [270, 298] on div "مشروبات 16" at bounding box center [326, 287] width 186 height 33
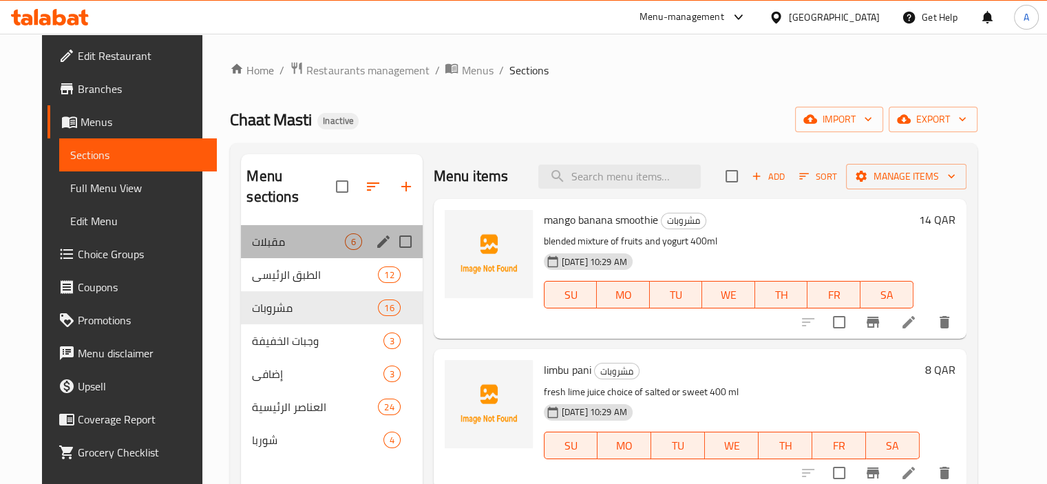
click at [278, 225] on div "مقبلات 6" at bounding box center [331, 241] width 181 height 33
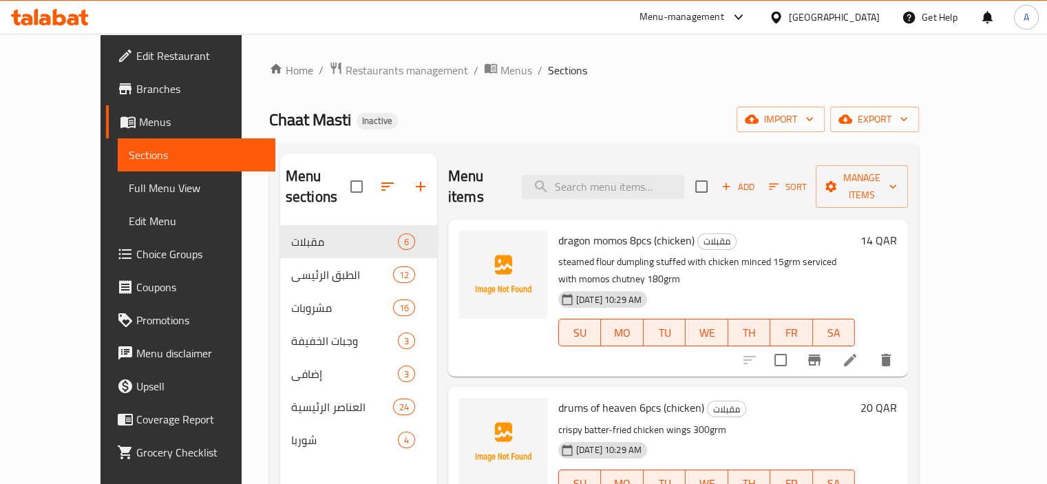
click at [129, 189] on span "Full Menu View" at bounding box center [197, 188] width 136 height 17
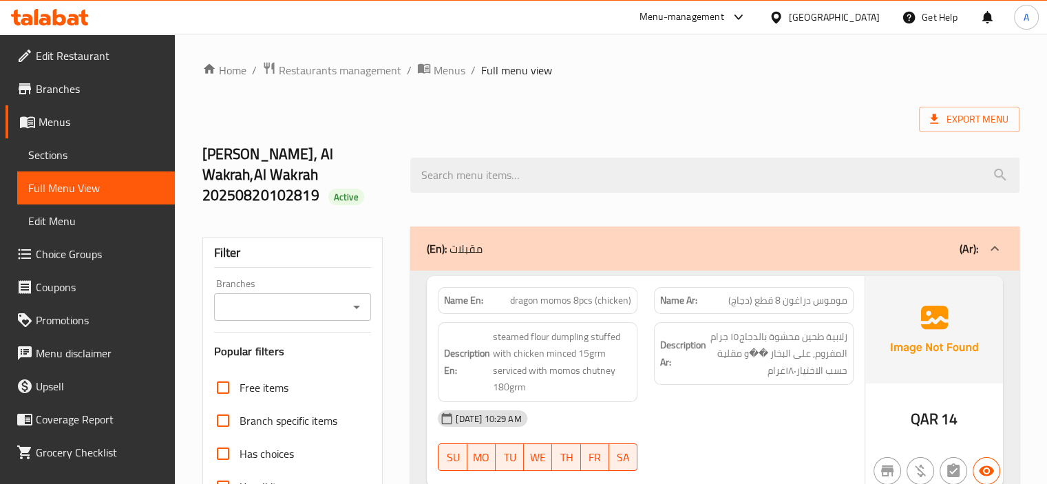
click at [91, 124] on span "Menus" at bounding box center [101, 122] width 125 height 17
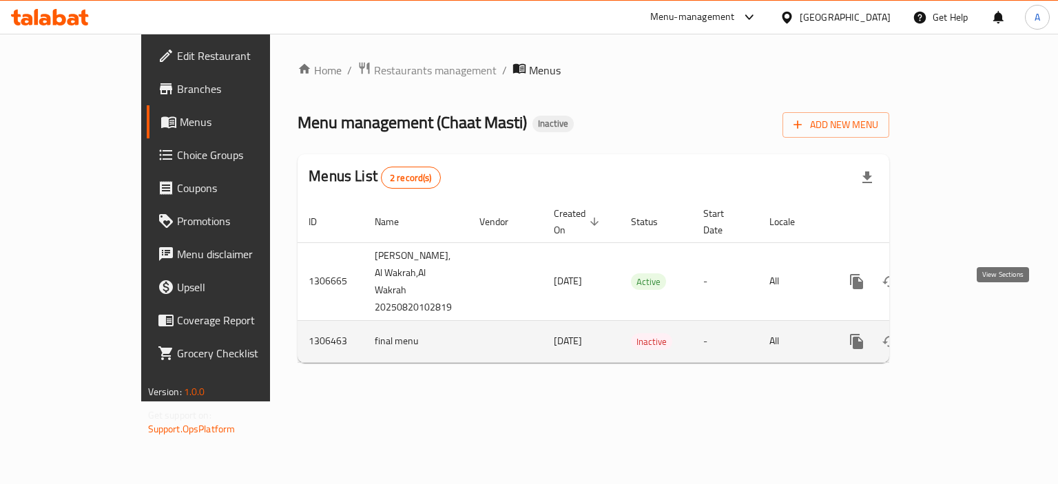
click at [972, 325] on link "enhanced table" at bounding box center [955, 341] width 33 height 33
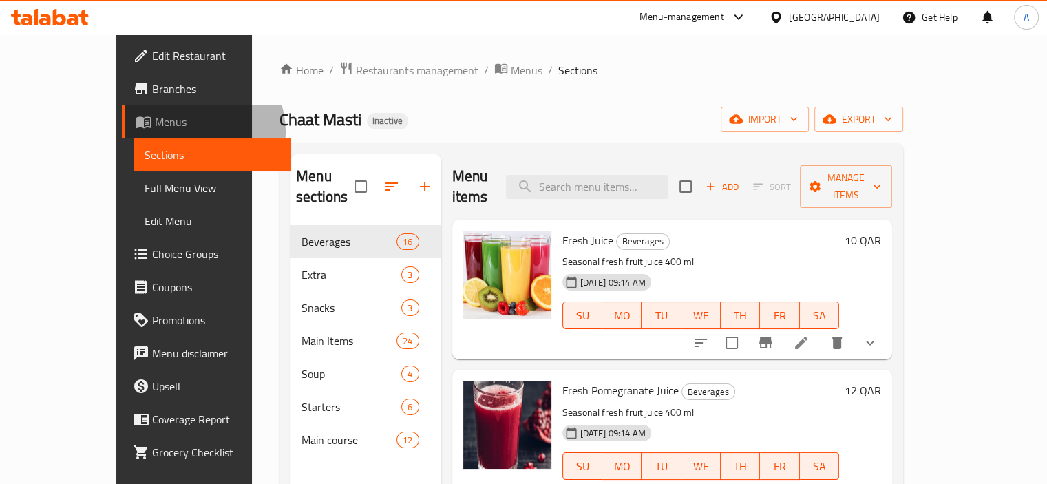
click at [122, 132] on link "Menus" at bounding box center [206, 121] width 169 height 33
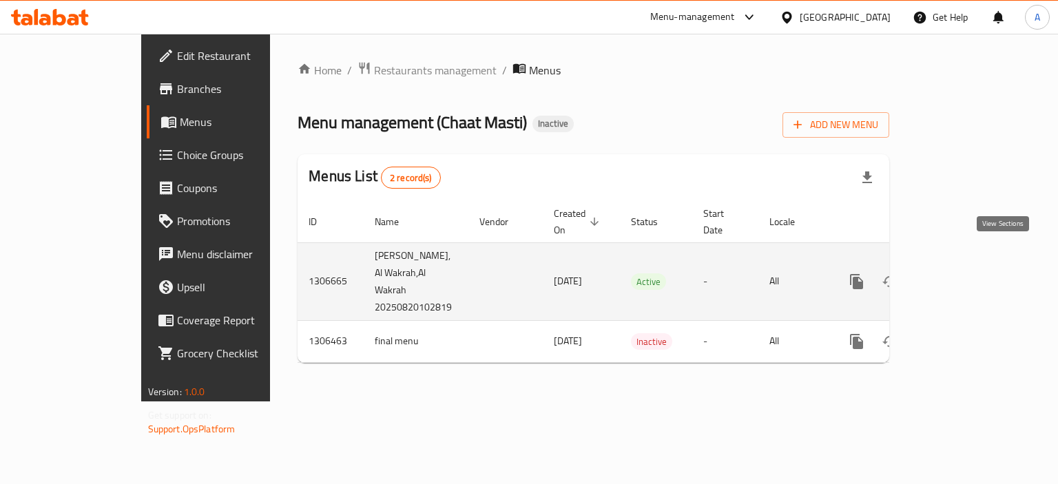
click at [964, 273] on icon "enhanced table" at bounding box center [956, 281] width 17 height 17
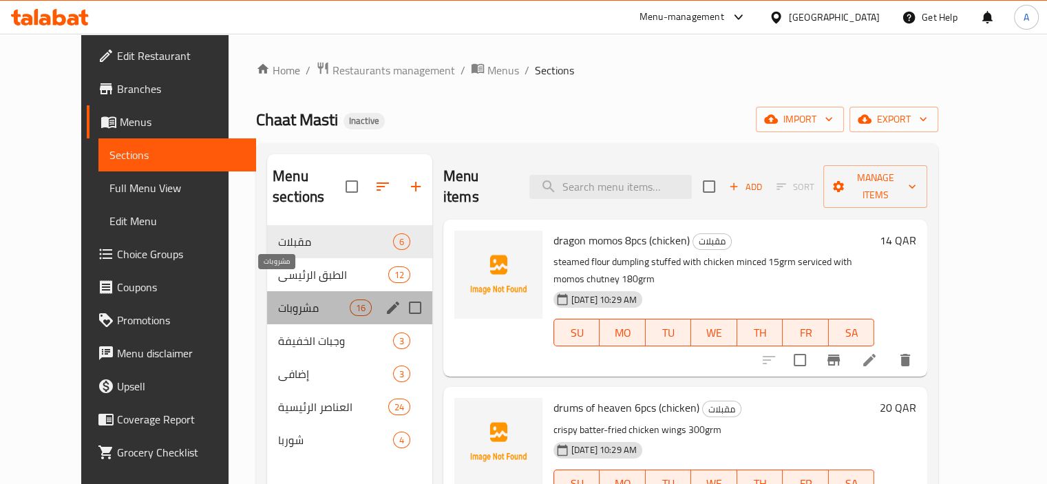
click at [284, 300] on span "مشروبات" at bounding box center [313, 308] width 71 height 17
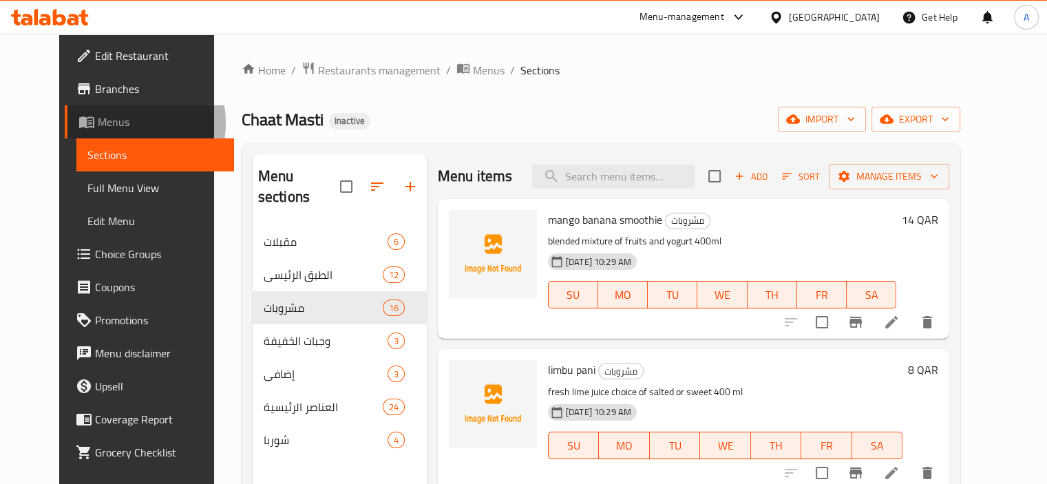
click at [98, 123] on span "Menus" at bounding box center [160, 122] width 125 height 17
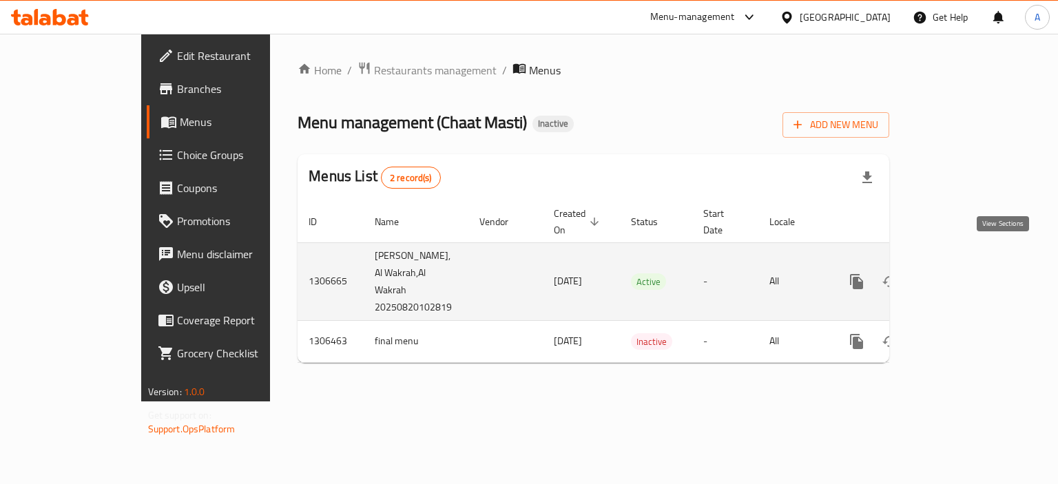
click at [964, 273] on icon "enhanced table" at bounding box center [956, 281] width 17 height 17
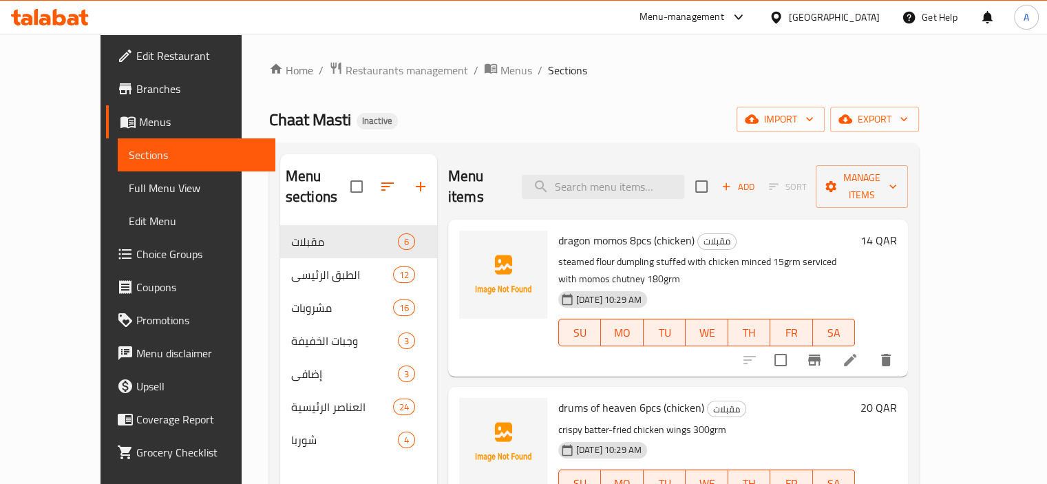
click at [118, 198] on link "Full Menu View" at bounding box center [197, 187] width 158 height 33
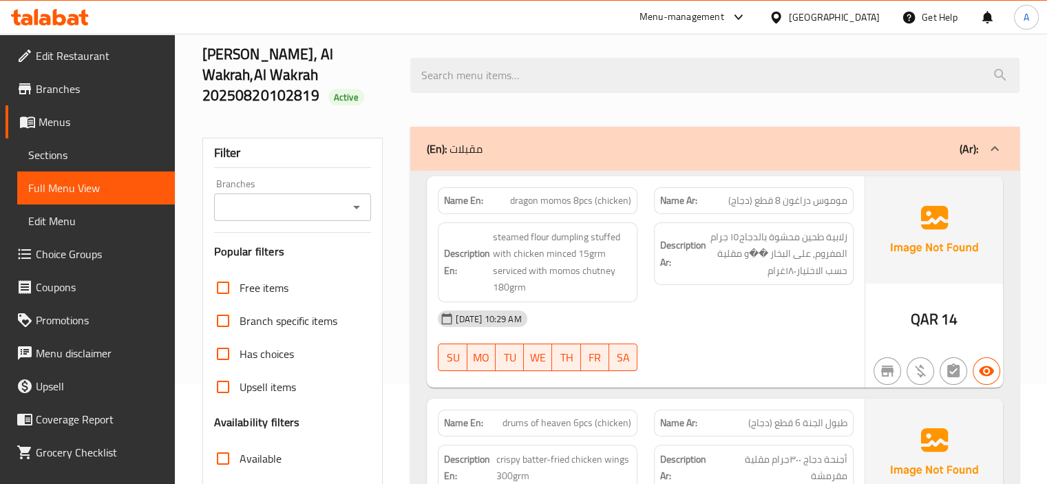
scroll to position [69, 0]
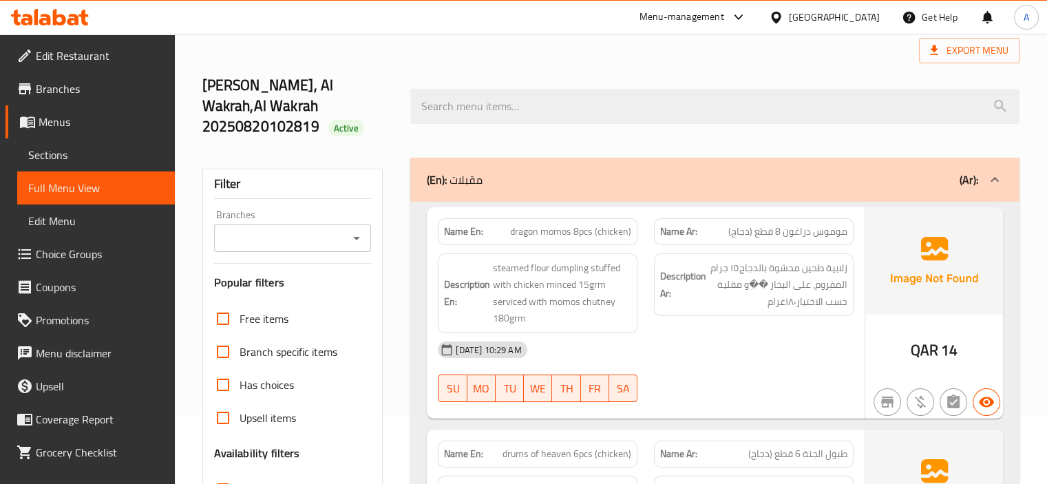
click at [77, 158] on span "Sections" at bounding box center [96, 155] width 136 height 17
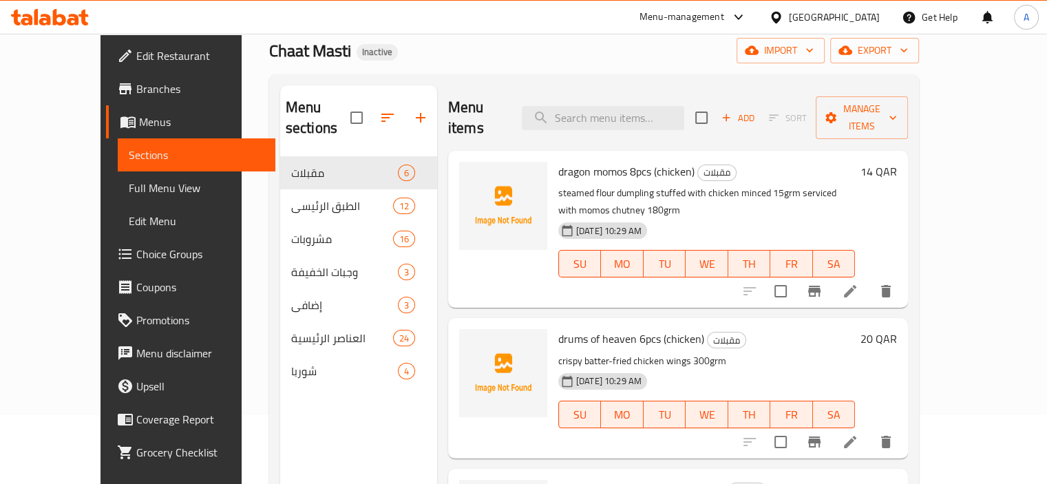
click at [139, 119] on span "Menus" at bounding box center [201, 122] width 125 height 17
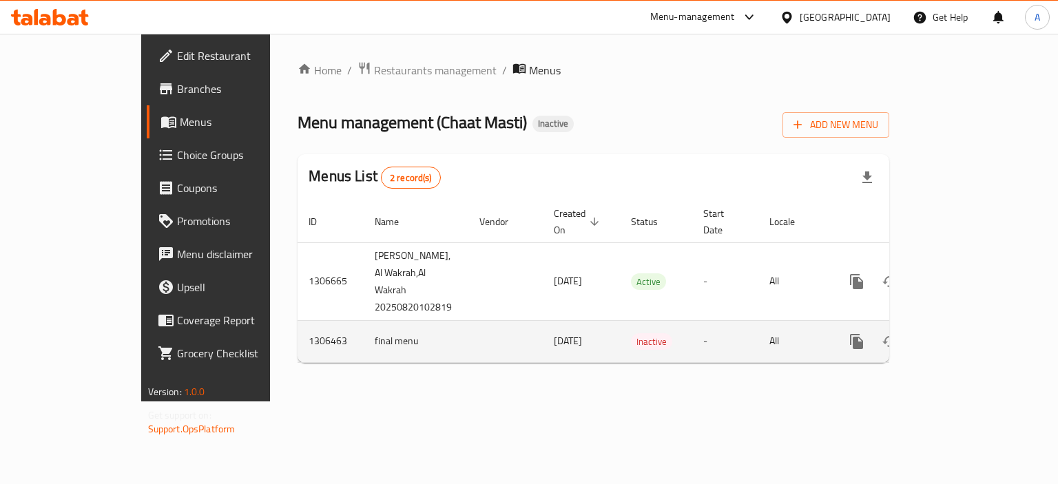
click at [964, 333] on icon "enhanced table" at bounding box center [956, 341] width 17 height 17
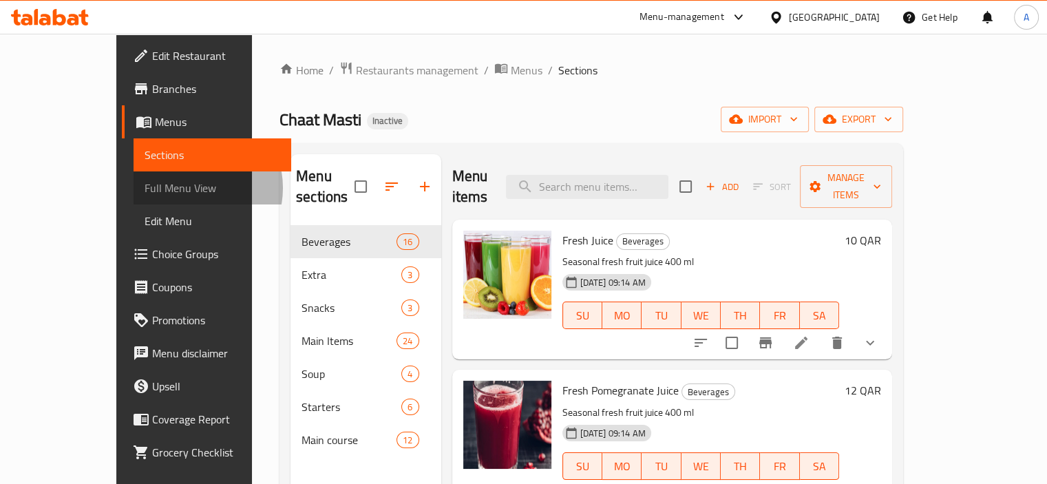
click at [145, 188] on span "Full Menu View" at bounding box center [213, 188] width 136 height 17
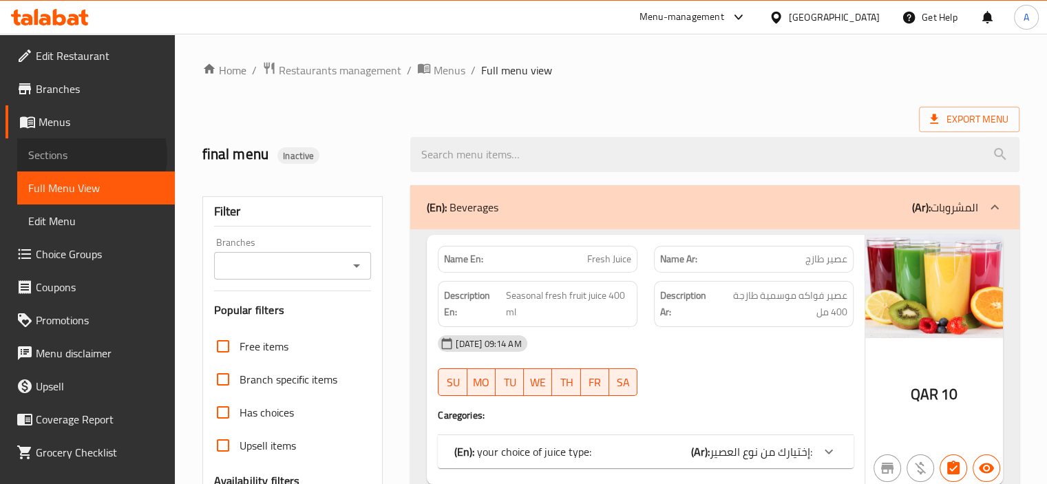
click at [87, 155] on span "Sections" at bounding box center [96, 155] width 136 height 17
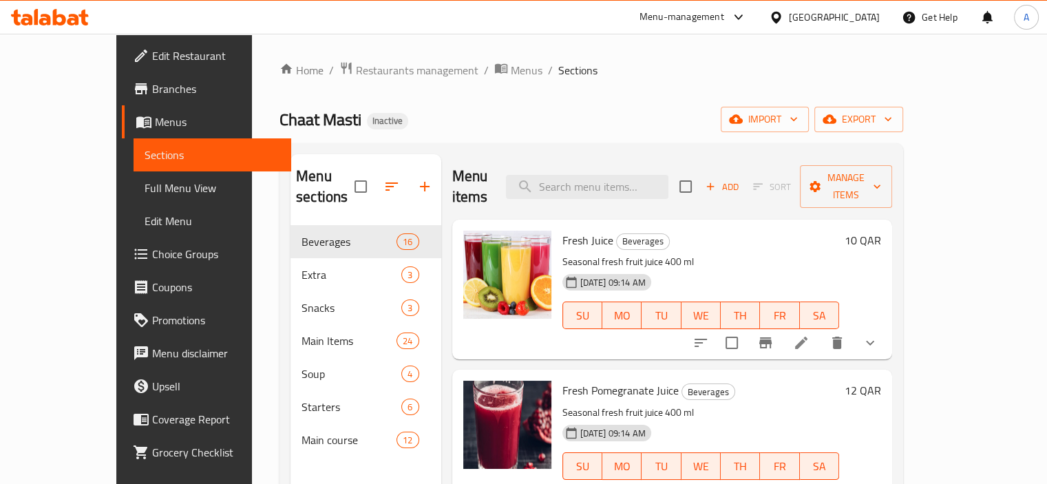
click at [155, 118] on span "Menus" at bounding box center [217, 122] width 125 height 17
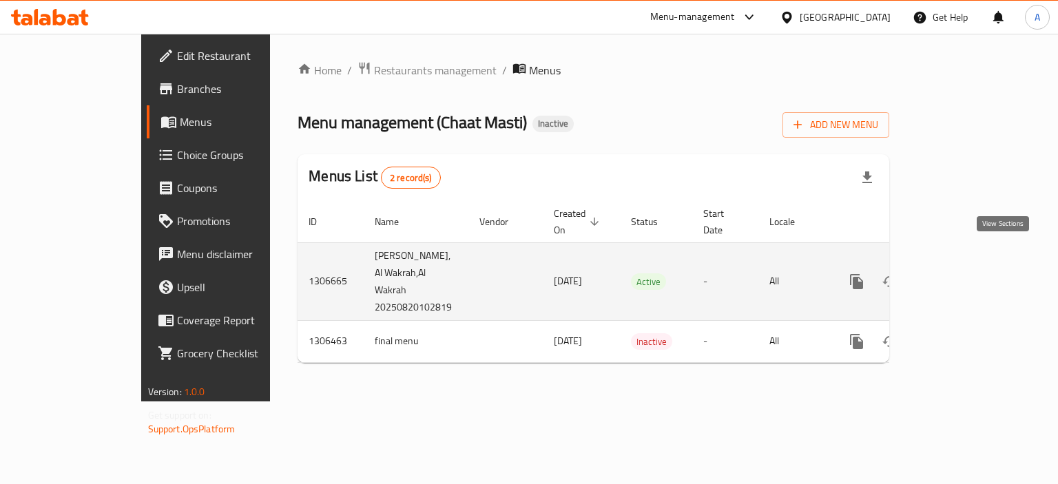
click at [962, 275] on icon "enhanced table" at bounding box center [956, 281] width 12 height 12
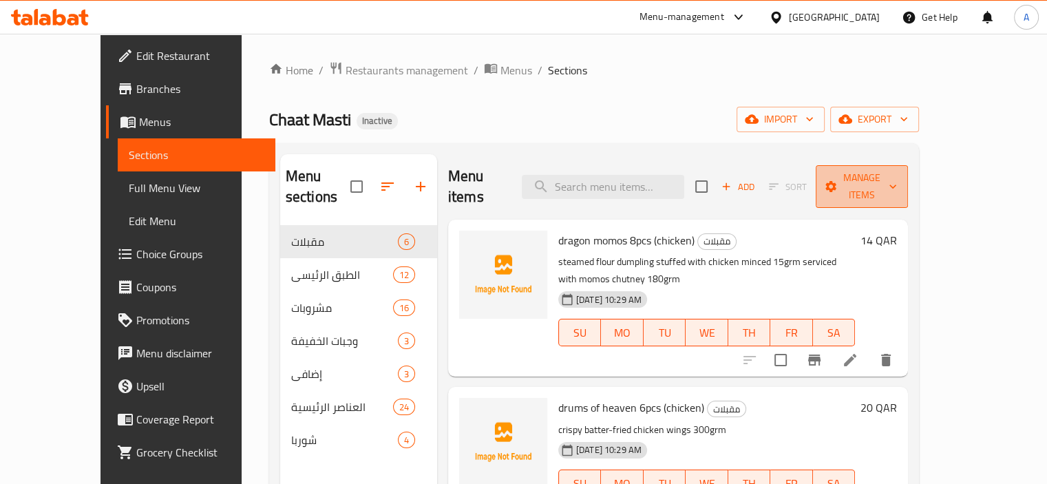
click at [897, 179] on span "Manage items" at bounding box center [862, 186] width 70 height 34
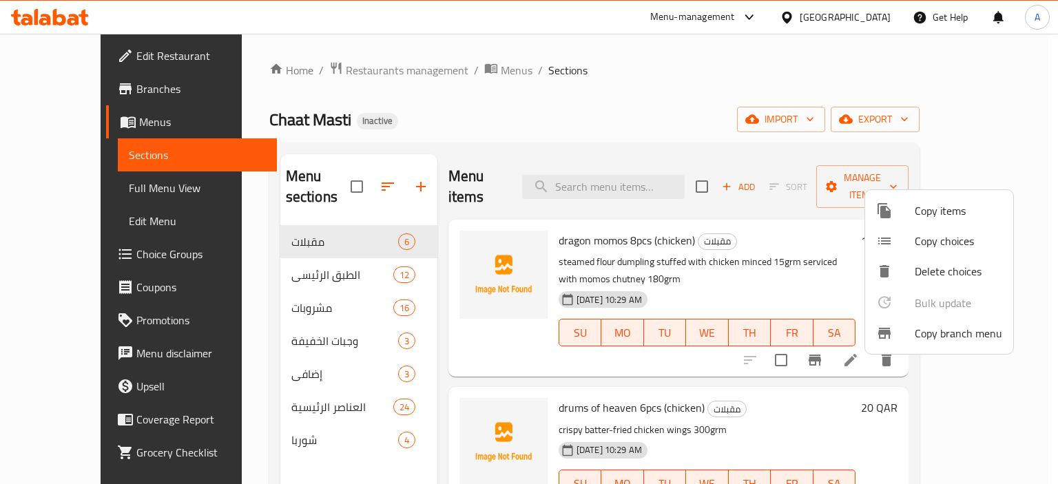
click at [927, 337] on span "Copy branch menu" at bounding box center [958, 333] width 87 height 17
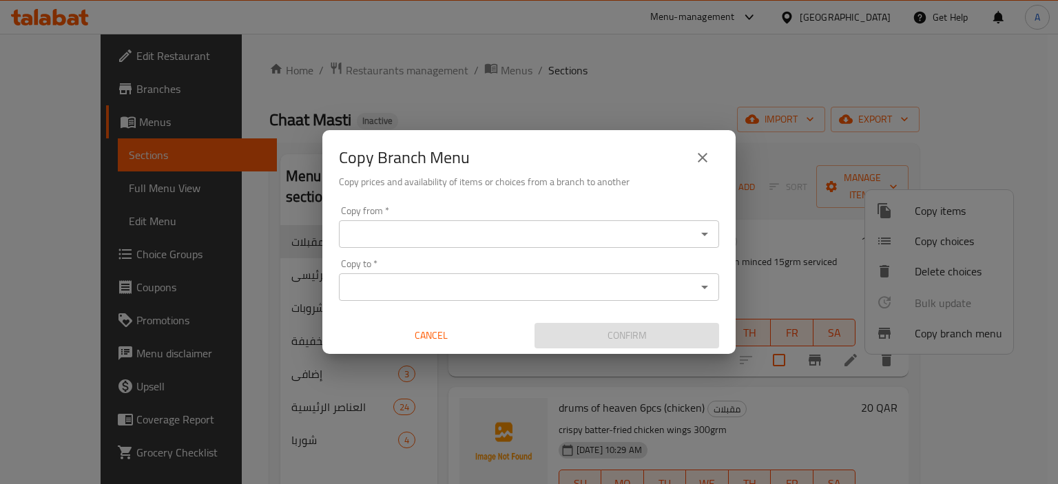
click at [708, 231] on icon "Open" at bounding box center [704, 234] width 17 height 17
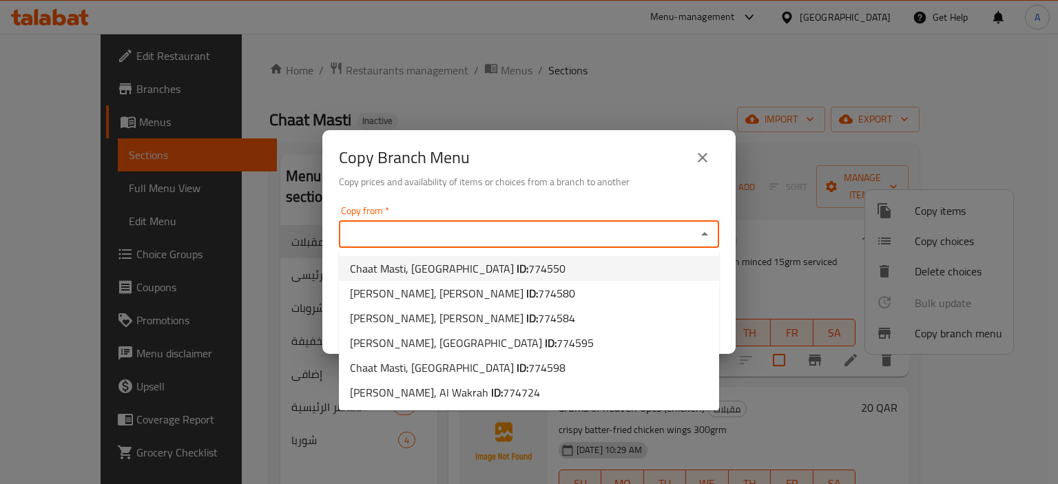
click at [642, 264] on li "Chaat Masti, [GEOGRAPHIC_DATA] ID: 774550" at bounding box center [529, 268] width 380 height 25
type input "Chaat Masti, [GEOGRAPHIC_DATA]"
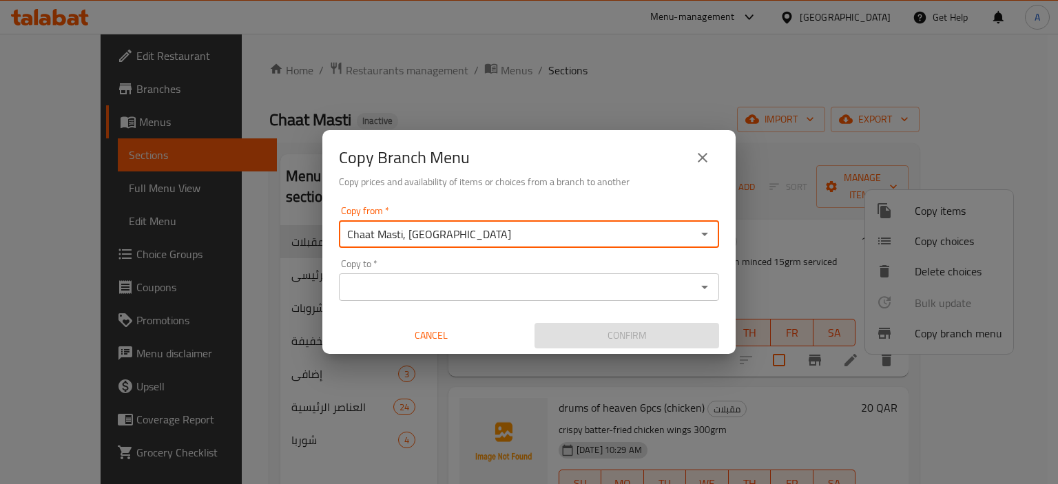
click at [709, 255] on div "Copy from   * Chaat Masti, West Bay Copy from * Copy to   * Copy to * Cancel Co…" at bounding box center [528, 277] width 413 height 154
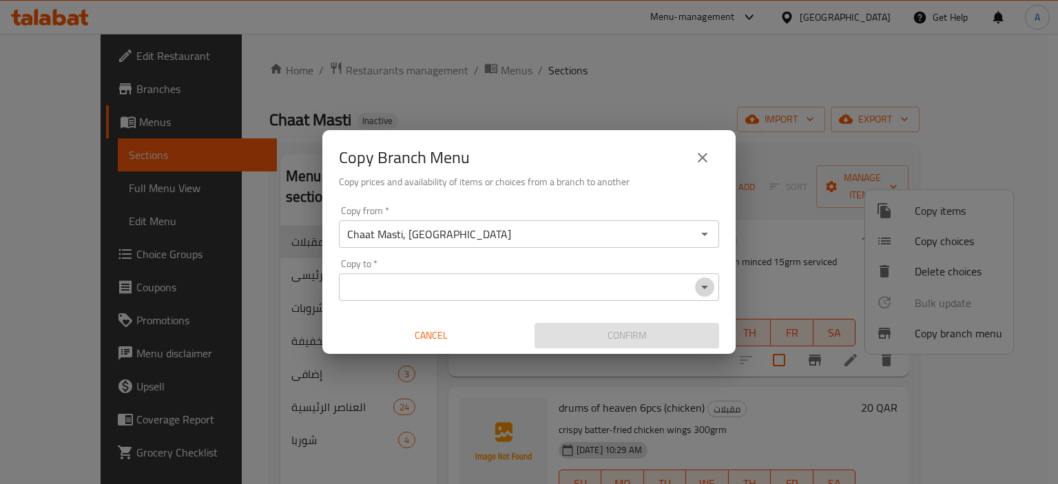
click at [705, 293] on icon "Open" at bounding box center [704, 287] width 17 height 17
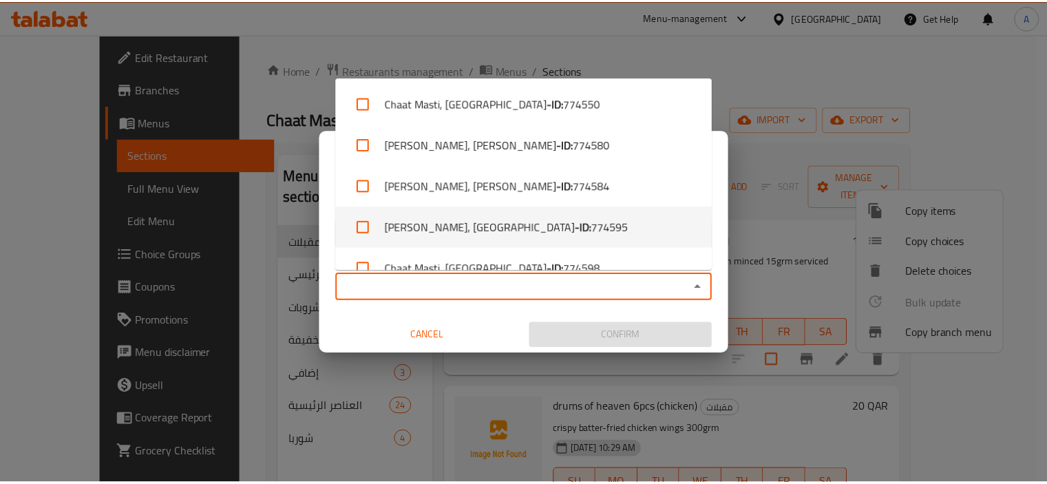
scroll to position [65, 0]
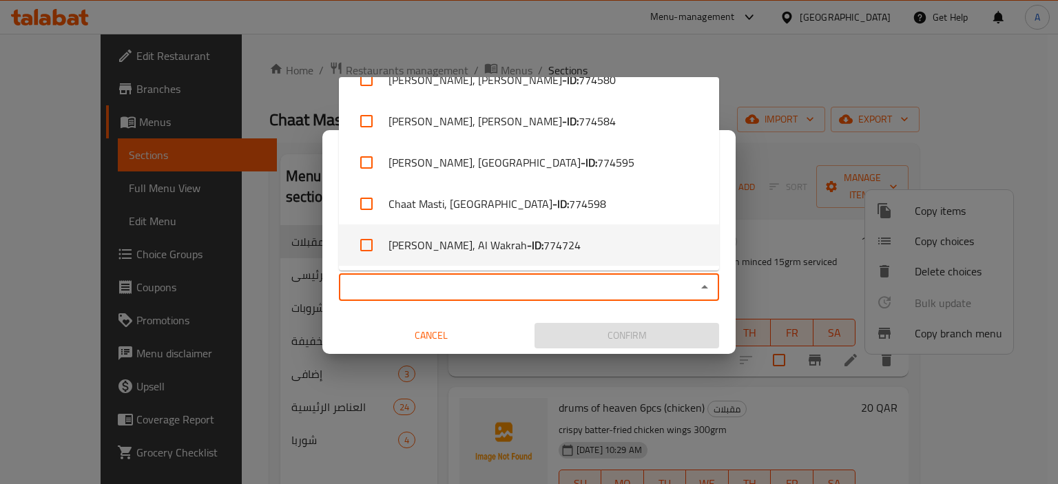
click at [635, 238] on li "[PERSON_NAME], Al Wakrah - ID: 774724" at bounding box center [529, 245] width 380 height 41
checkbox input "true"
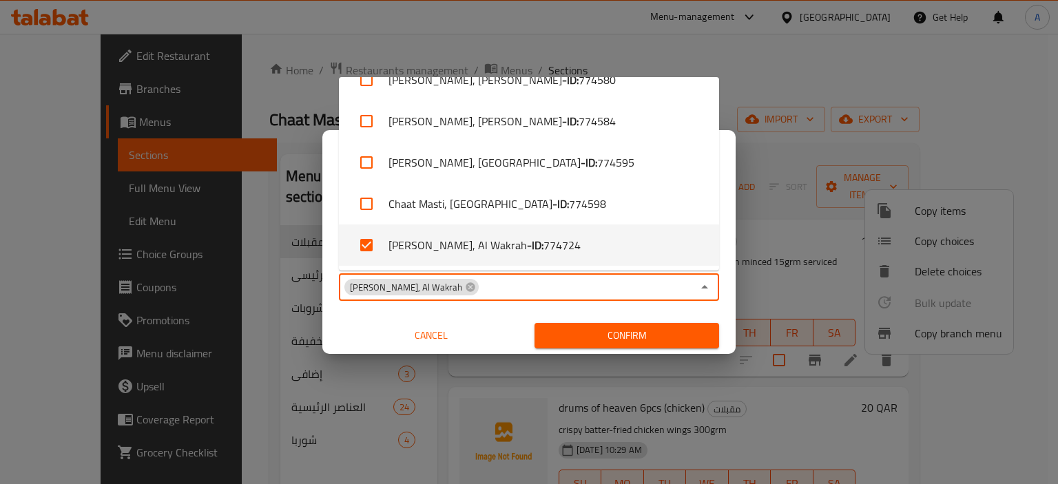
click at [722, 308] on div "Copy from   * Chaat Masti, West Bay Copy from * Copy to   * Chaat Masti, Al Wak…" at bounding box center [528, 277] width 413 height 154
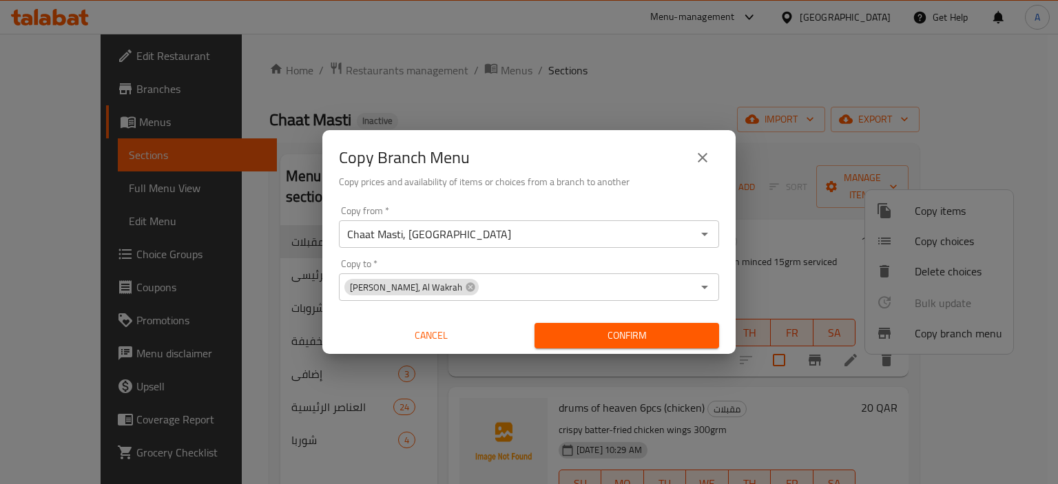
click at [691, 330] on span "Confirm" at bounding box center [626, 335] width 163 height 17
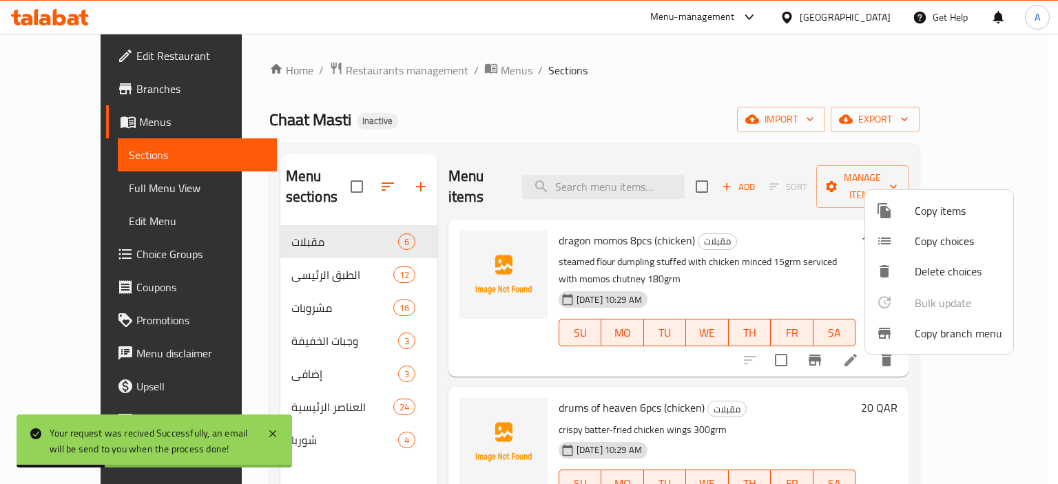
click at [92, 187] on div at bounding box center [529, 242] width 1058 height 484
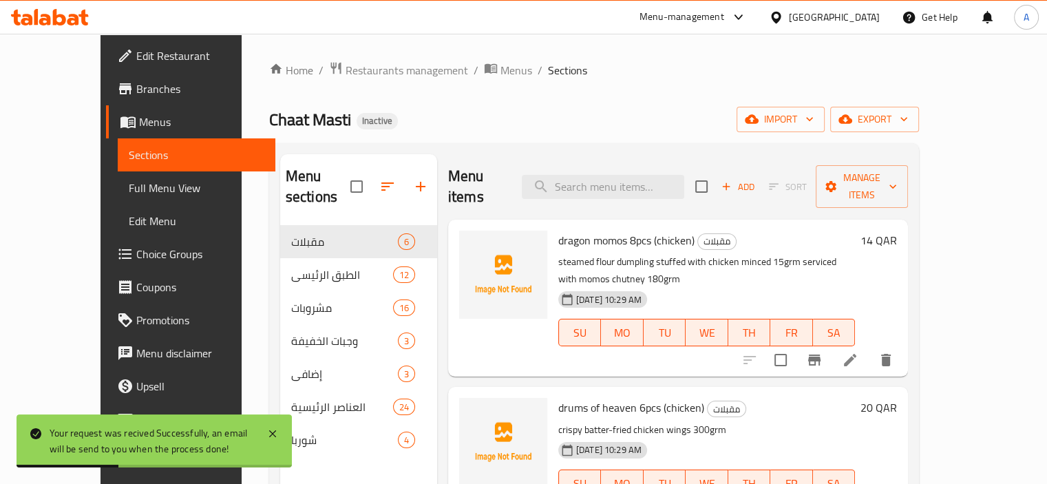
click at [129, 187] on span "Full Menu View" at bounding box center [197, 188] width 136 height 17
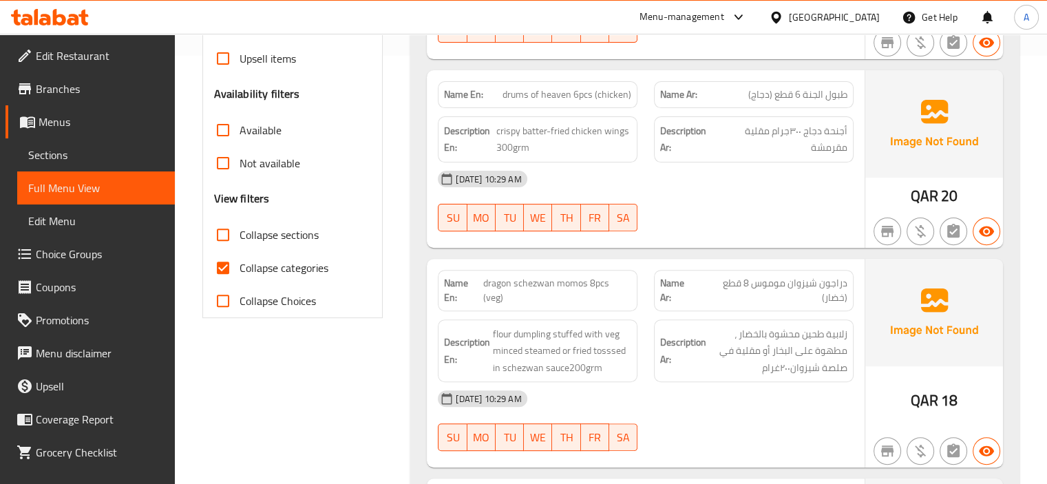
scroll to position [551, 0]
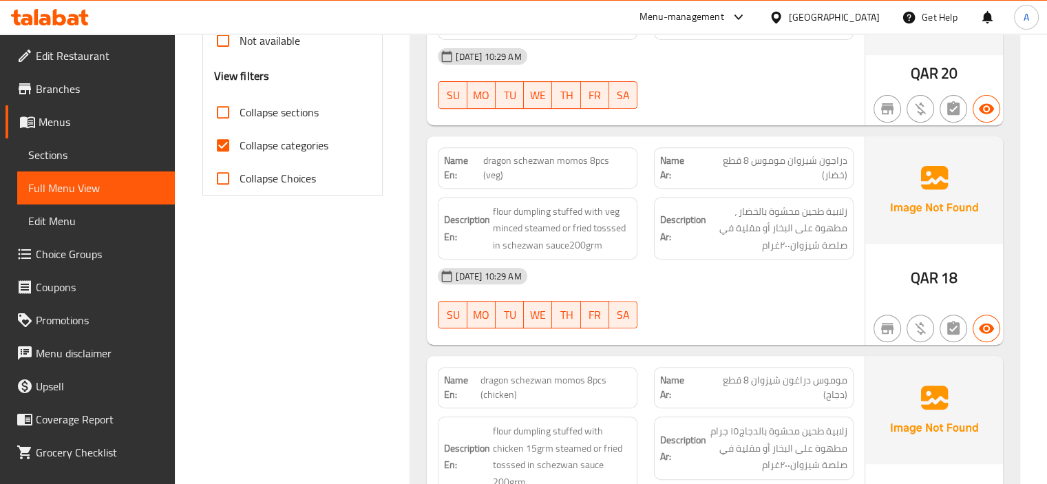
click at [274, 144] on span "Collapse categories" at bounding box center [284, 145] width 89 height 17
click at [240, 144] on input "Collapse categories" at bounding box center [223, 145] width 33 height 33
checkbox input "false"
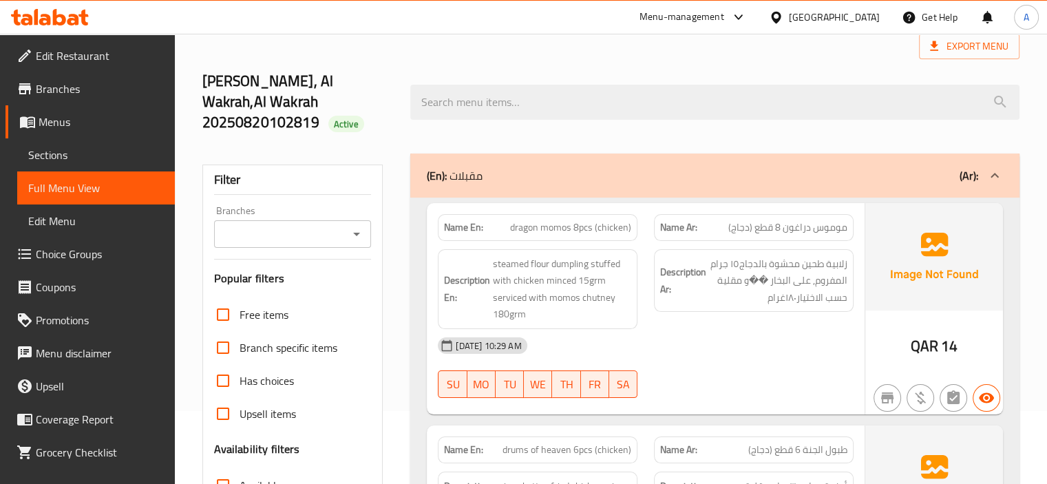
scroll to position [0, 0]
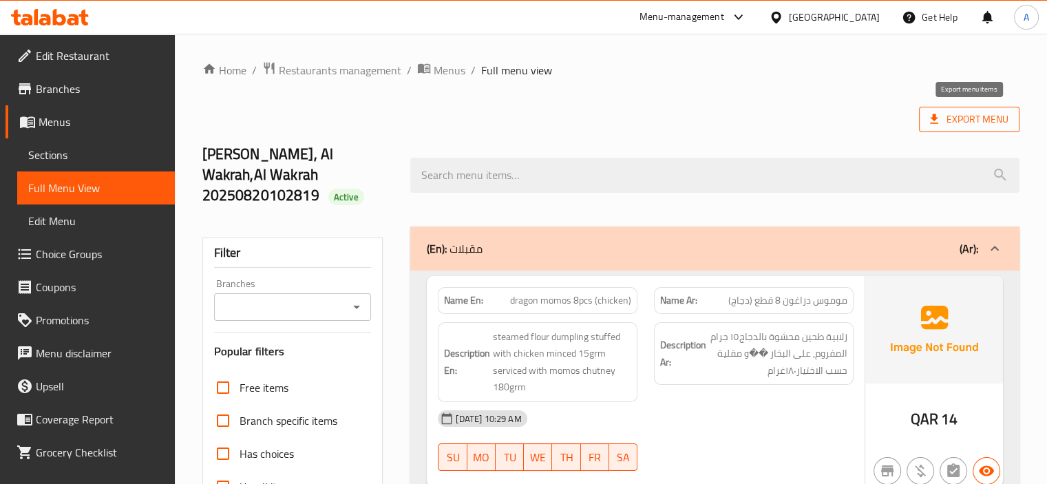
click at [970, 117] on span "Export Menu" at bounding box center [969, 119] width 79 height 17
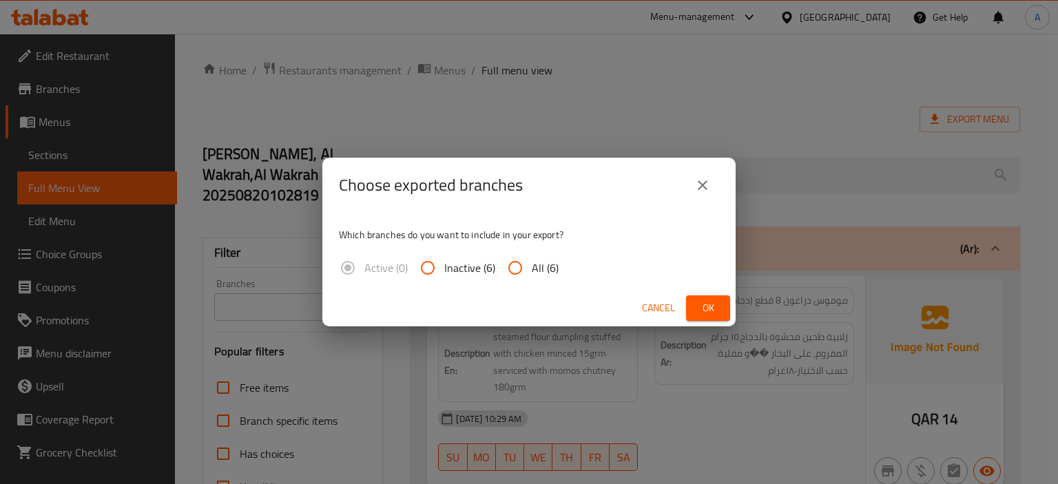
click at [519, 265] on input "All (6)" at bounding box center [515, 267] width 33 height 33
radio input "true"
click at [707, 306] on span "Ok" at bounding box center [708, 308] width 22 height 17
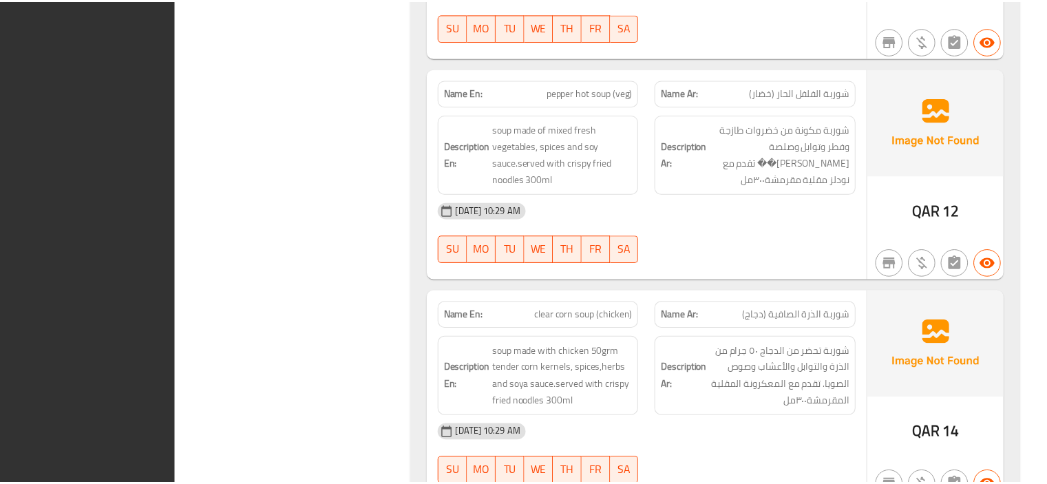
scroll to position [15078, 0]
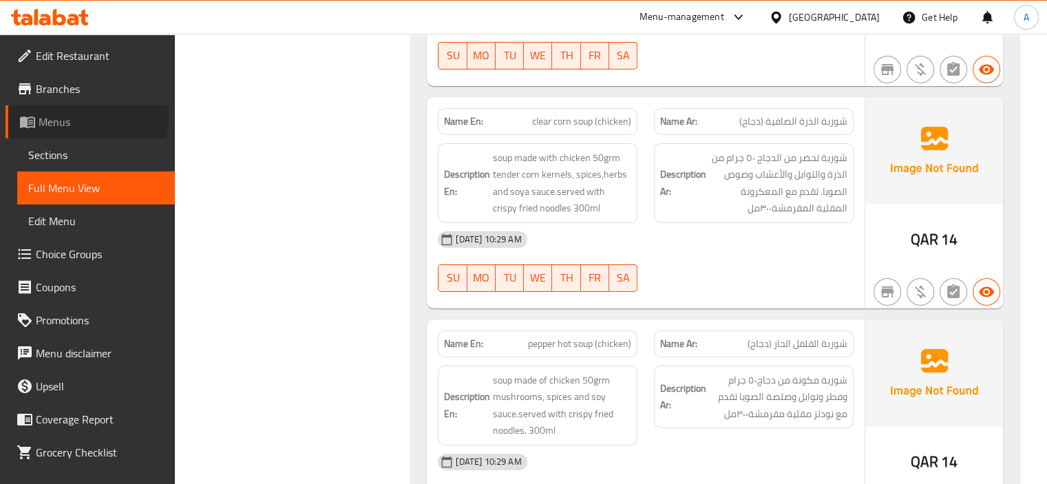
click at [87, 118] on span "Menus" at bounding box center [101, 122] width 125 height 17
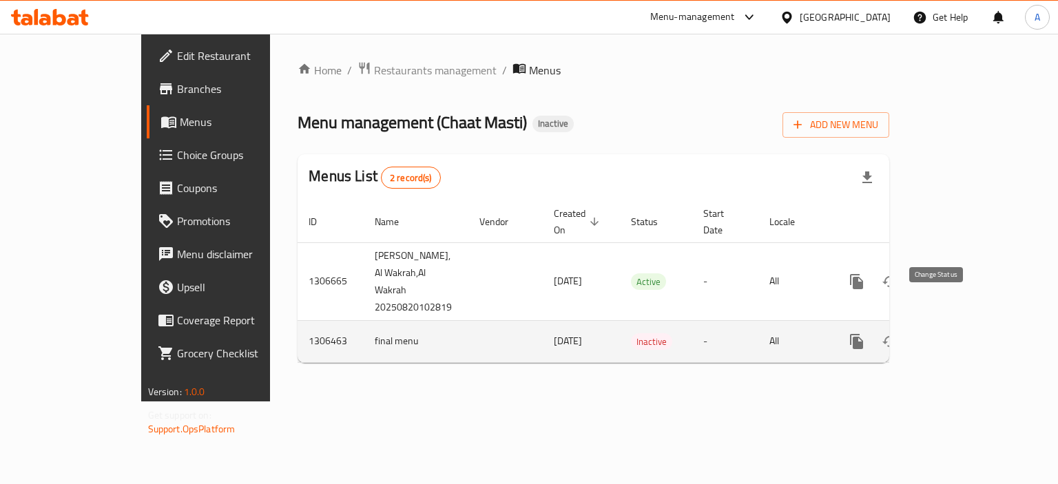
click at [906, 325] on button "enhanced table" at bounding box center [889, 341] width 33 height 33
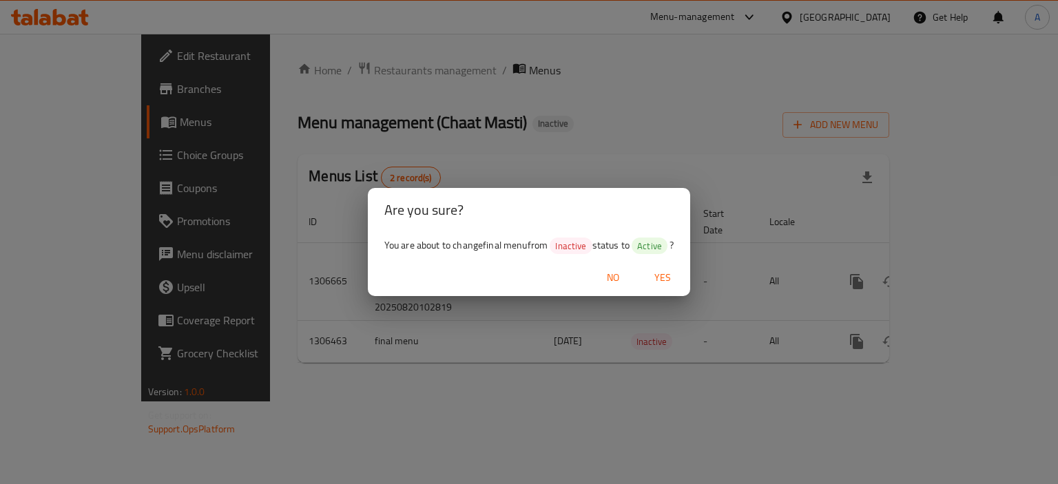
click at [668, 280] on span "Yes" at bounding box center [662, 277] width 33 height 17
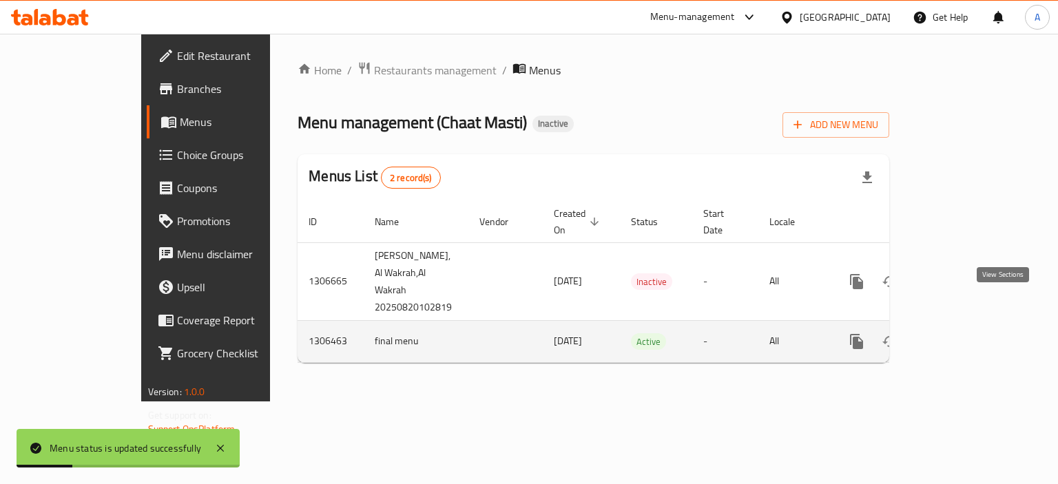
click at [972, 325] on link "enhanced table" at bounding box center [955, 341] width 33 height 33
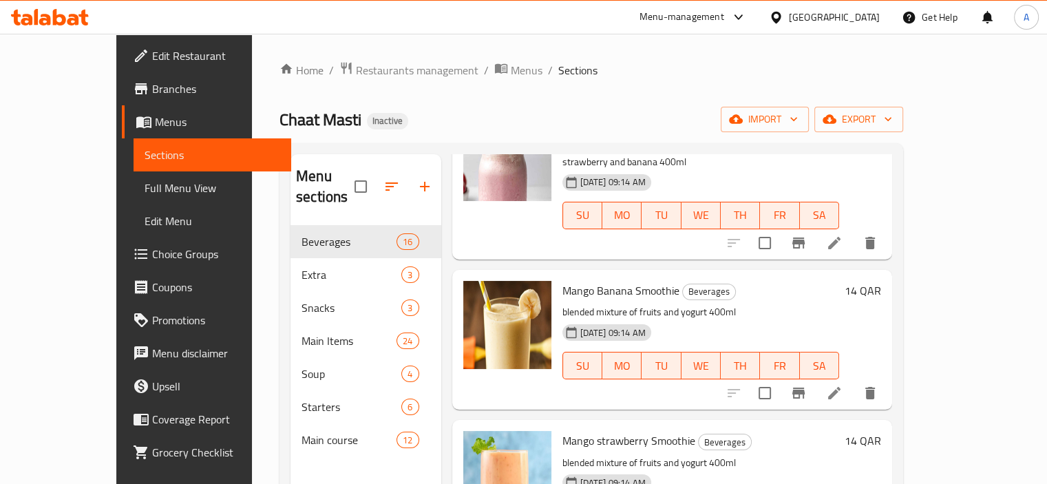
click at [134, 202] on link "Full Menu View" at bounding box center [213, 187] width 158 height 33
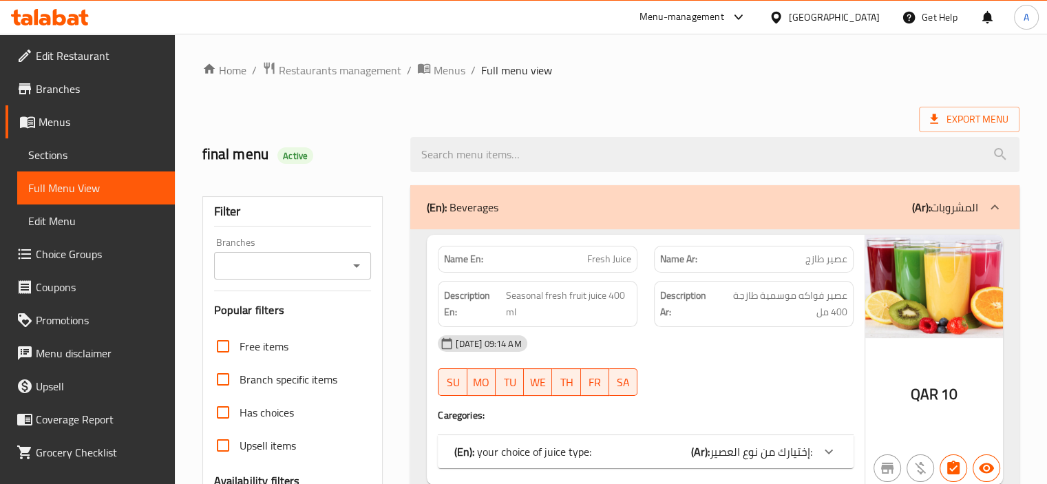
click at [94, 156] on span "Sections" at bounding box center [96, 155] width 136 height 17
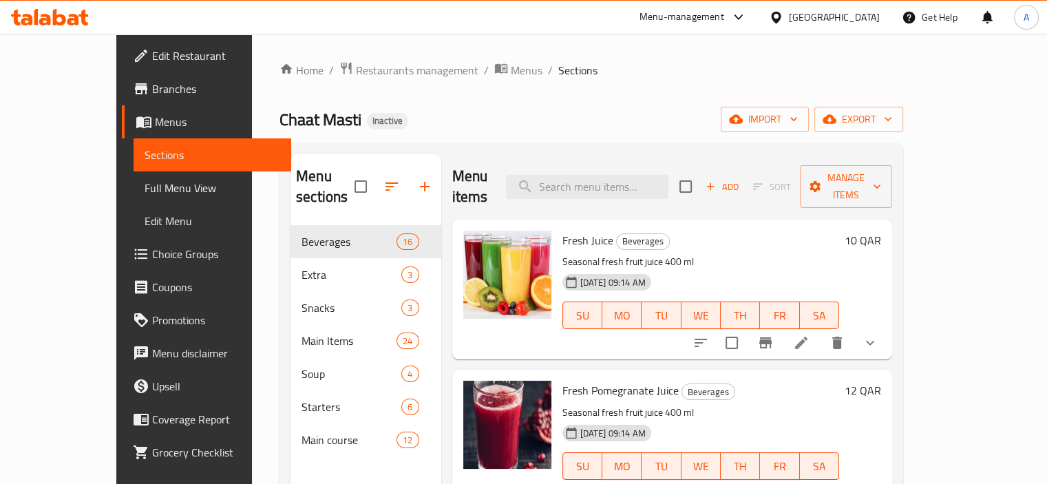
click at [702, 52] on div "Home / Restaurants management / Menus / Sections Chaat Masti Inactive import ex…" at bounding box center [591, 355] width 679 height 643
click at [145, 184] on span "Full Menu View" at bounding box center [213, 188] width 136 height 17
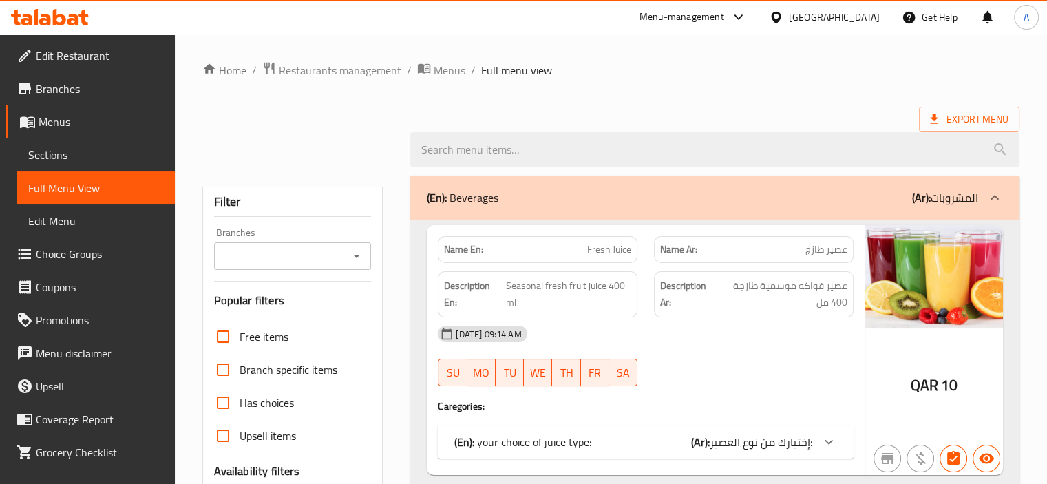
click at [87, 152] on span "Sections" at bounding box center [96, 155] width 136 height 17
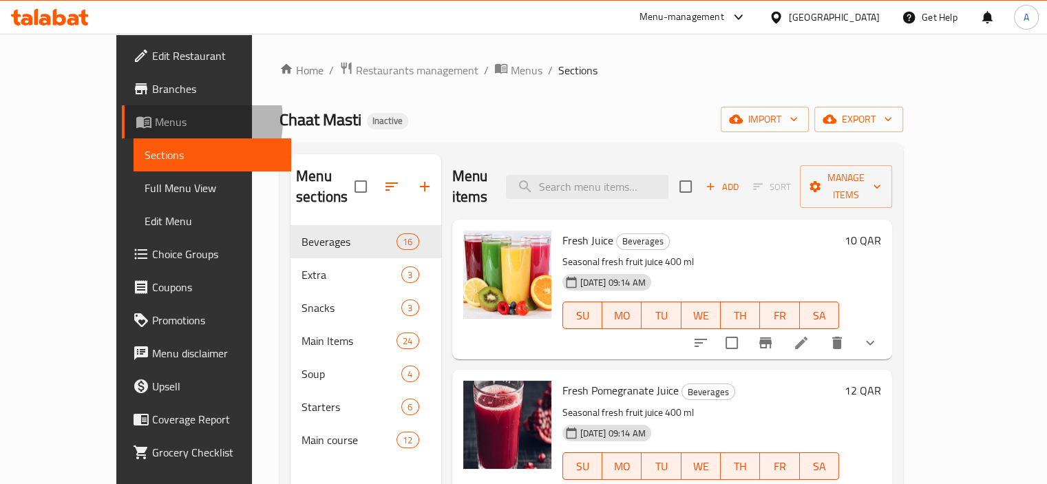
click at [155, 121] on span "Menus" at bounding box center [217, 122] width 125 height 17
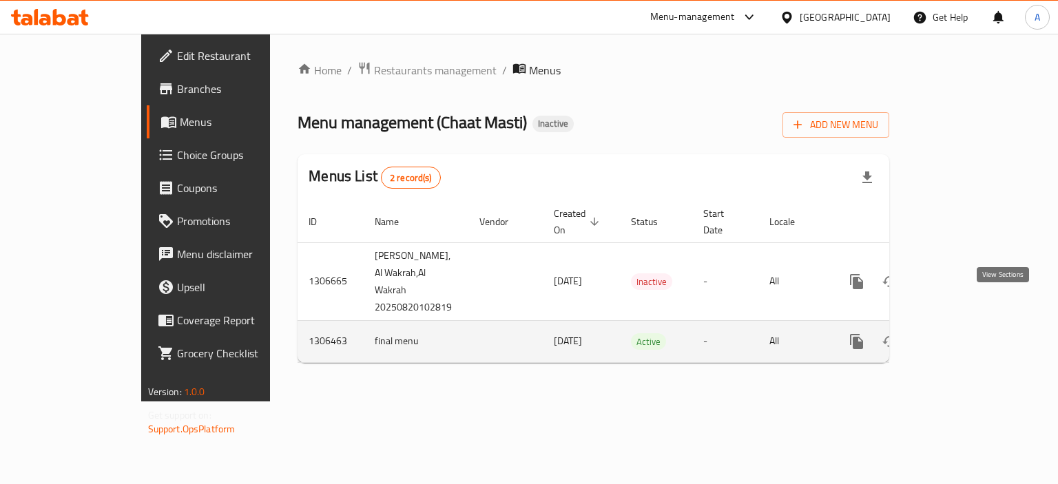
click at [964, 333] on icon "enhanced table" at bounding box center [956, 341] width 17 height 17
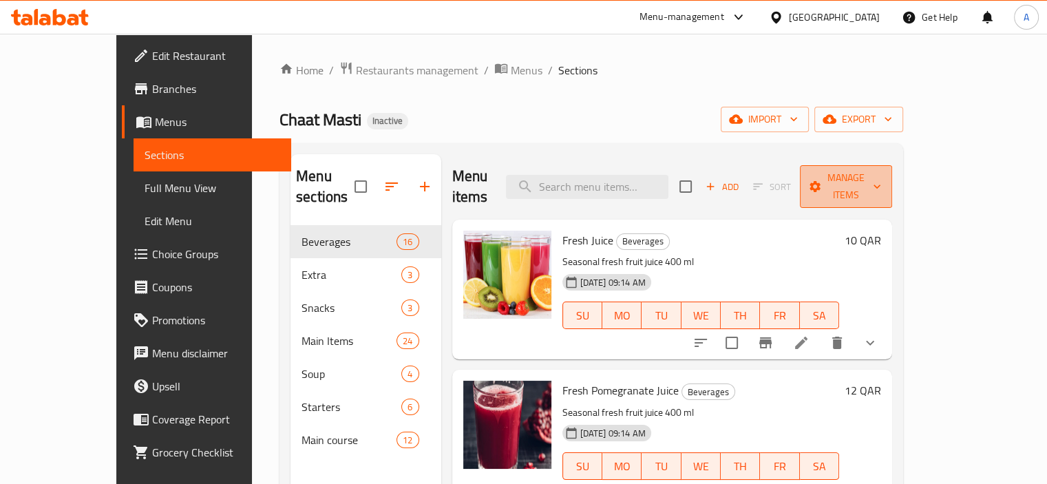
click at [881, 169] on span "Manage items" at bounding box center [846, 186] width 70 height 34
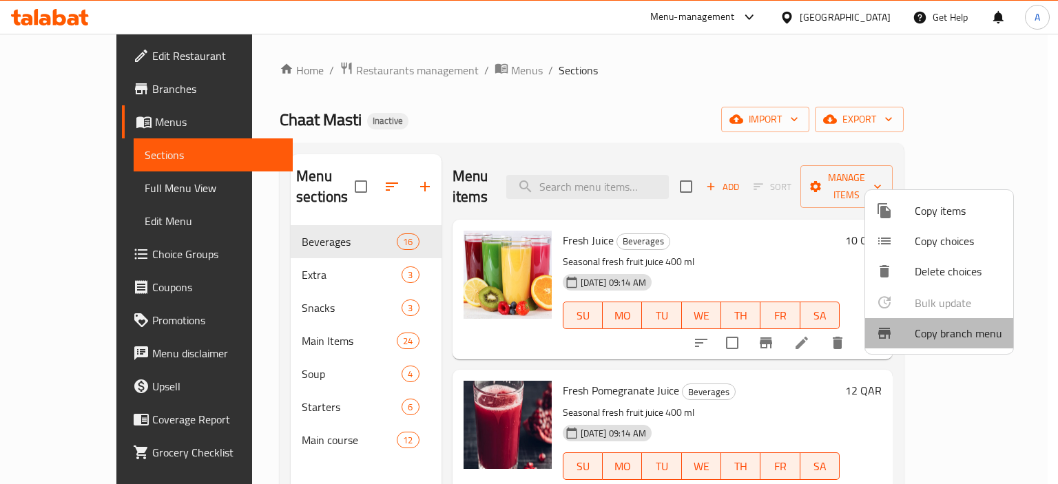
click at [893, 325] on div at bounding box center [895, 333] width 39 height 17
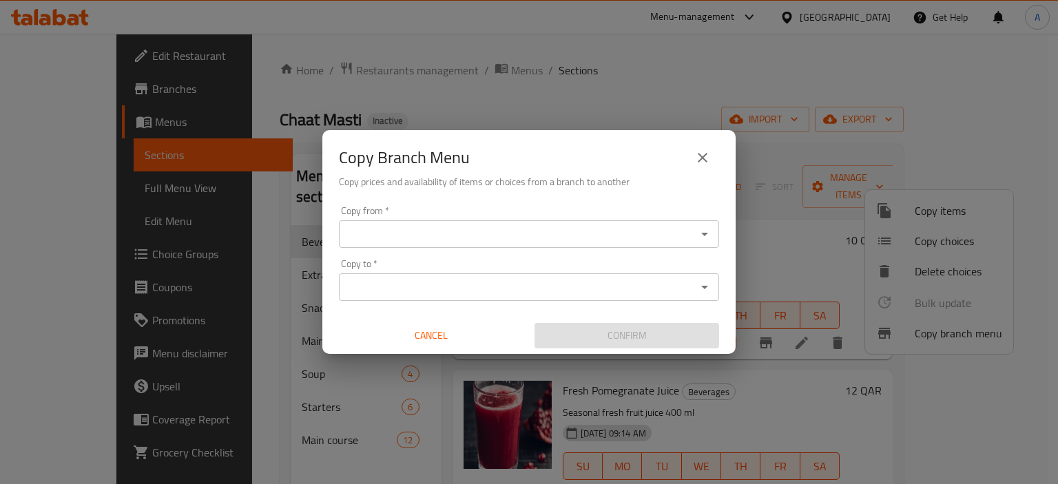
click at [700, 232] on icon "Open" at bounding box center [704, 234] width 17 height 17
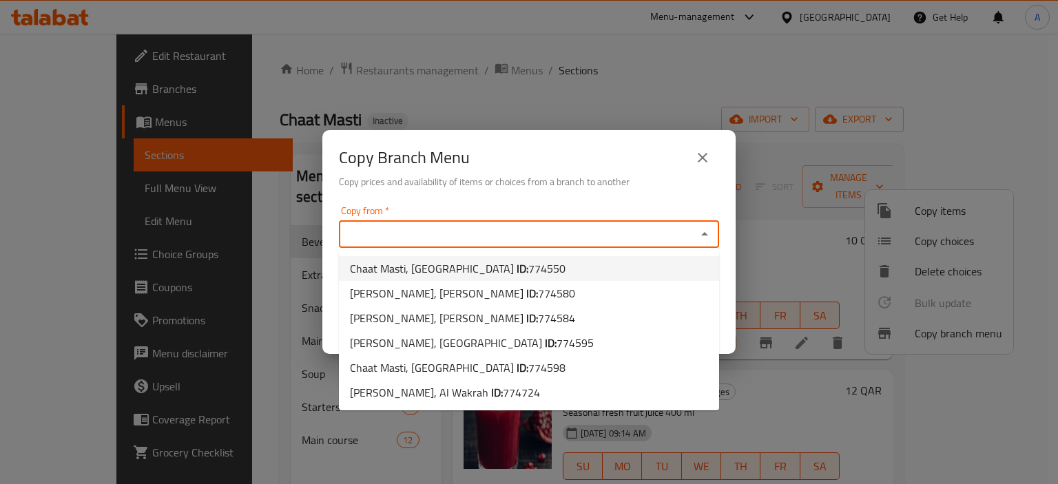
click at [628, 269] on li "Chaat Masti, [GEOGRAPHIC_DATA] ID: 774550" at bounding box center [529, 268] width 380 height 25
type input "Chaat Masti, [GEOGRAPHIC_DATA]"
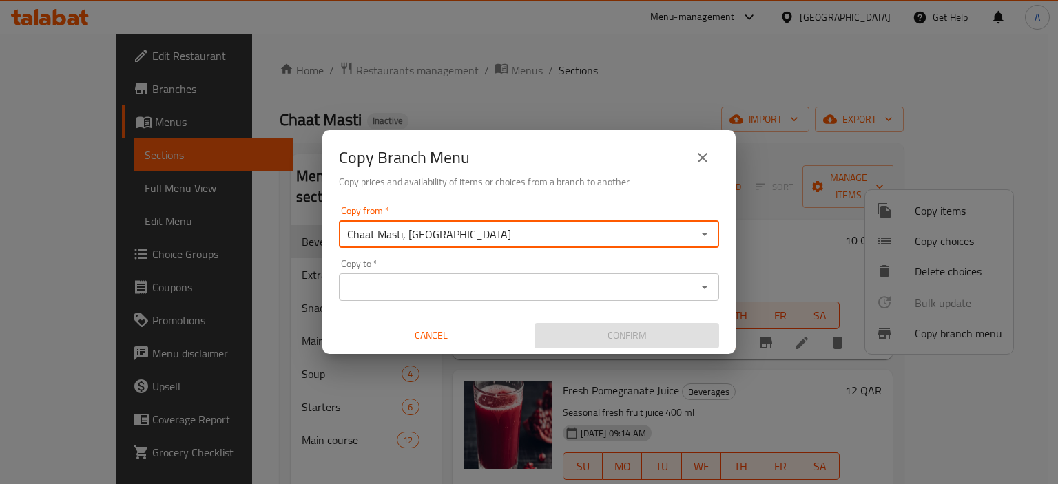
click at [709, 286] on icon "Open" at bounding box center [704, 287] width 17 height 17
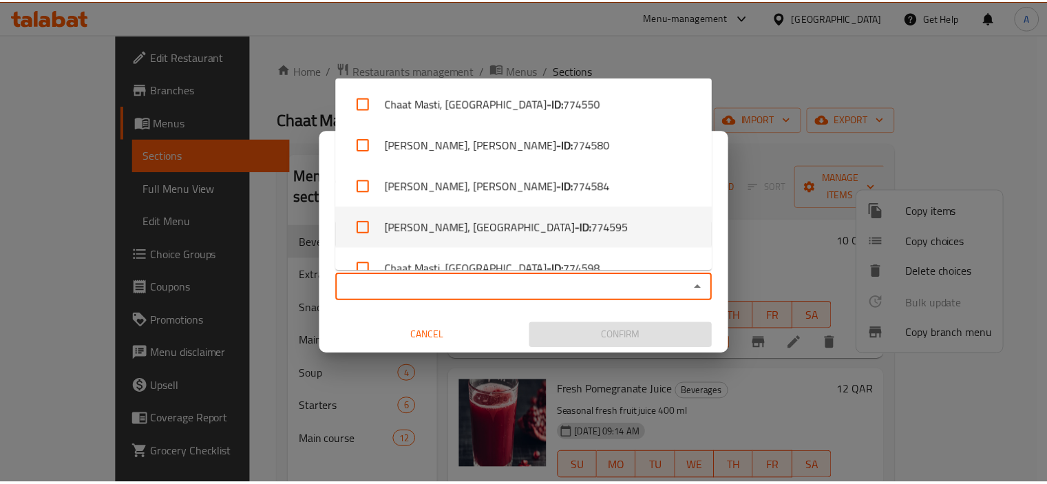
scroll to position [65, 0]
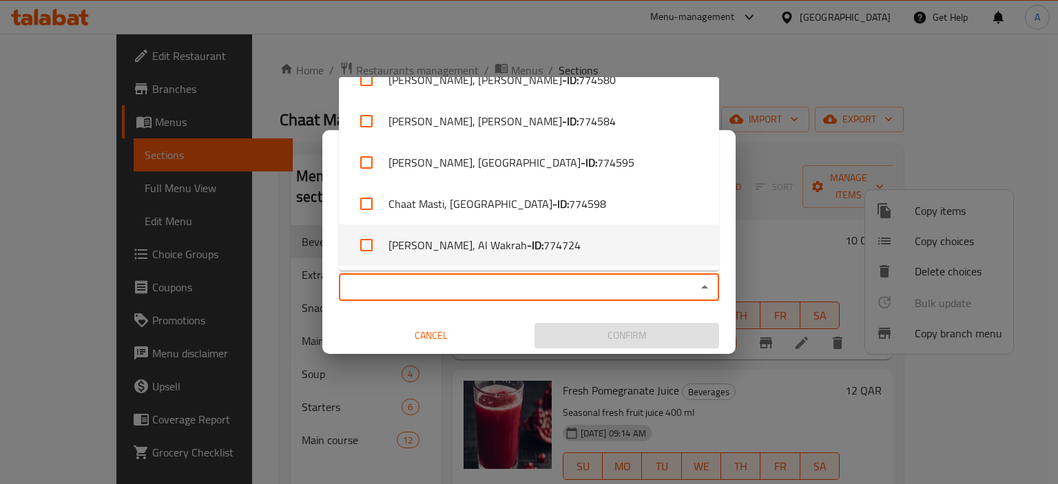
click at [662, 236] on li "[PERSON_NAME], Al Wakrah - ID: 774724" at bounding box center [529, 245] width 380 height 41
checkbox input "true"
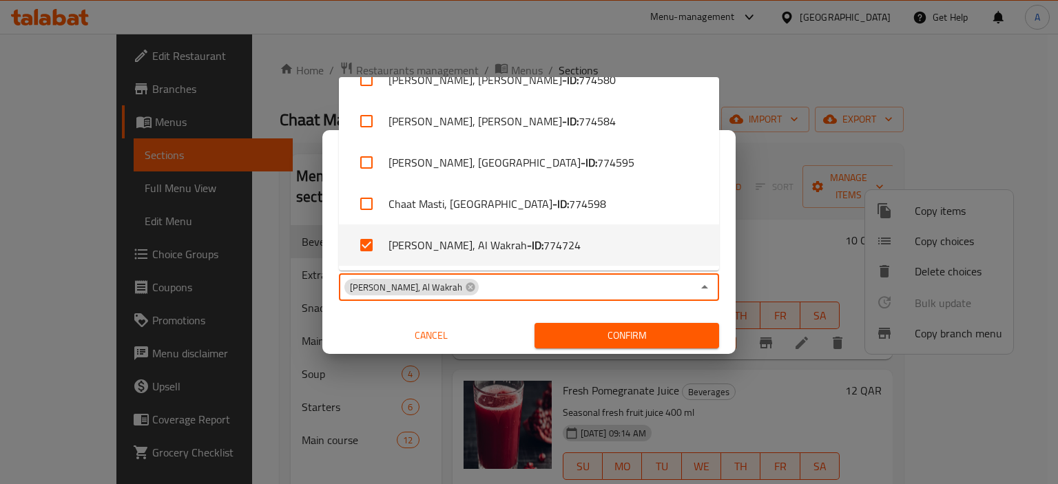
click at [691, 345] on button "Confirm" at bounding box center [626, 335] width 185 height 25
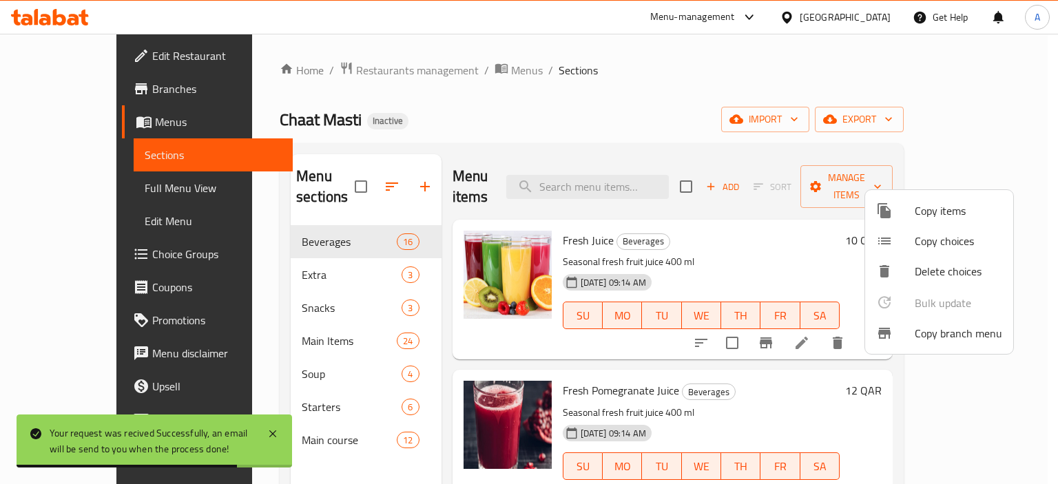
click at [100, 188] on div at bounding box center [529, 242] width 1058 height 484
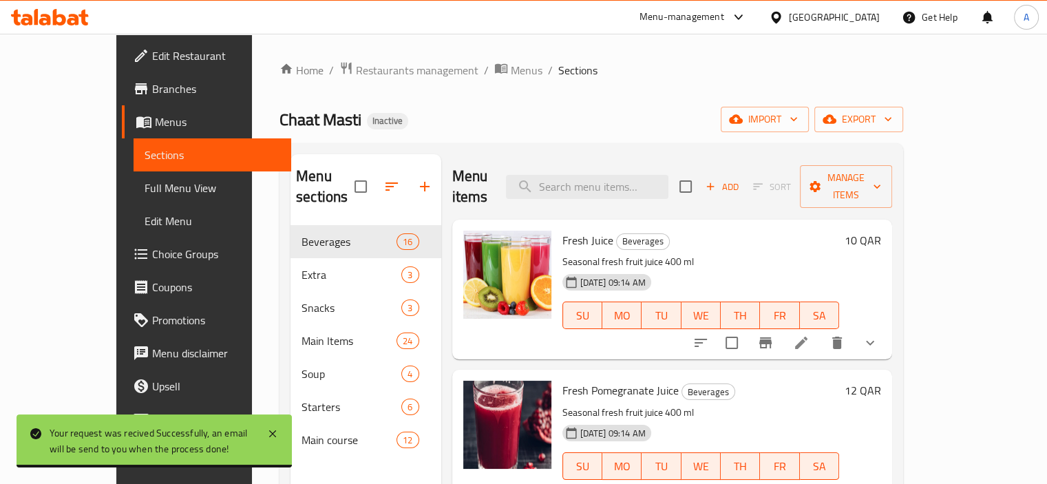
click at [145, 188] on span "Full Menu View" at bounding box center [213, 188] width 136 height 17
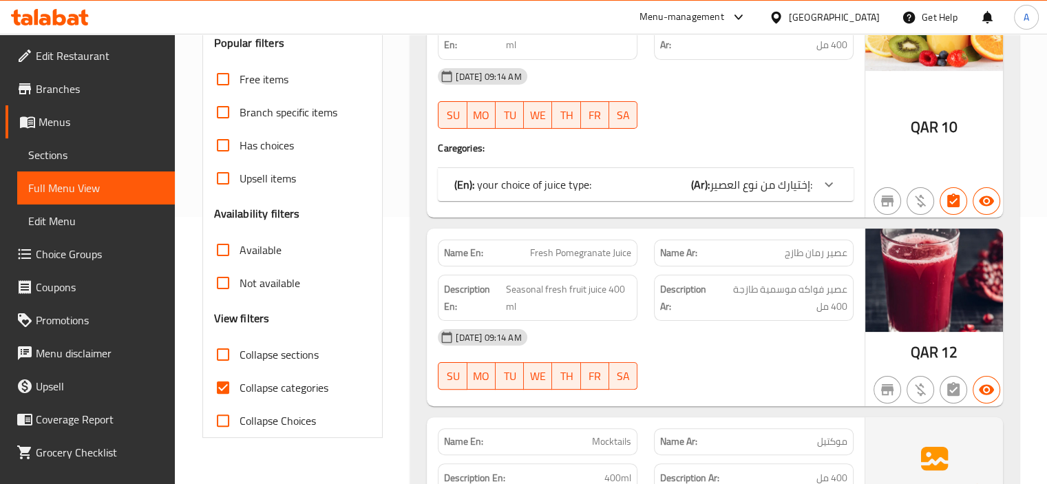
scroll to position [344, 0]
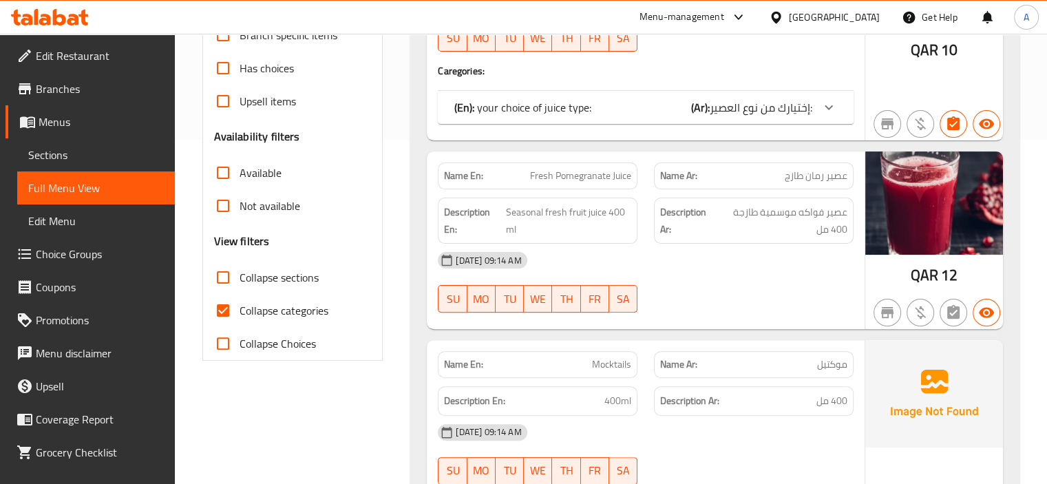
click at [297, 311] on span "Collapse categories" at bounding box center [284, 310] width 89 height 17
click at [240, 311] on input "Collapse categories" at bounding box center [223, 310] width 33 height 33
checkbox input "false"
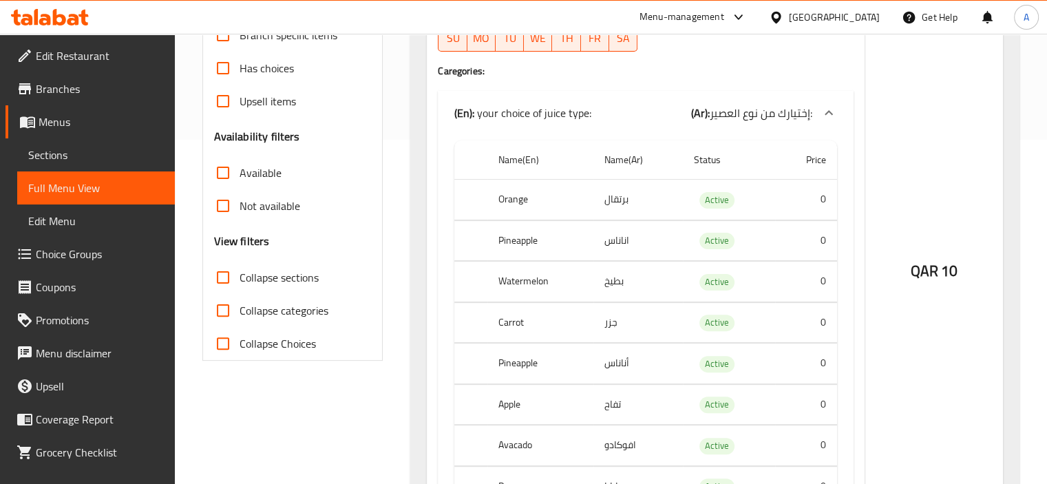
scroll to position [0, 0]
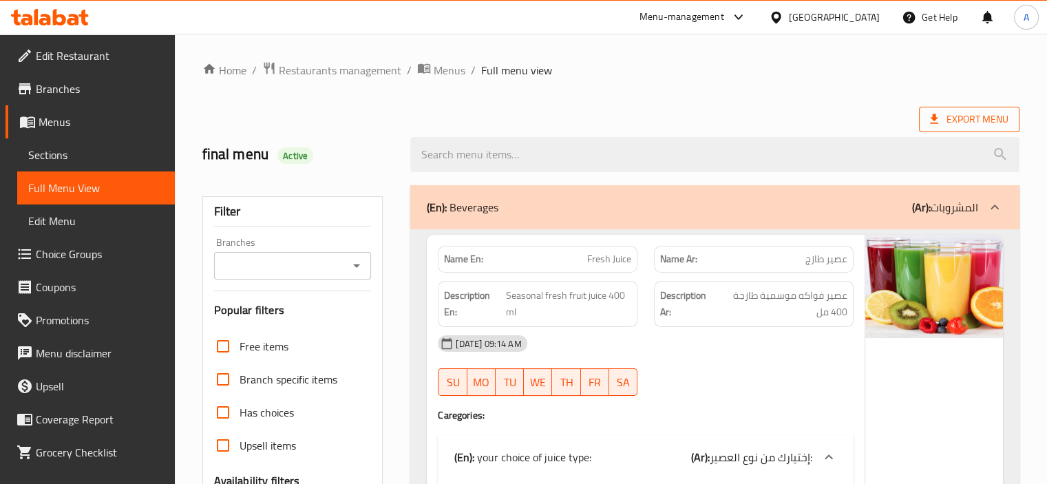
click at [934, 123] on icon at bounding box center [934, 119] width 8 height 10
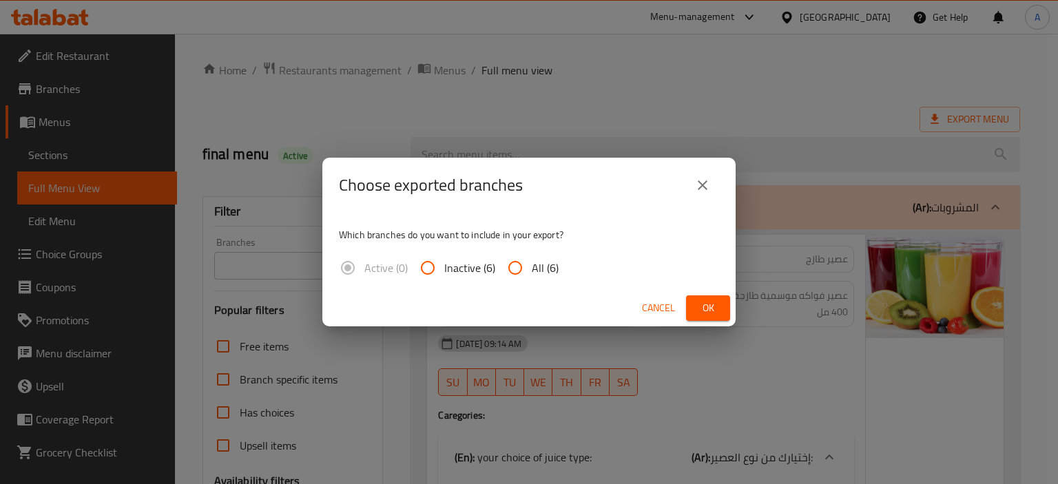
click at [514, 264] on input "All (6)" at bounding box center [515, 267] width 33 height 33
radio input "true"
click at [719, 303] on button "Ok" at bounding box center [708, 307] width 44 height 25
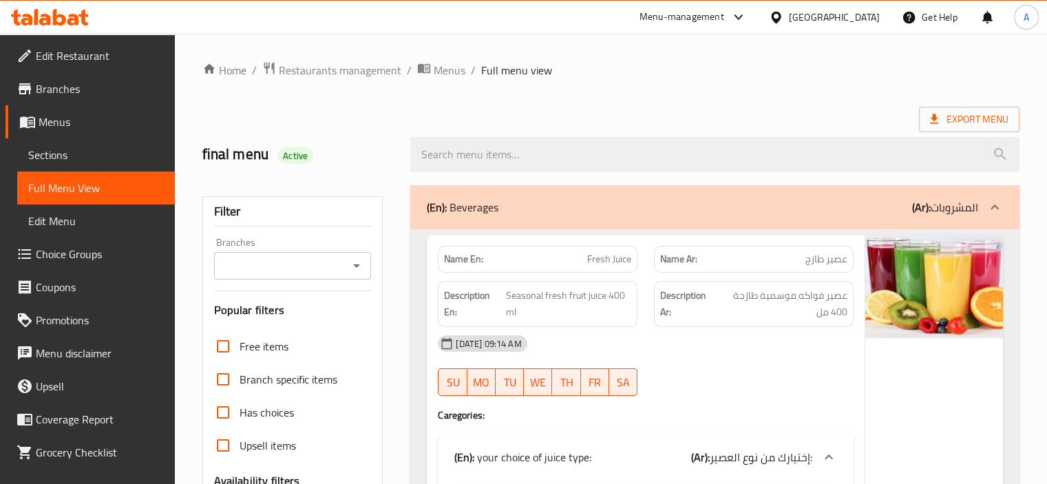
drag, startPoint x: 490, startPoint y: 110, endPoint x: 505, endPoint y: 97, distance: 20.0
click at [490, 110] on div "Export Menu" at bounding box center [610, 119] width 817 height 25
click at [64, 87] on span "Branches" at bounding box center [100, 89] width 128 height 17
